Goal: Task Accomplishment & Management: Complete application form

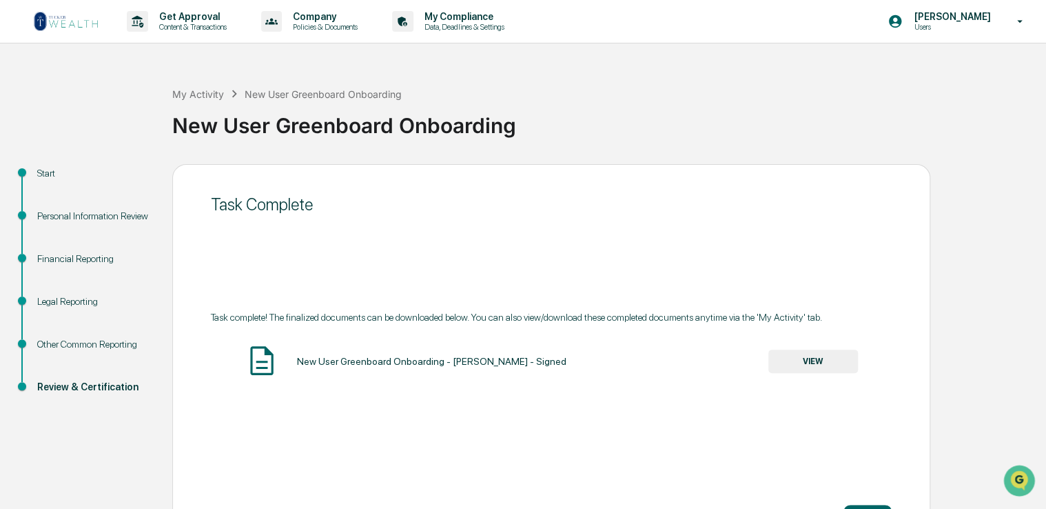
click at [65, 23] on img at bounding box center [66, 21] width 66 height 22
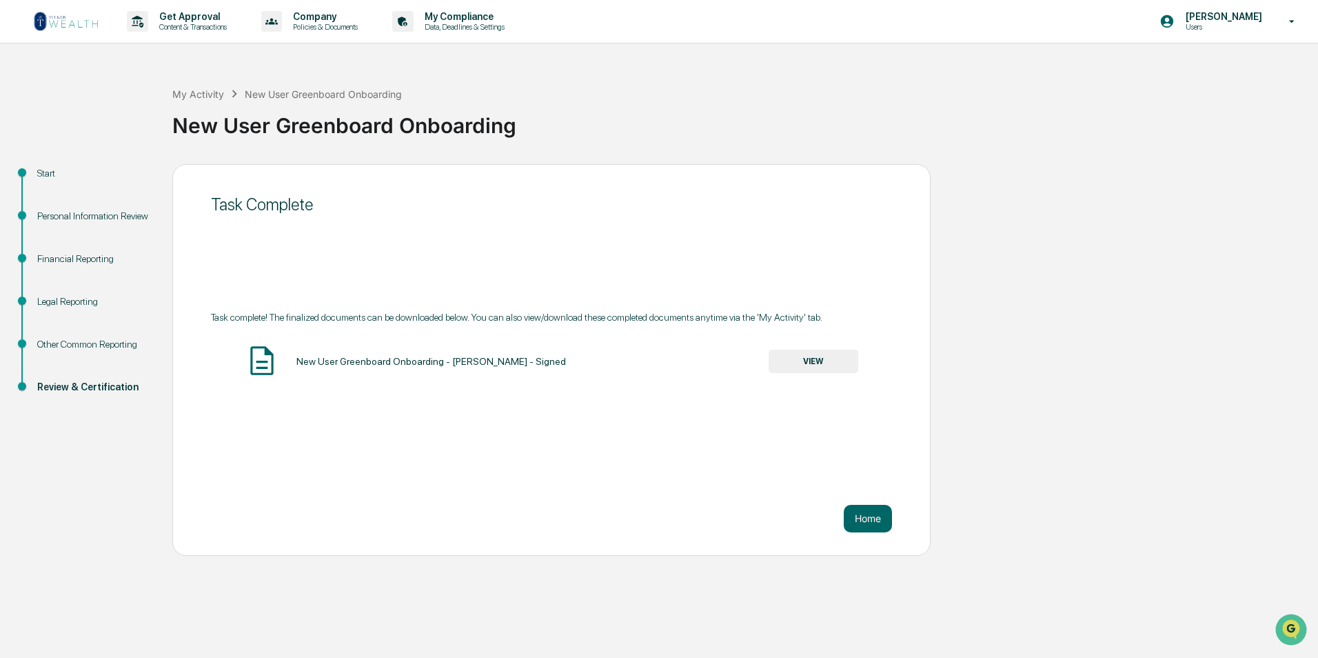
click at [90, 13] on img at bounding box center [66, 21] width 66 height 22
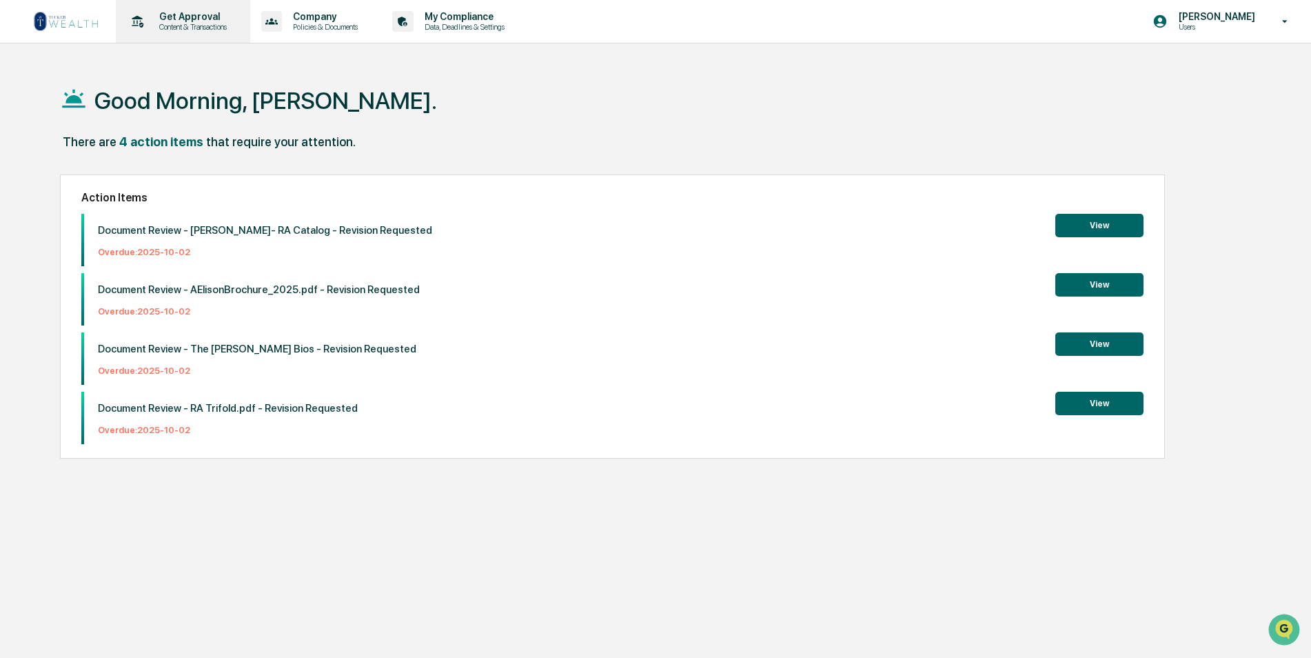
click at [159, 26] on p "Content & Transactions" at bounding box center [190, 27] width 85 height 10
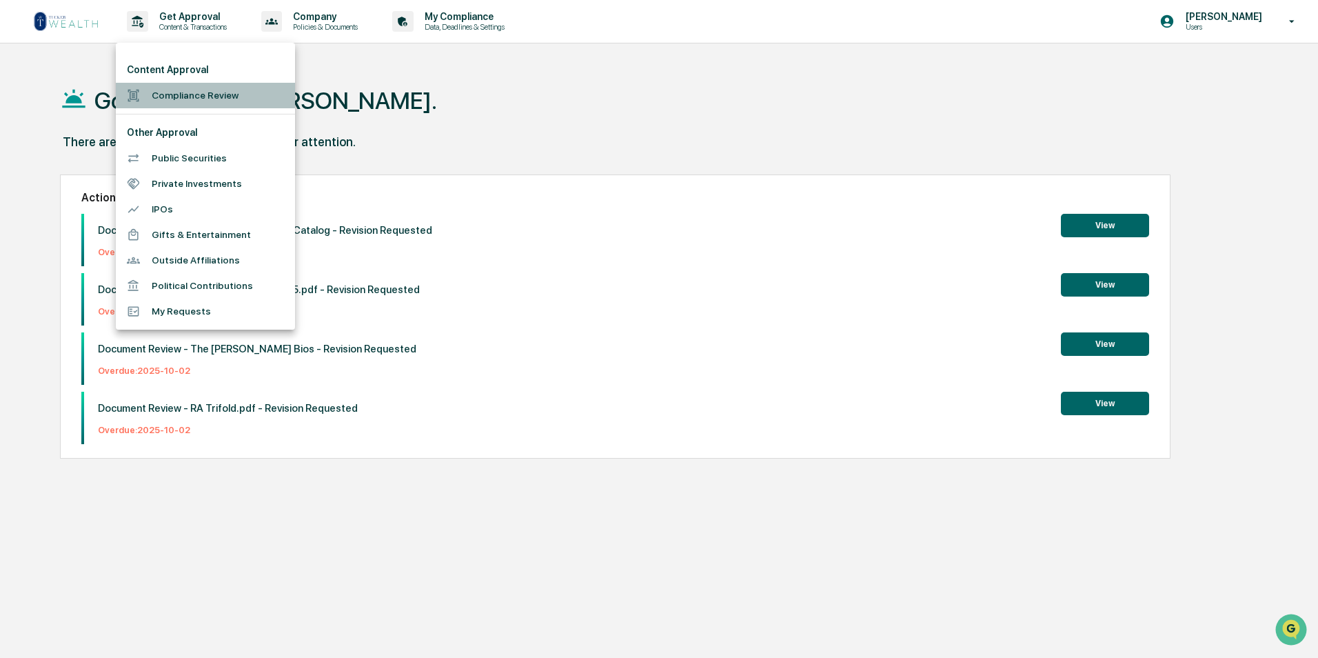
click at [190, 90] on li "Compliance Review" at bounding box center [205, 96] width 179 height 26
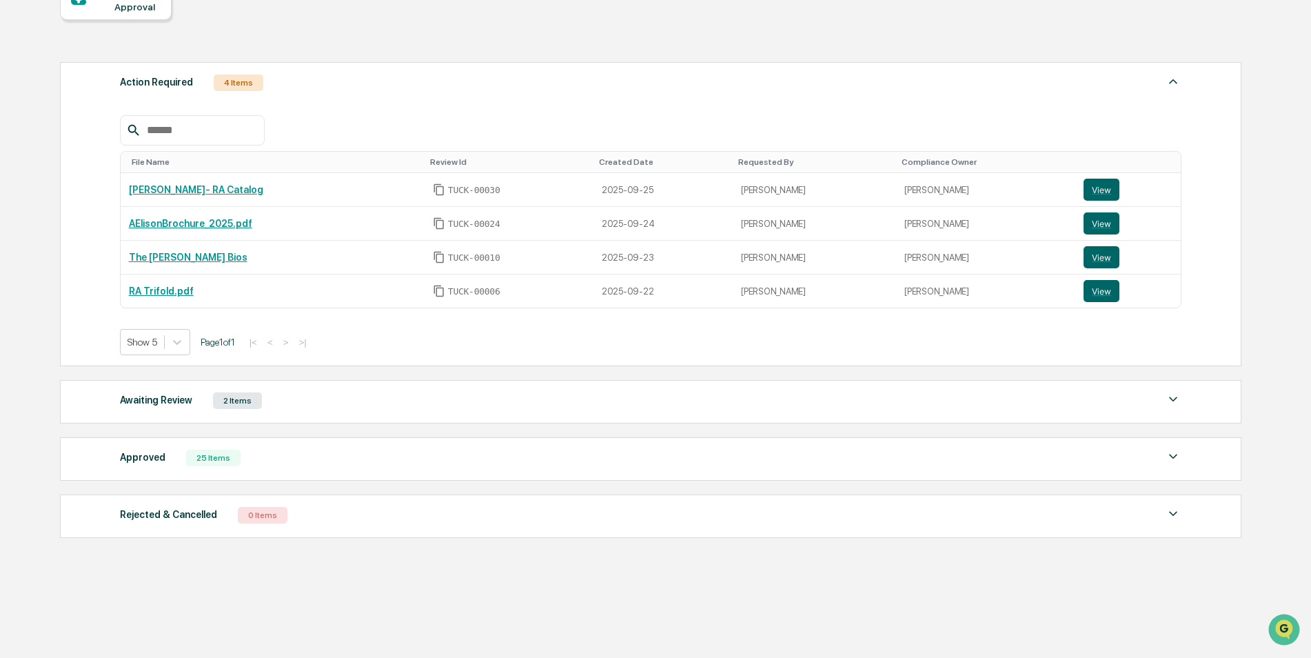
scroll to position [157, 0]
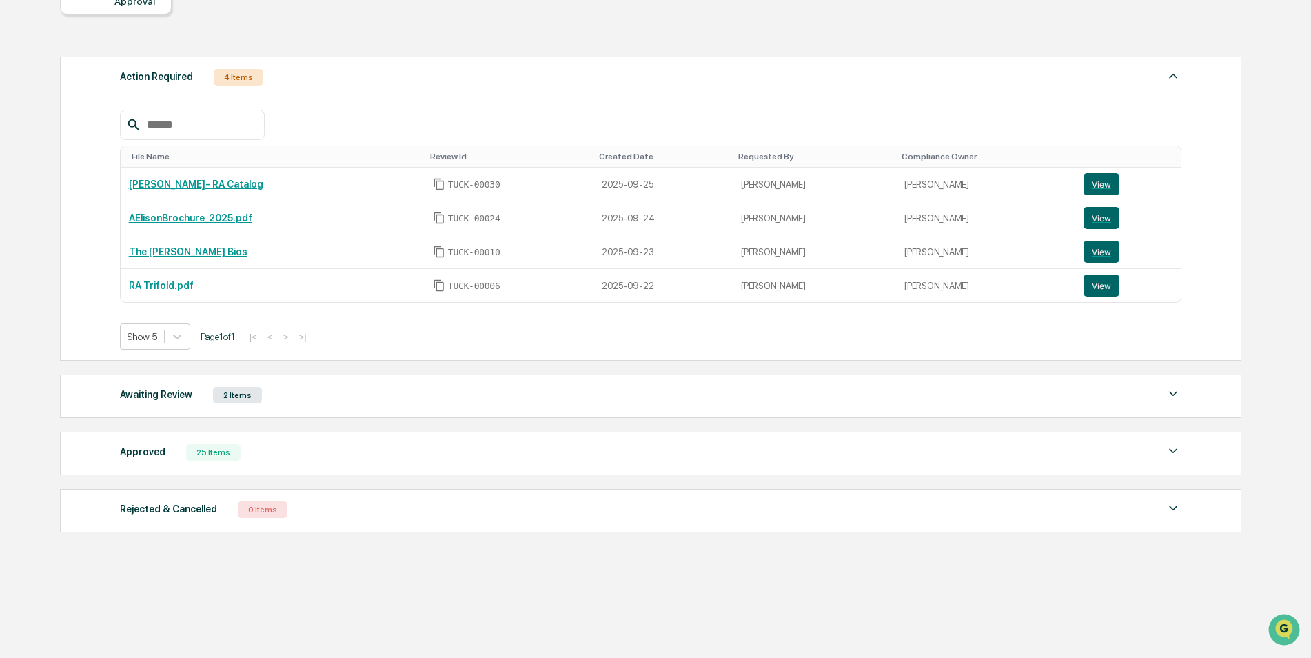
click at [294, 394] on div "Awaiting Review 2 Items" at bounding box center [651, 394] width 1062 height 19
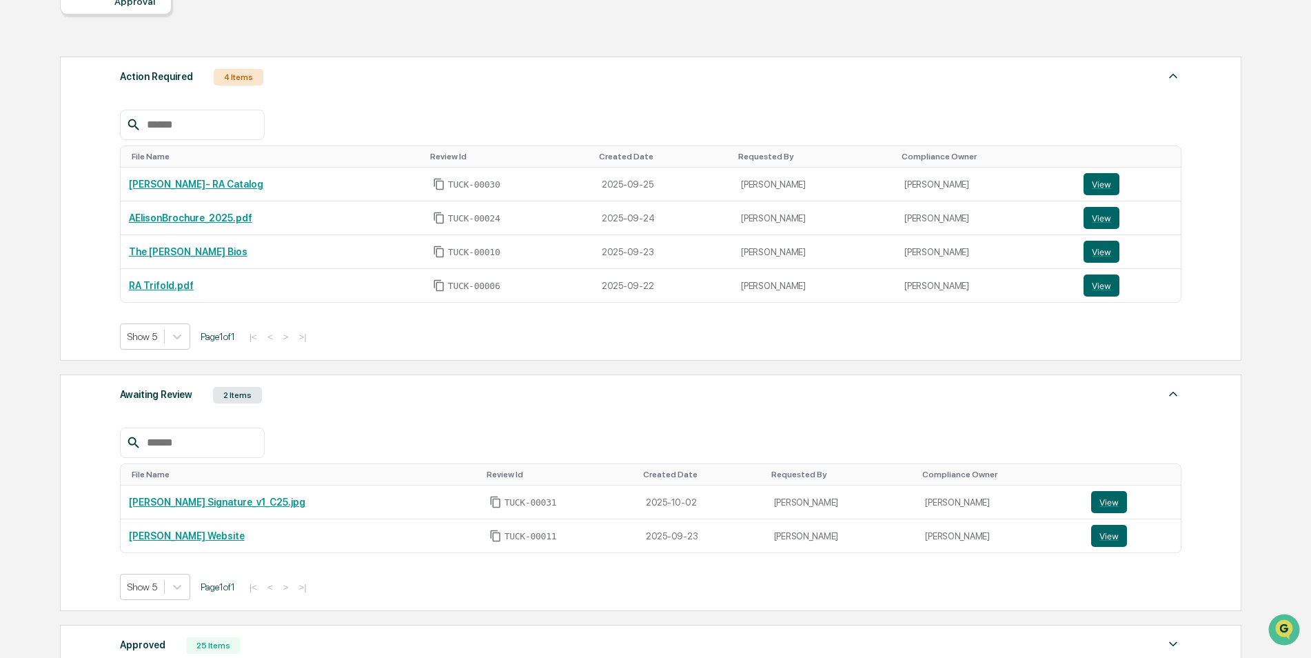
click at [294, 394] on div "Awaiting Review 2 Items" at bounding box center [651, 394] width 1062 height 19
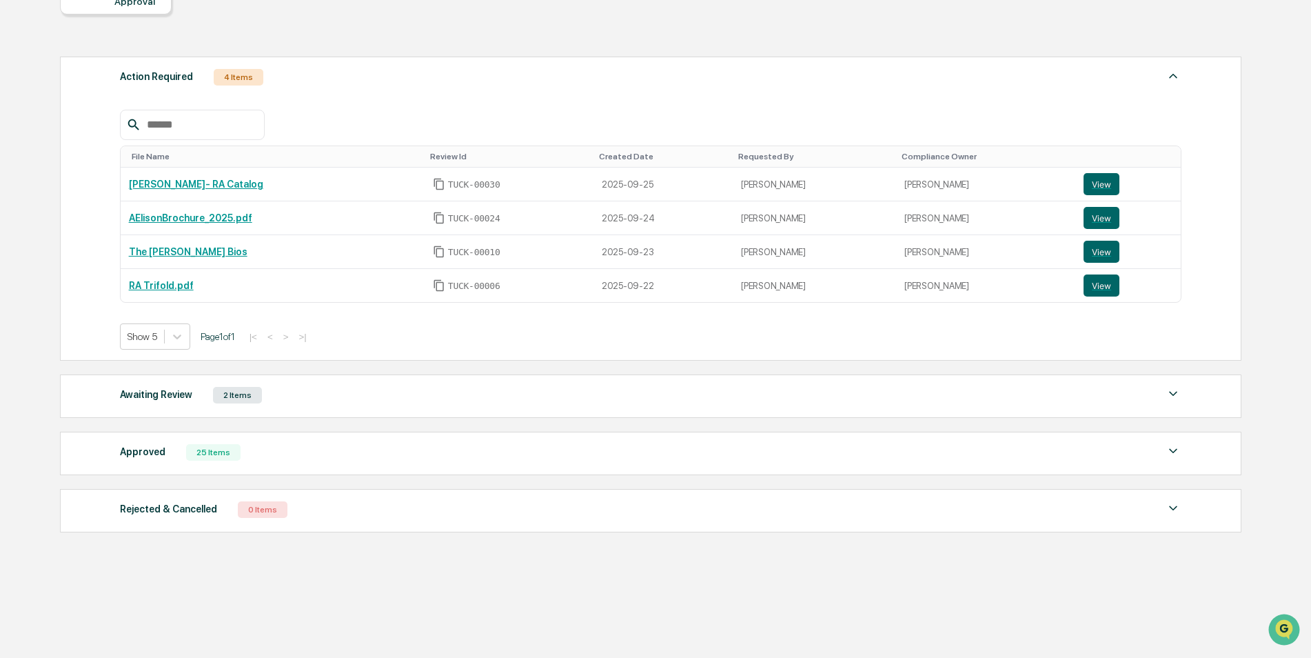
click at [327, 448] on div "Approved 25 Items" at bounding box center [651, 452] width 1062 height 19
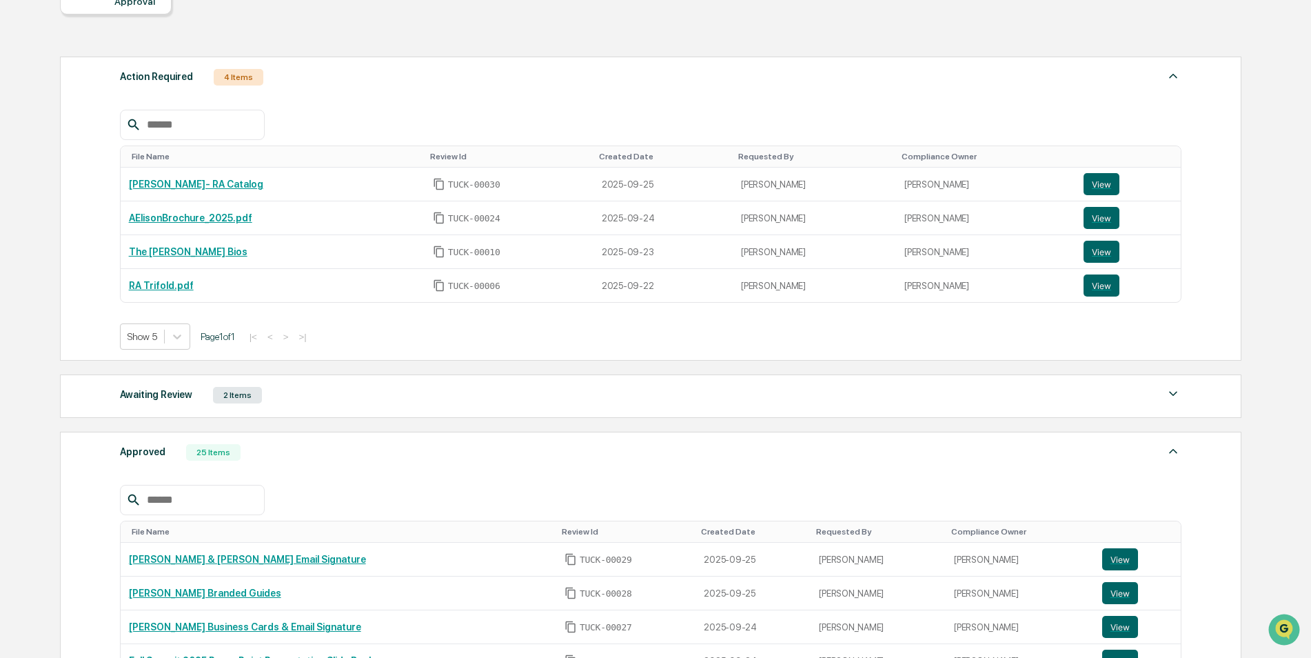
click at [327, 448] on div "Approved 25 Items" at bounding box center [651, 452] width 1062 height 19
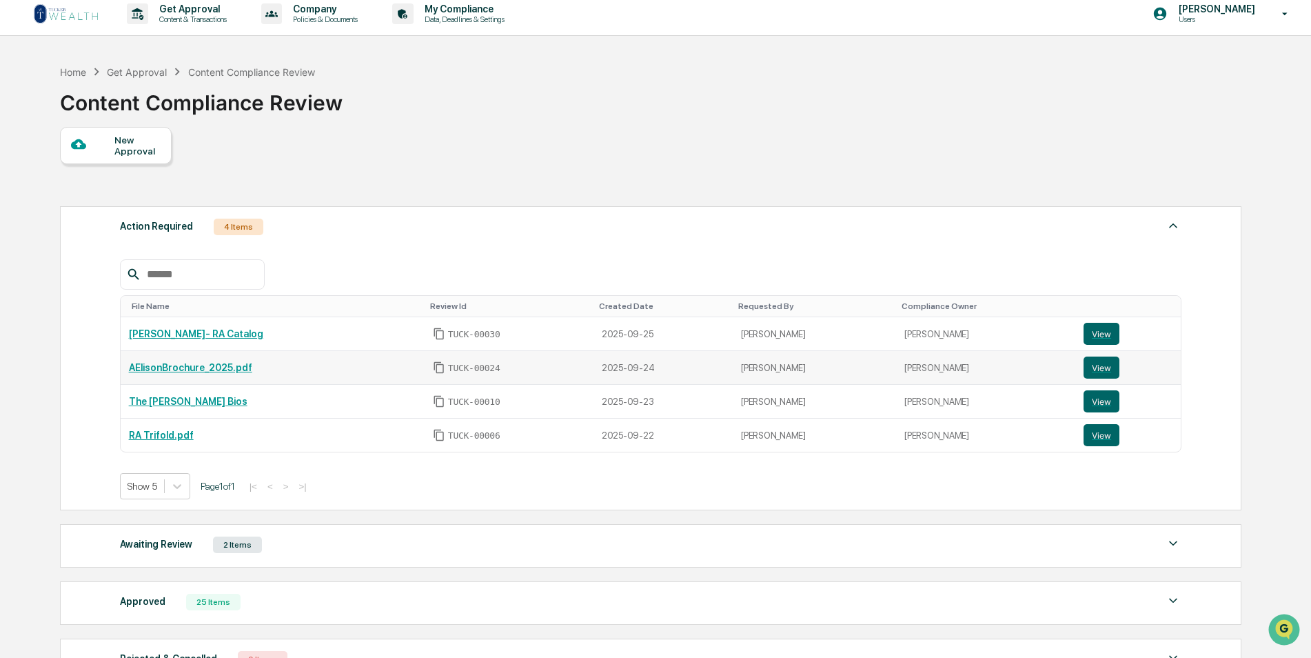
scroll to position [0, 0]
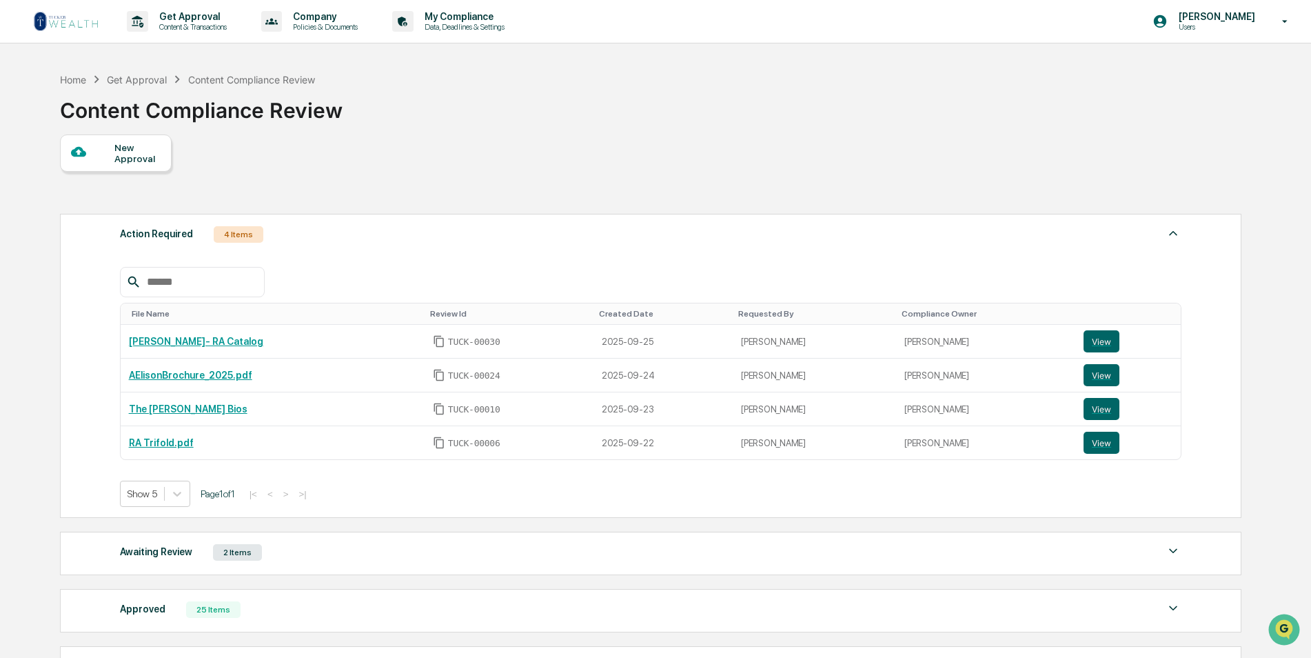
click at [123, 141] on div "New Approval" at bounding box center [116, 152] width 112 height 37
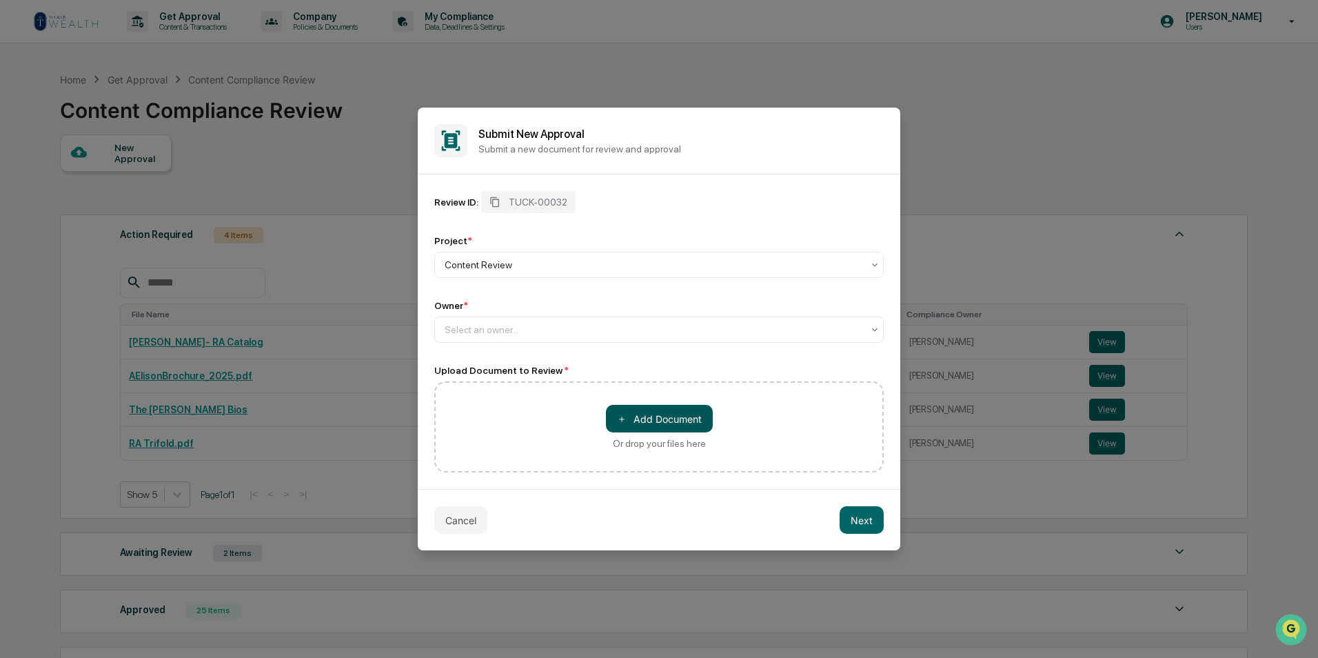
click at [679, 407] on button "＋ Add Document" at bounding box center [659, 419] width 107 height 28
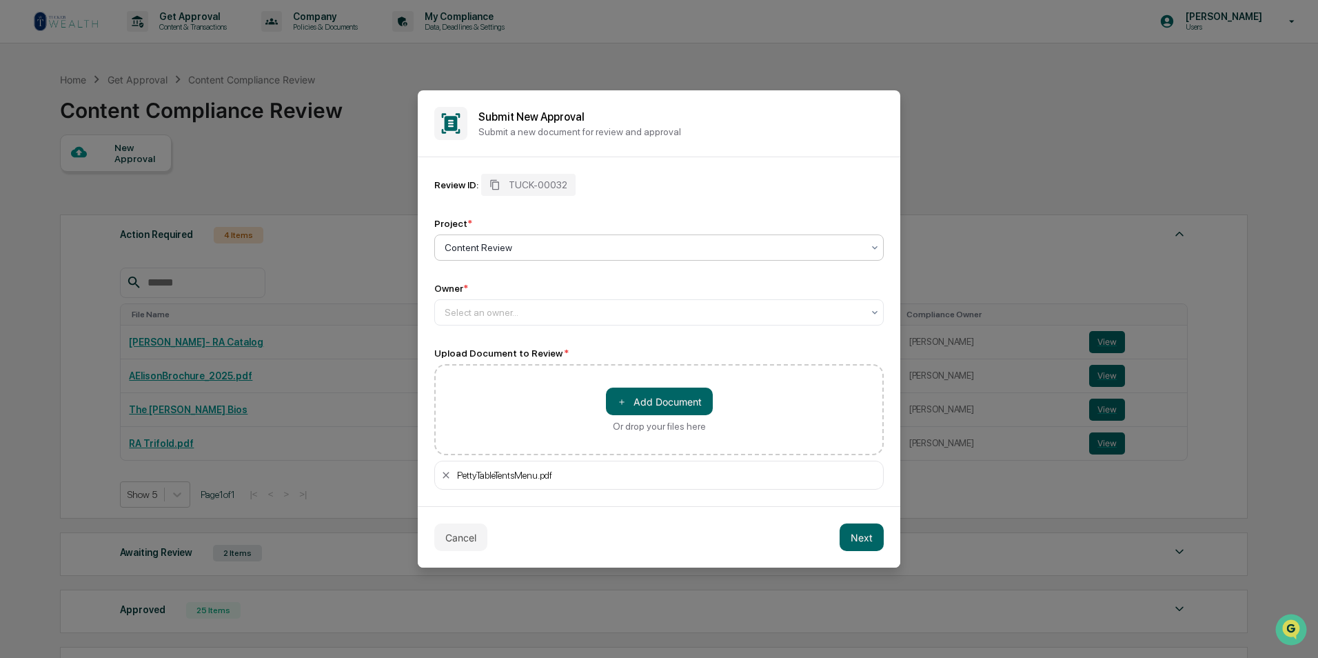
click at [571, 244] on div at bounding box center [654, 248] width 418 height 14
click at [567, 292] on div "Content Review" at bounding box center [659, 281] width 448 height 28
click at [550, 313] on div at bounding box center [654, 312] width 418 height 14
click at [547, 370] on div "[PERSON_NAME]" at bounding box center [659, 373] width 448 height 28
click at [862, 538] on button "Next" at bounding box center [862, 537] width 44 height 28
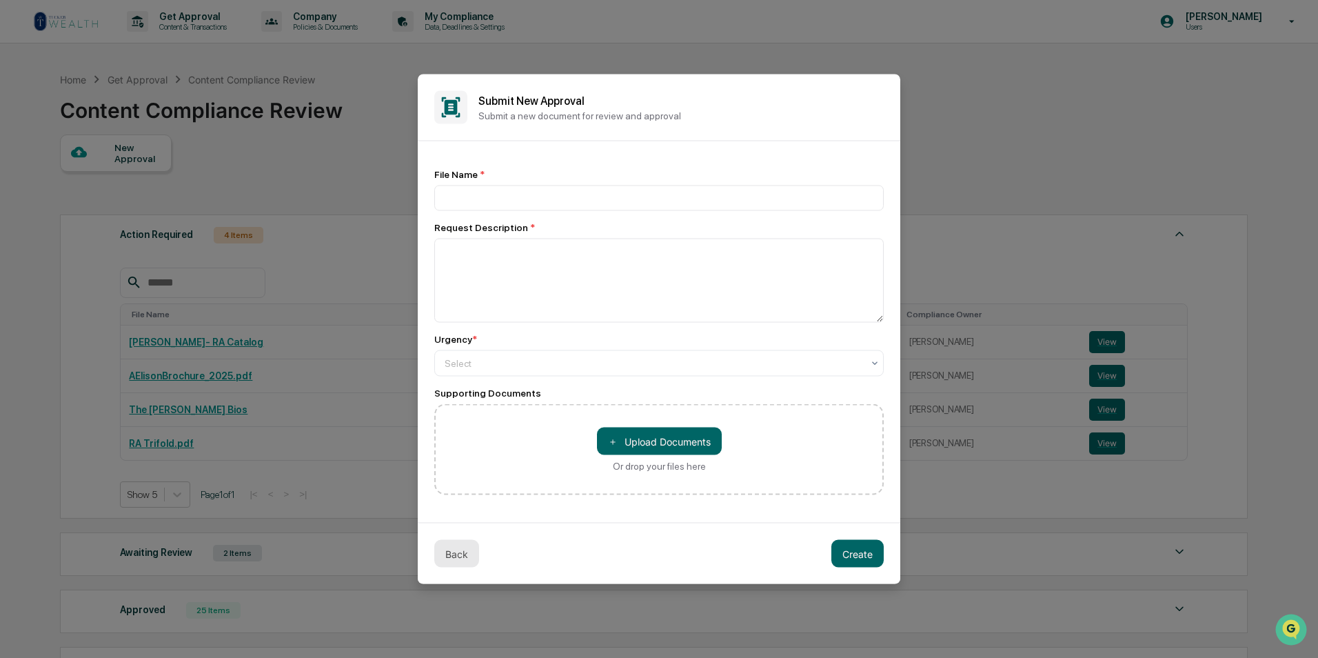
click at [466, 549] on button "Back" at bounding box center [456, 554] width 45 height 28
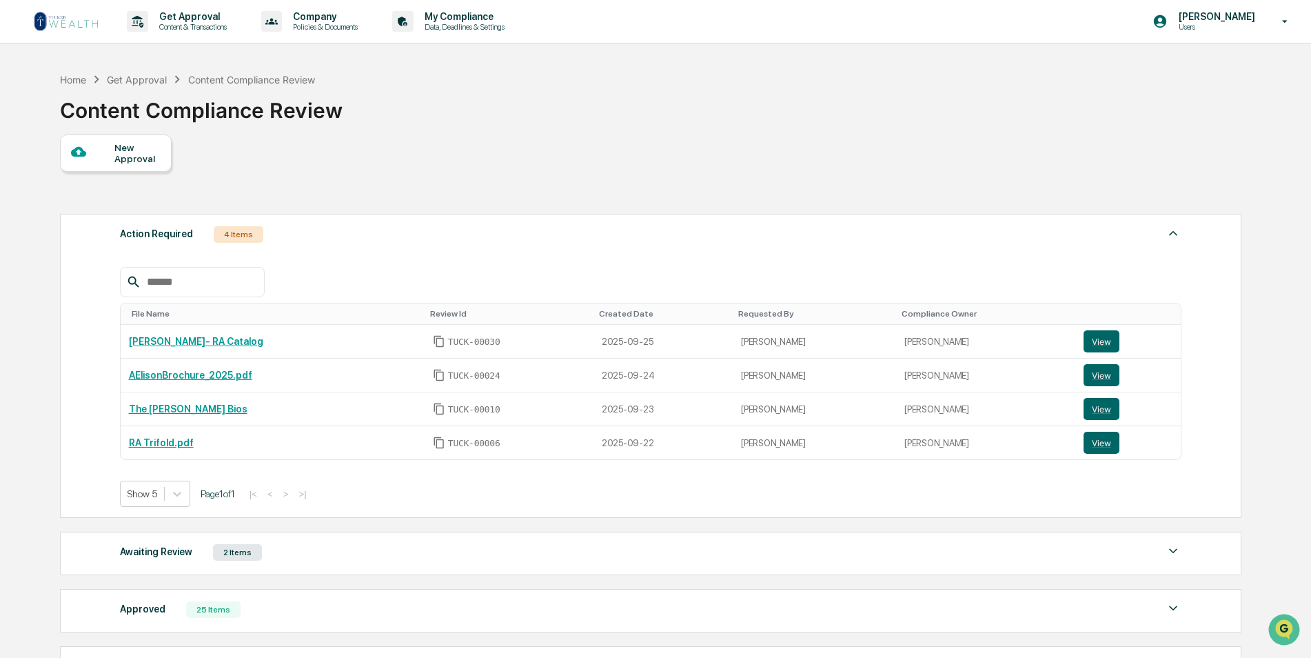
click at [122, 152] on div "New Approval" at bounding box center [137, 153] width 46 height 22
click at [160, 17] on p "Get Approval" at bounding box center [190, 16] width 85 height 11
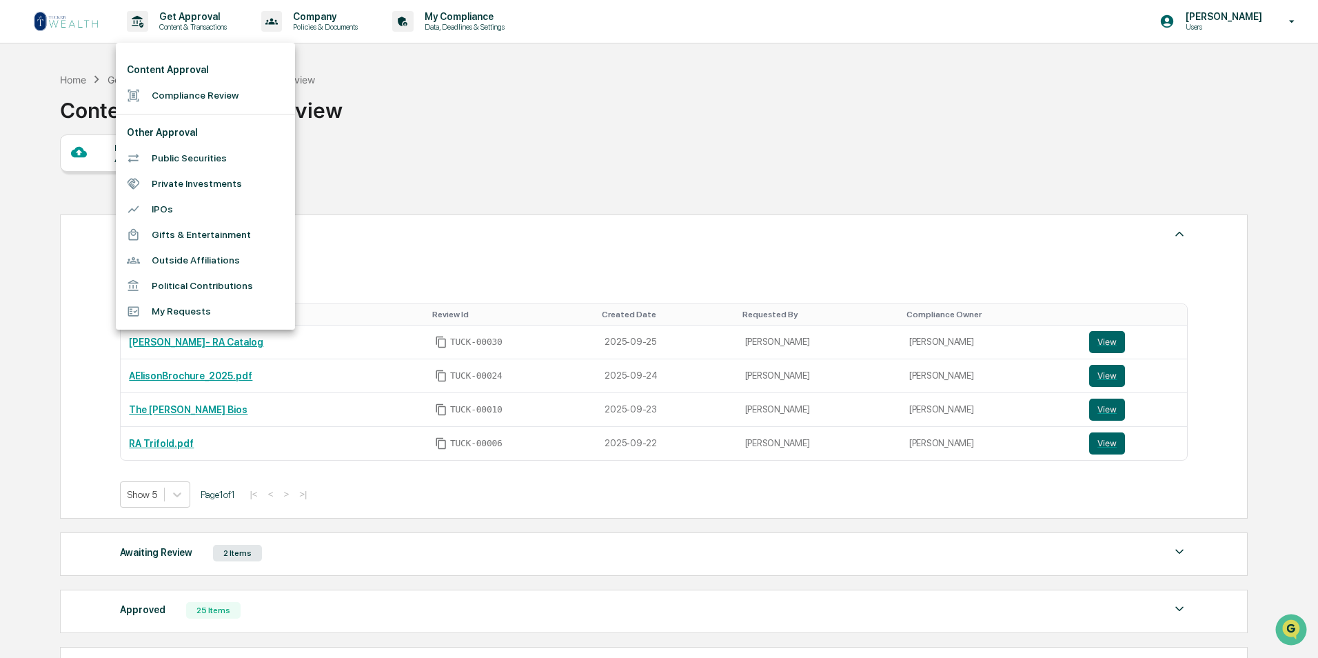
click at [205, 94] on li "Compliance Review" at bounding box center [205, 96] width 179 height 26
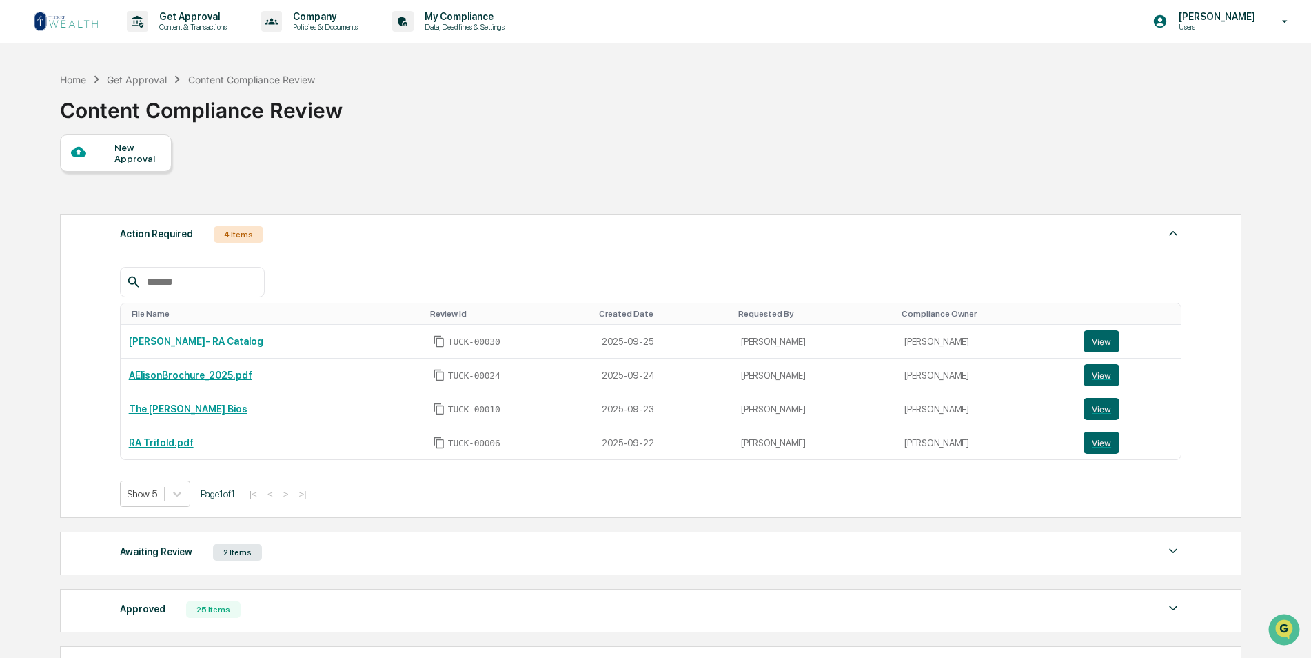
click at [119, 147] on div "New Approval" at bounding box center [137, 153] width 46 height 22
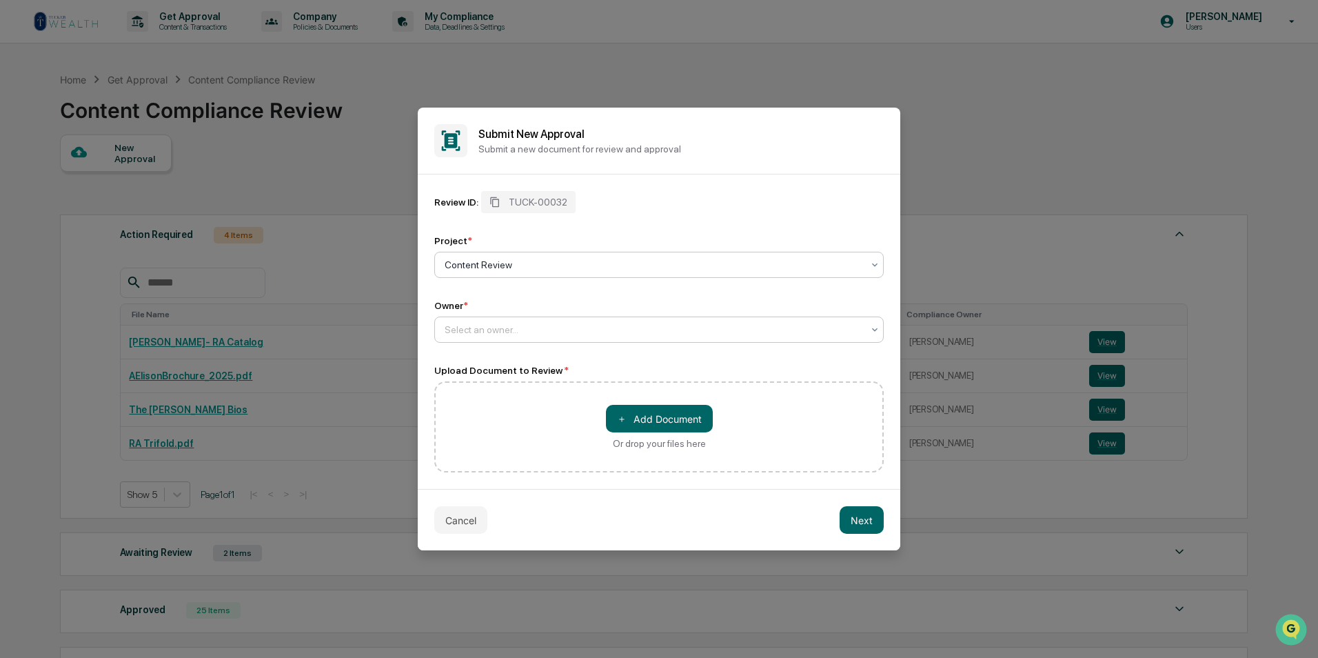
click at [561, 327] on div at bounding box center [654, 330] width 418 height 14
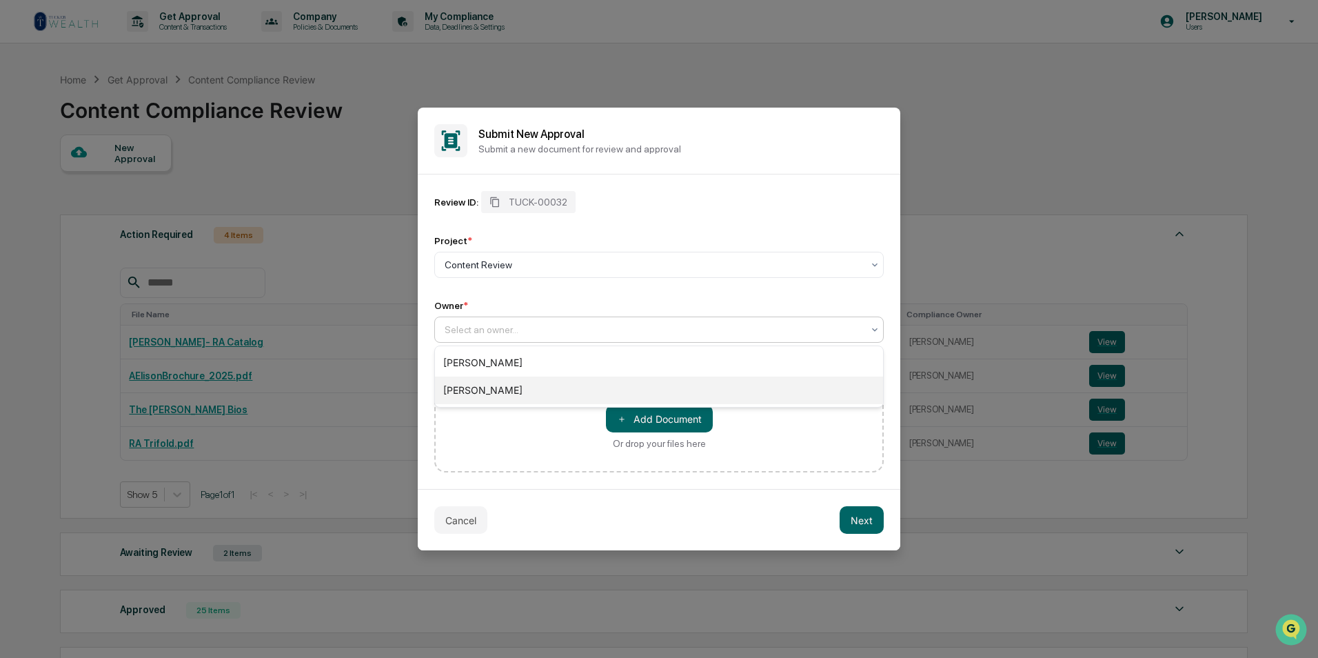
click at [524, 383] on div "[PERSON_NAME]" at bounding box center [659, 390] width 448 height 28
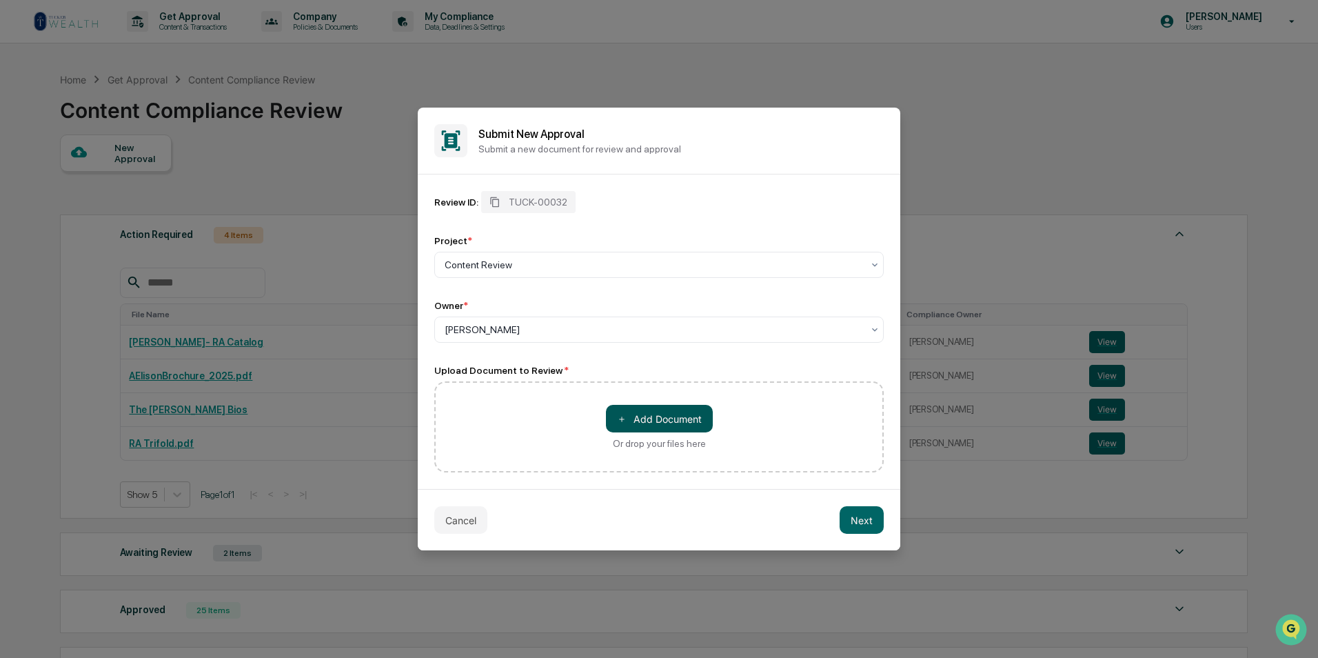
click at [677, 428] on button "＋ Add Document" at bounding box center [659, 419] width 107 height 28
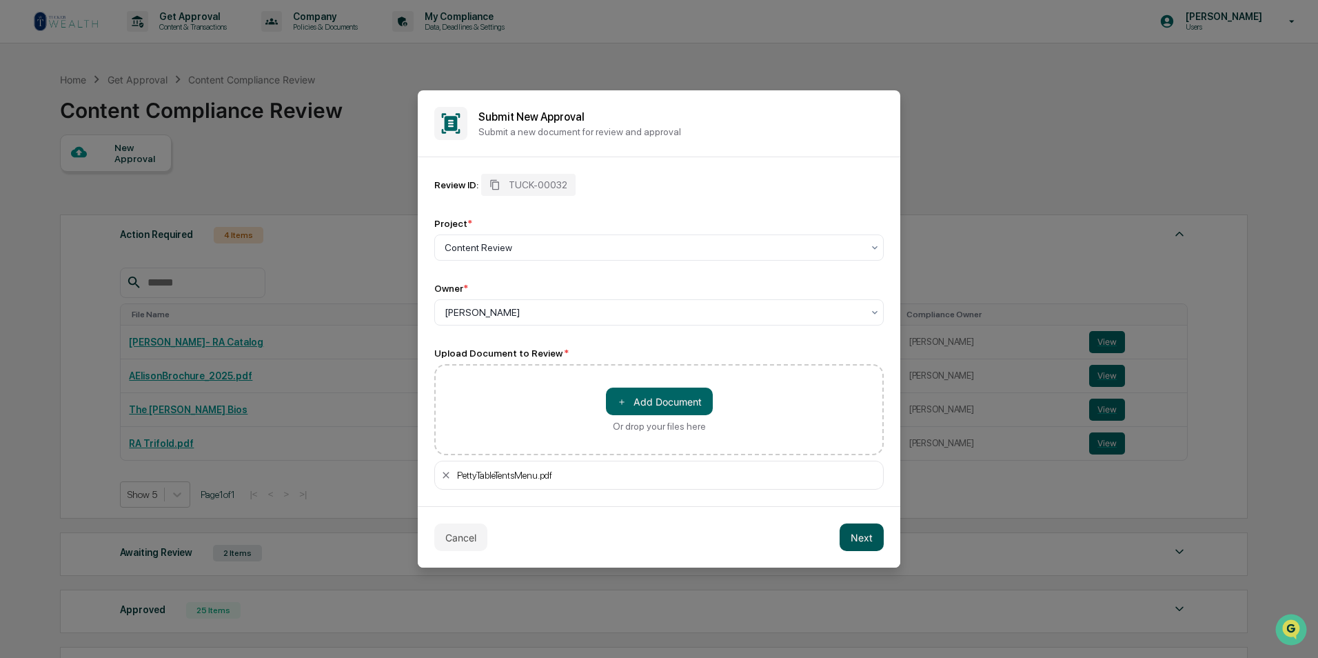
click at [855, 533] on button "Next" at bounding box center [862, 537] width 44 height 28
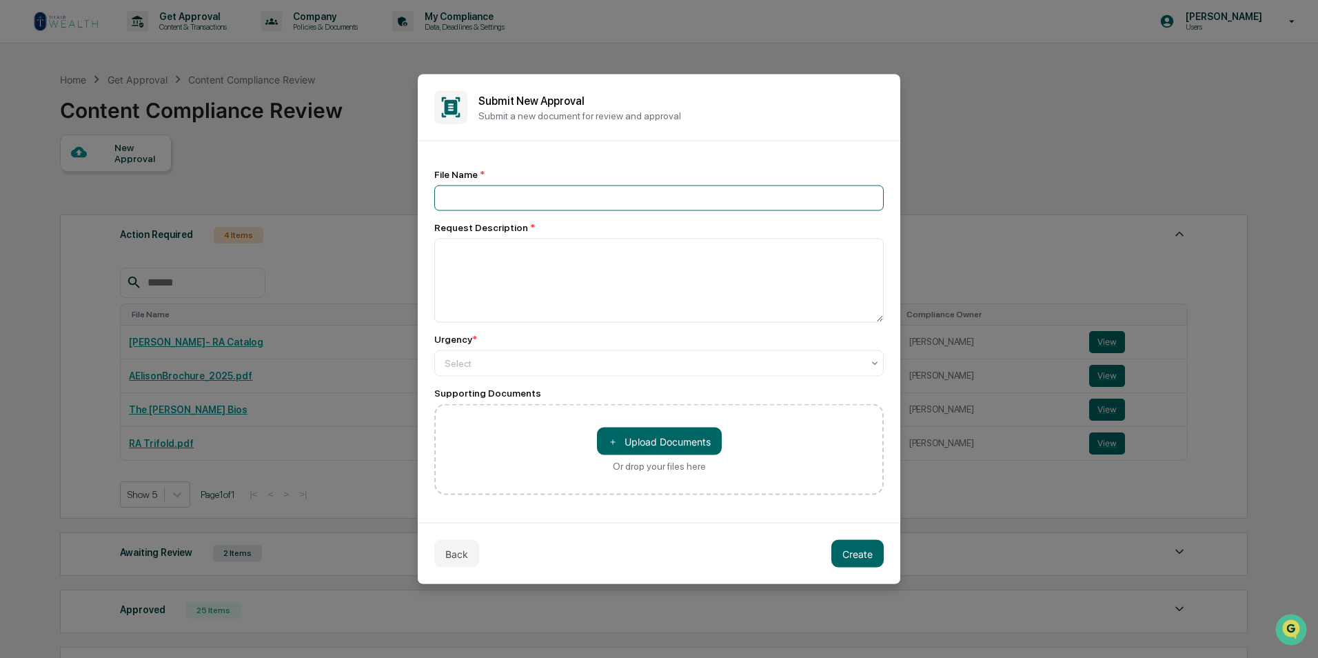
click at [563, 187] on input at bounding box center [658, 198] width 449 height 26
type input "**********"
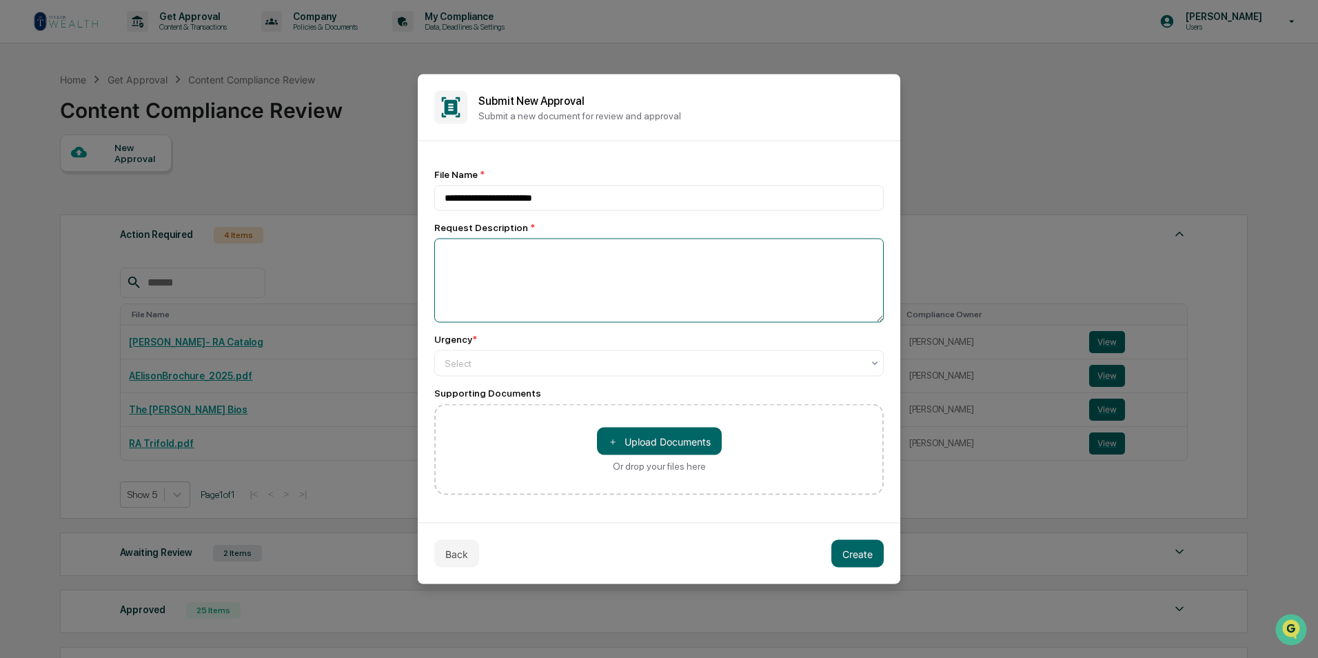
click at [577, 265] on textarea at bounding box center [658, 281] width 449 height 84
type textarea "**********"
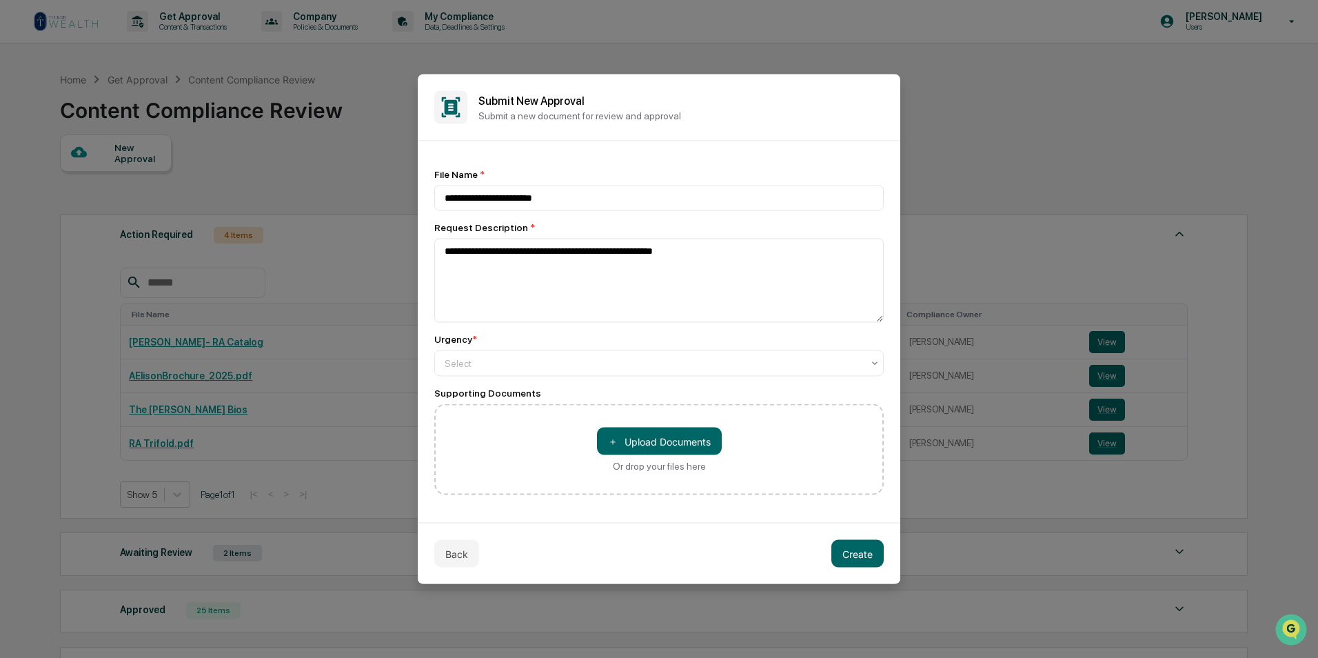
click at [591, 383] on div "**********" at bounding box center [658, 332] width 449 height 326
click at [605, 363] on div at bounding box center [654, 363] width 418 height 14
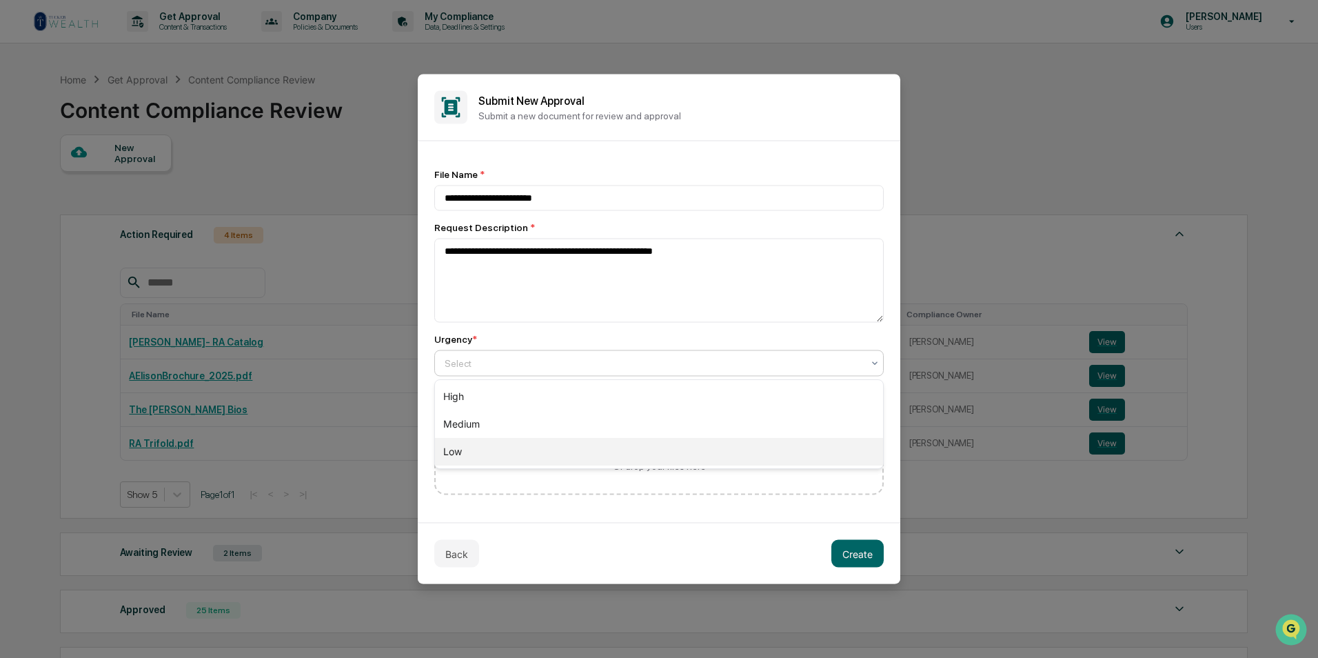
click at [477, 453] on div "Low" at bounding box center [659, 452] width 448 height 28
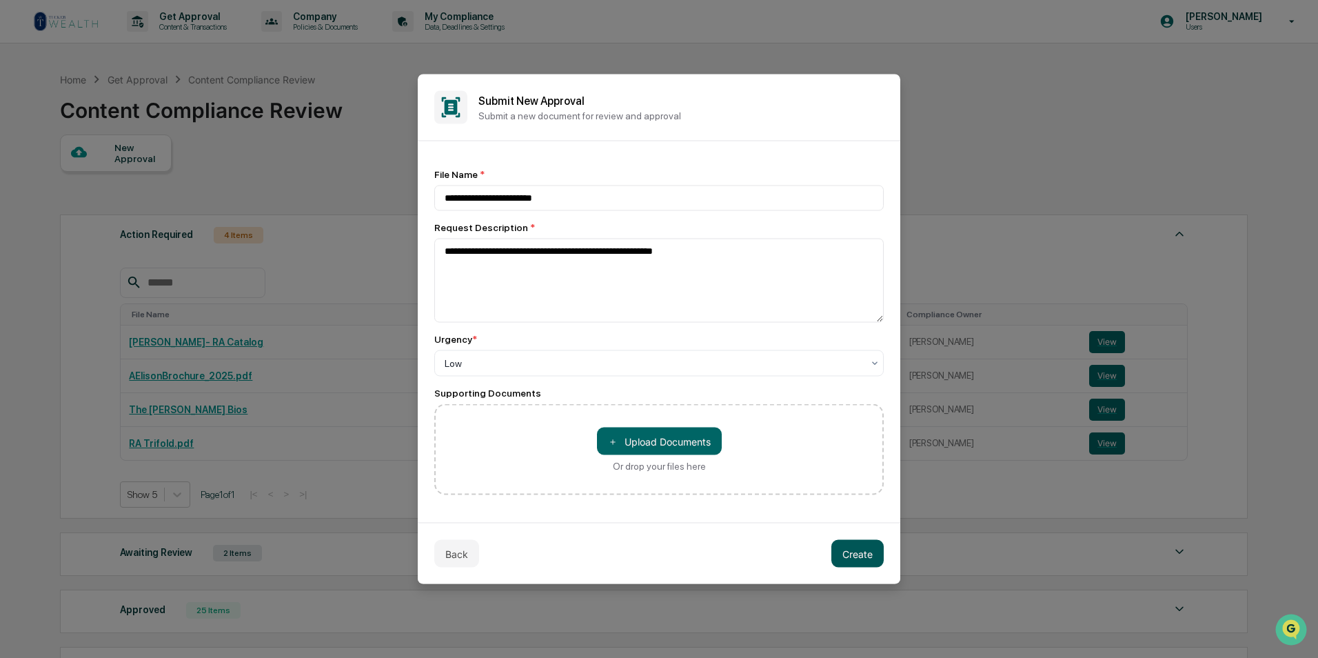
click at [838, 552] on button "Create" at bounding box center [857, 554] width 52 height 28
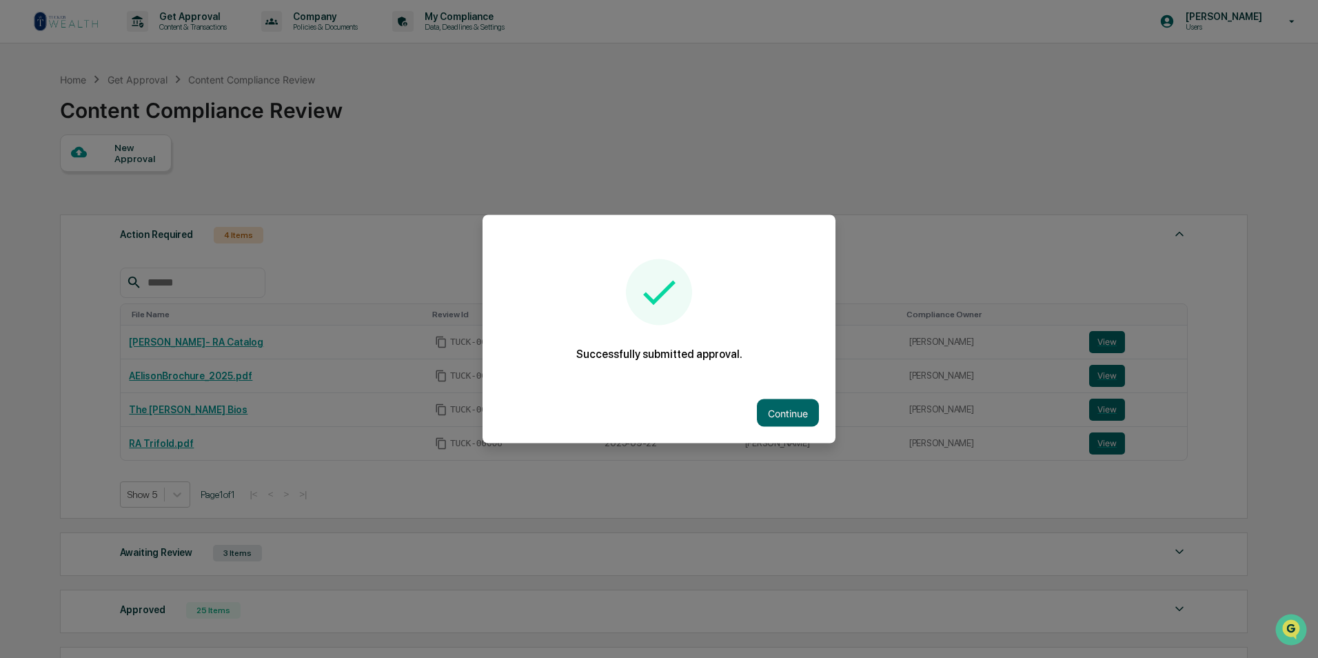
click at [784, 426] on div "Continue" at bounding box center [659, 413] width 353 height 61
click at [780, 413] on button "Continue" at bounding box center [788, 413] width 62 height 28
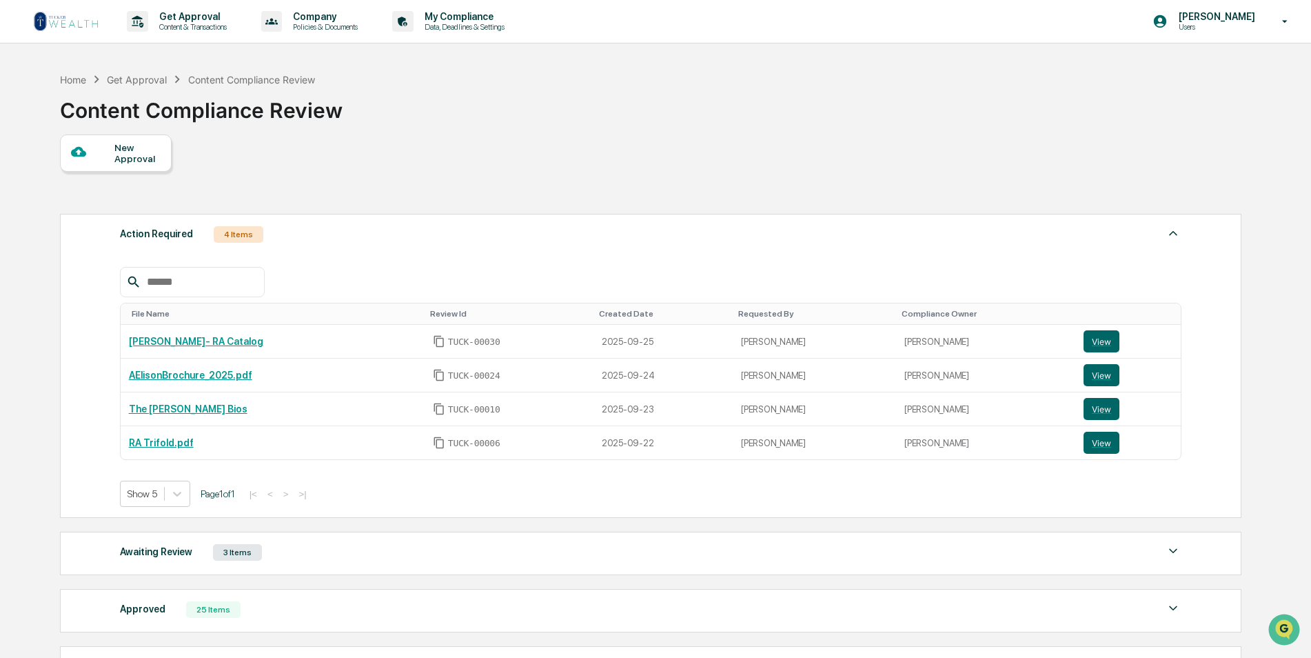
click at [64, 26] on img at bounding box center [66, 21] width 66 height 22
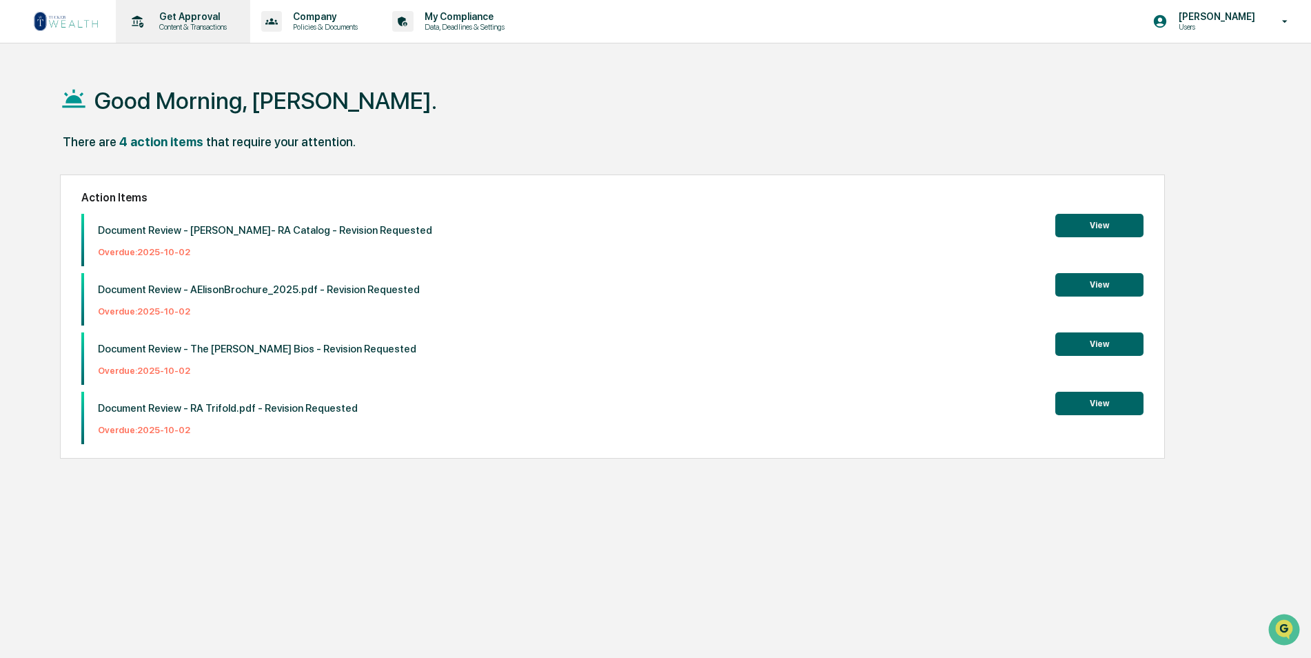
click at [171, 14] on p "Get Approval" at bounding box center [190, 16] width 85 height 11
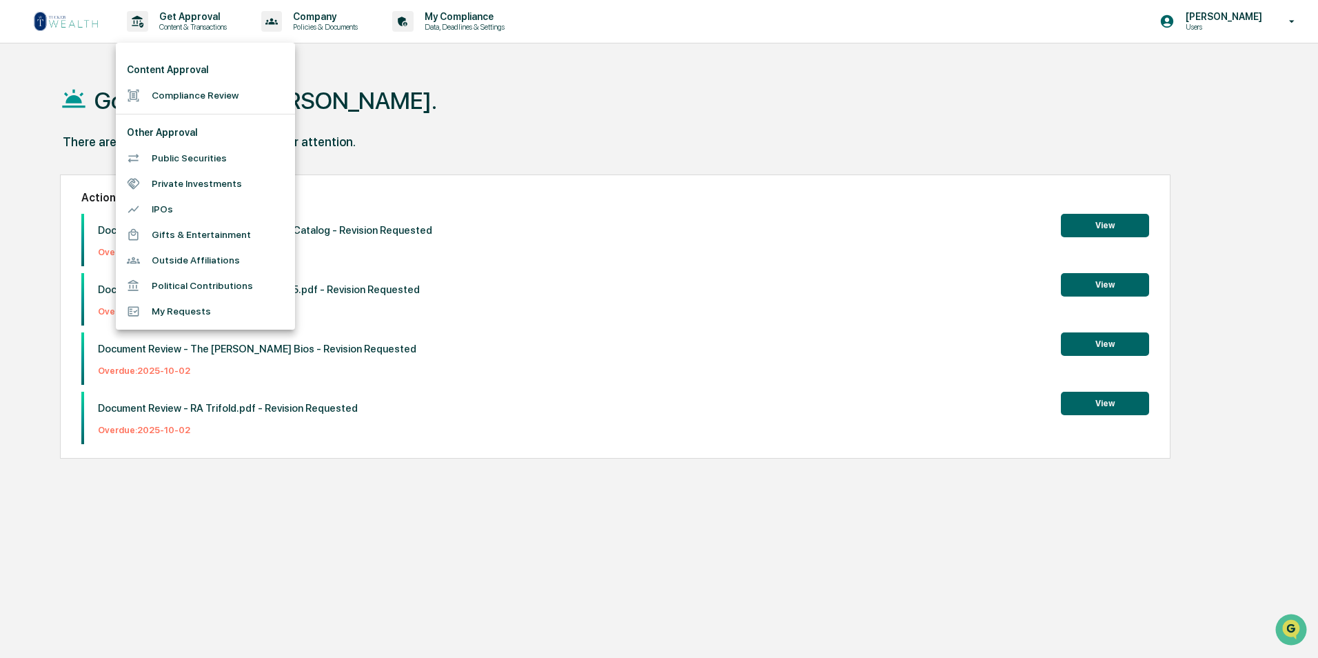
click at [429, 97] on div at bounding box center [659, 329] width 1318 height 658
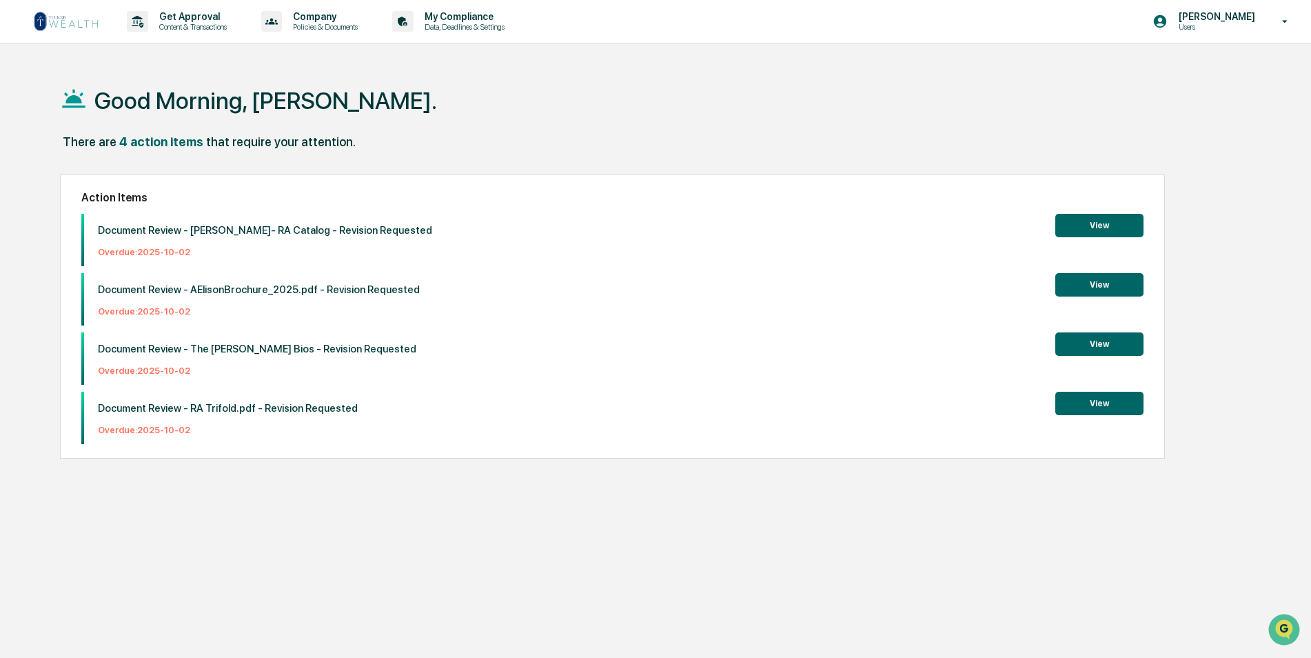
click at [55, 18] on img at bounding box center [66, 21] width 66 height 22
click at [213, 18] on p "Get Approval" at bounding box center [190, 16] width 85 height 11
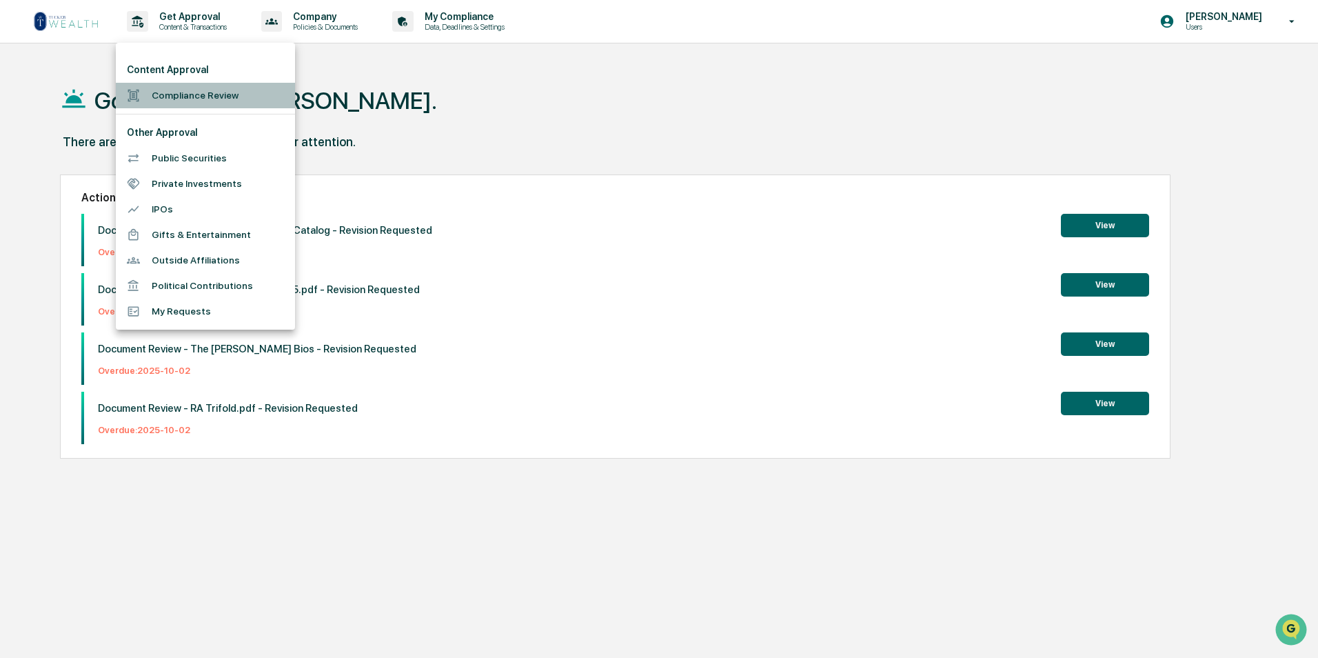
click at [206, 86] on li "Compliance Review" at bounding box center [205, 96] width 179 height 26
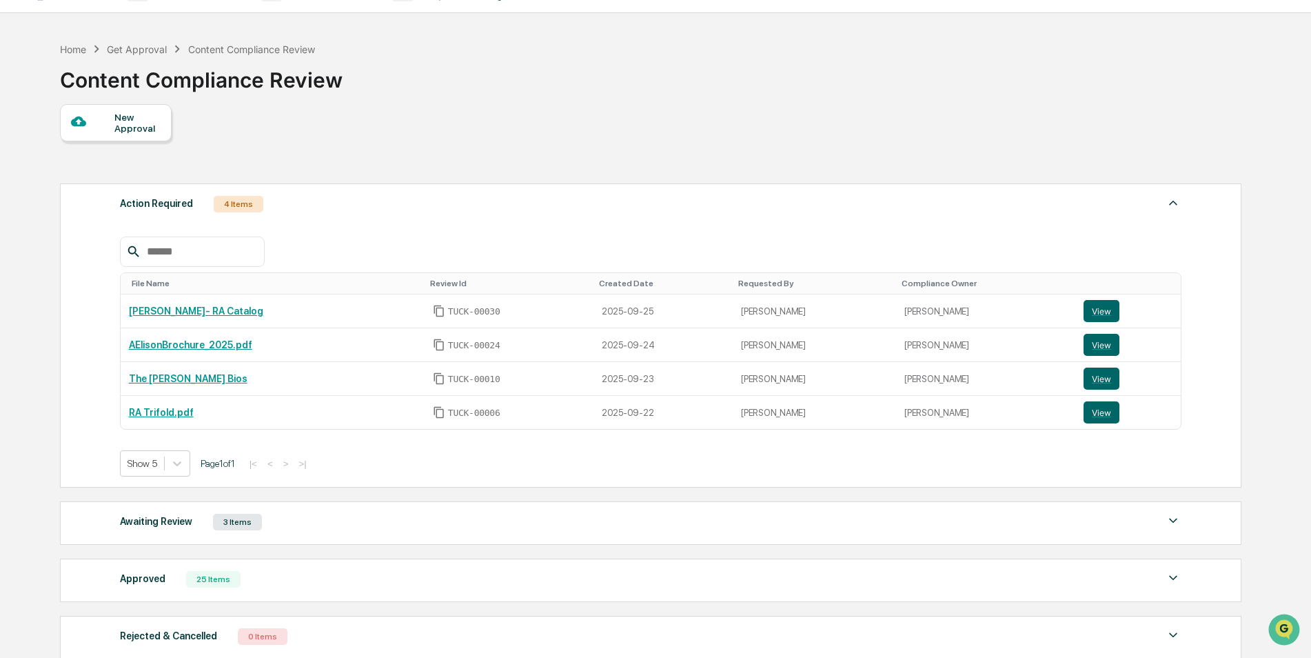
scroll to position [69, 0]
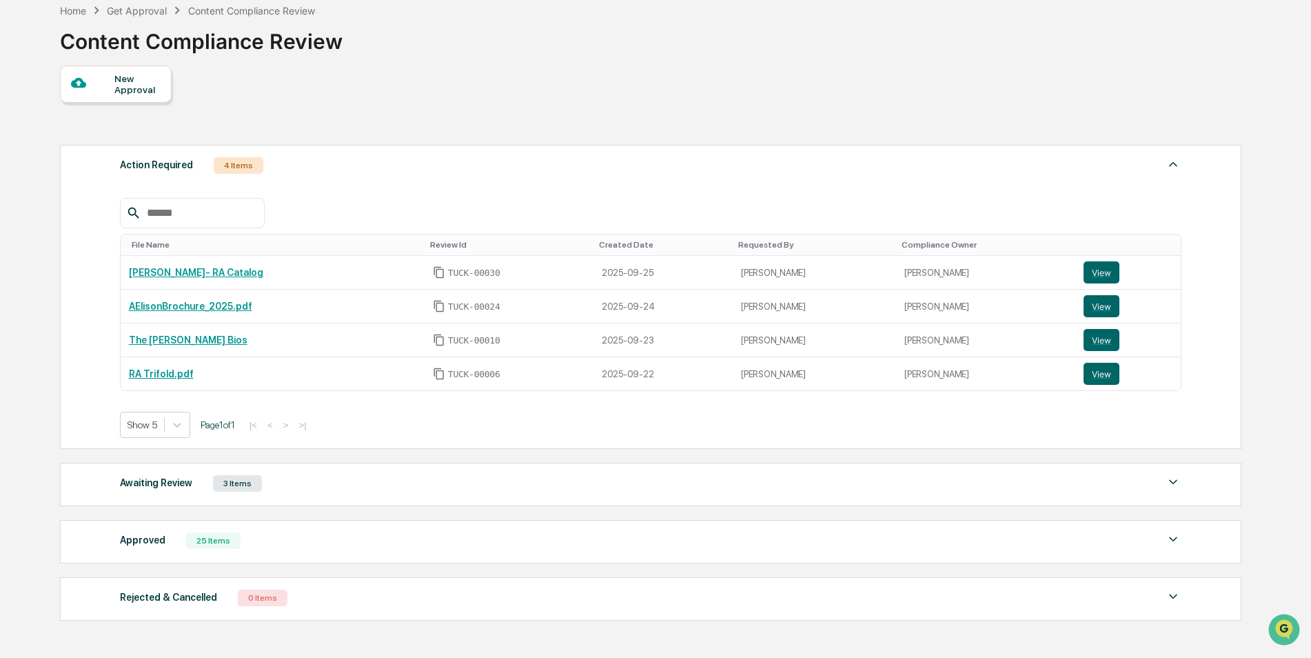
click at [295, 485] on div "Awaiting Review 3 Items" at bounding box center [651, 483] width 1062 height 19
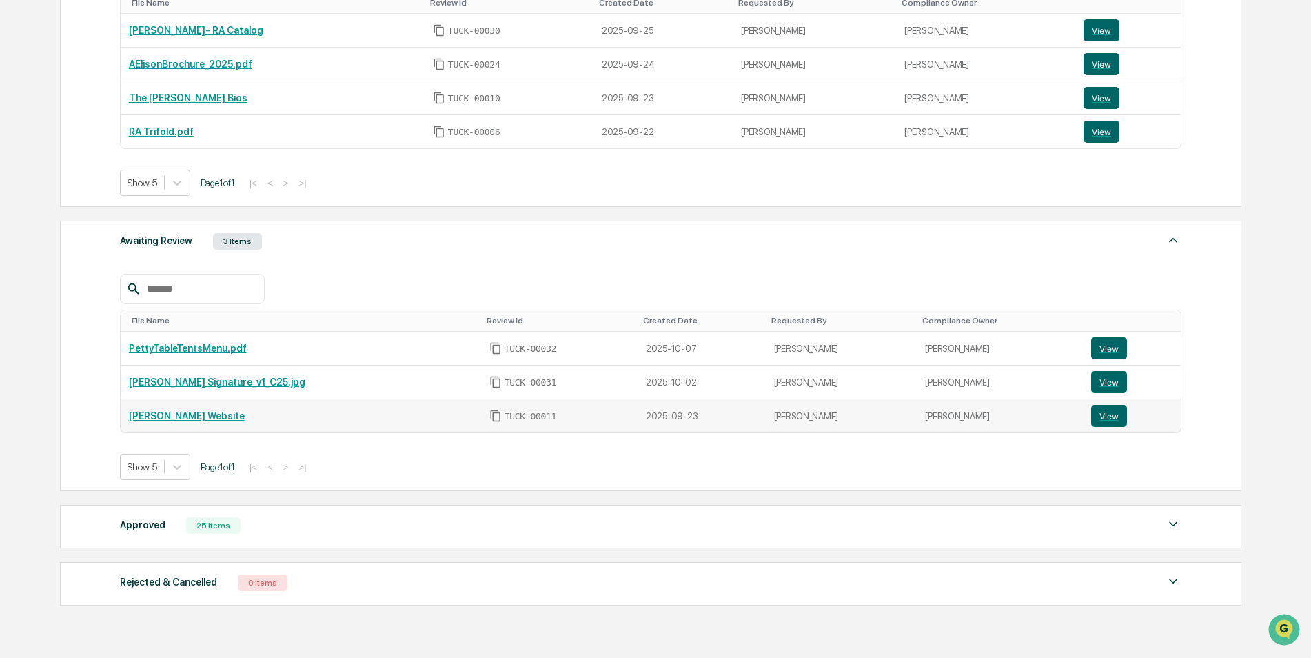
scroll to position [384, 0]
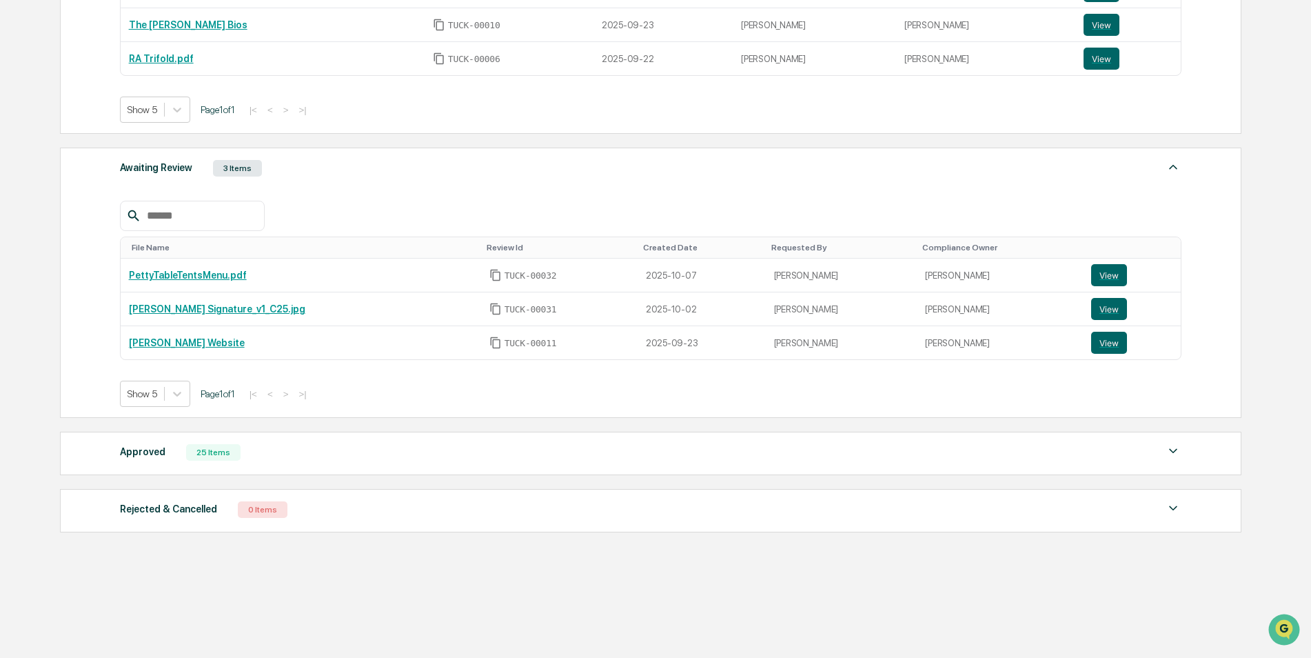
click at [321, 455] on div "Approved 25 Items" at bounding box center [651, 452] width 1062 height 19
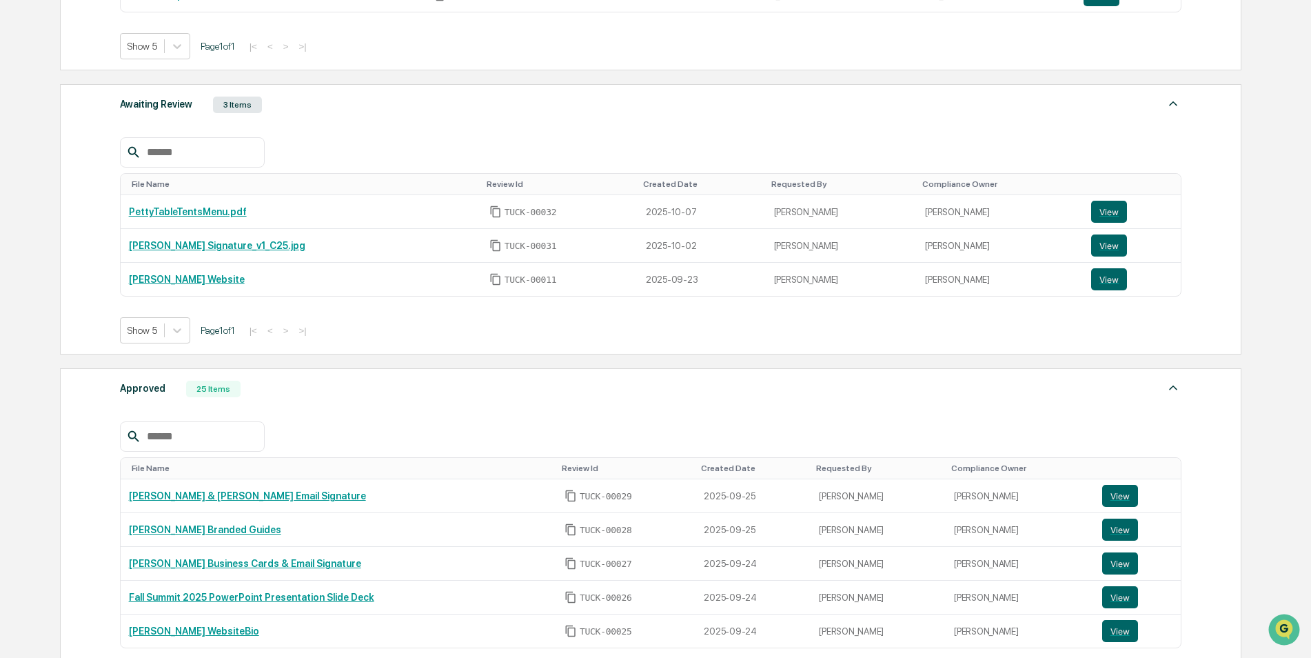
scroll to position [453, 0]
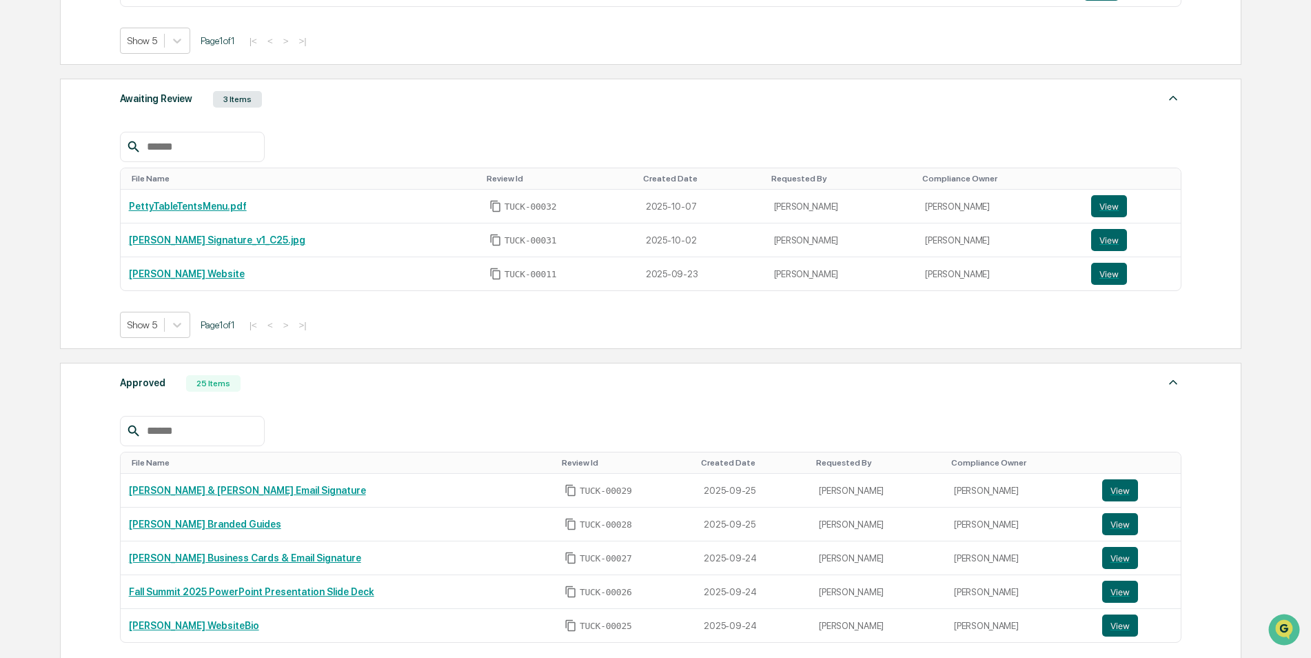
click at [200, 435] on input "text" at bounding box center [199, 431] width 117 height 18
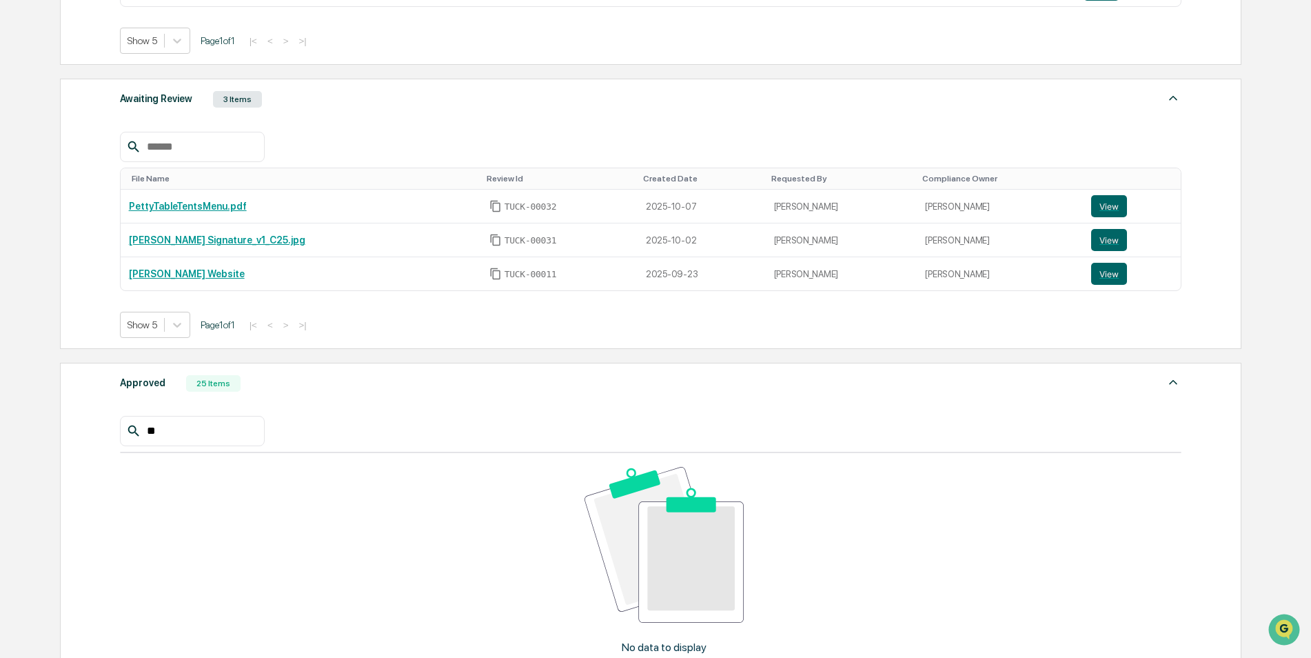
type input "*"
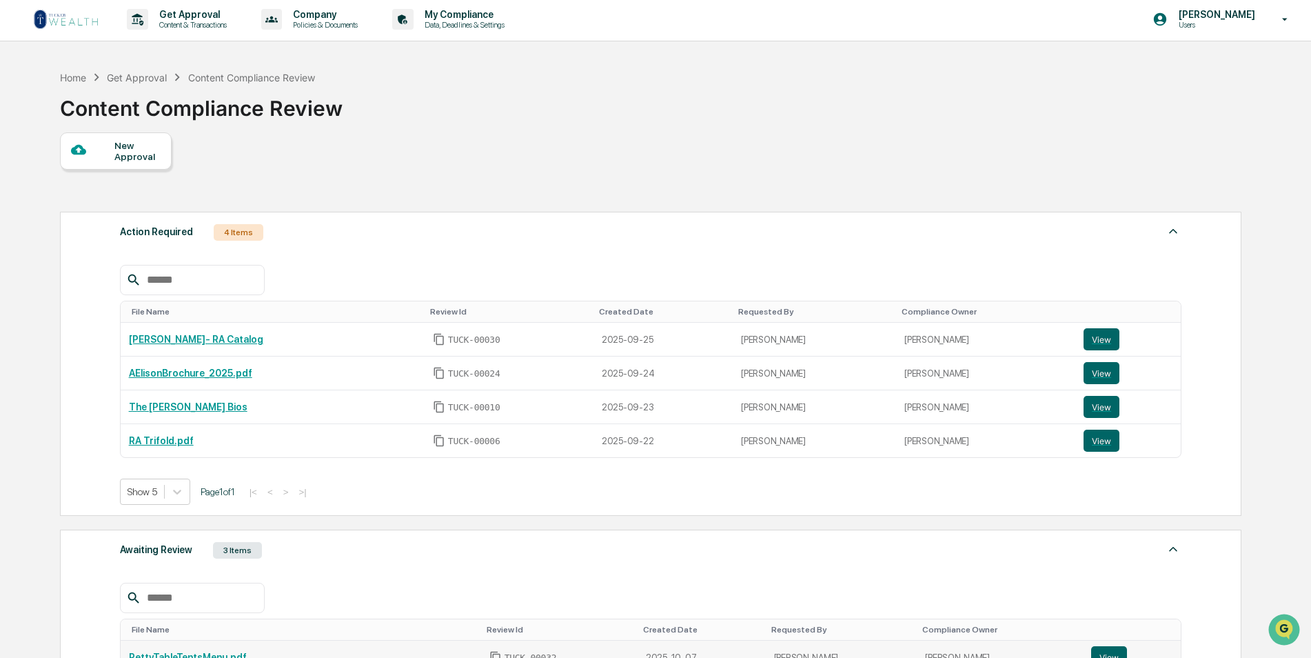
scroll to position [0, 0]
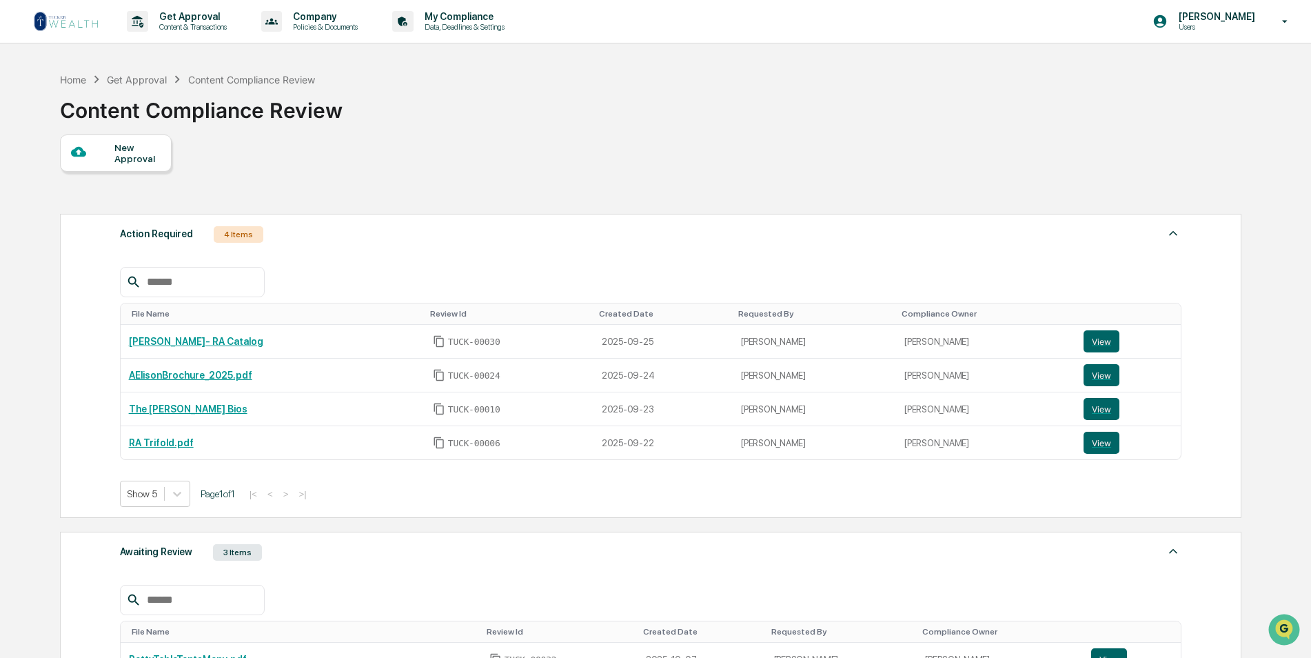
click at [119, 141] on div "New Approval" at bounding box center [116, 152] width 112 height 37
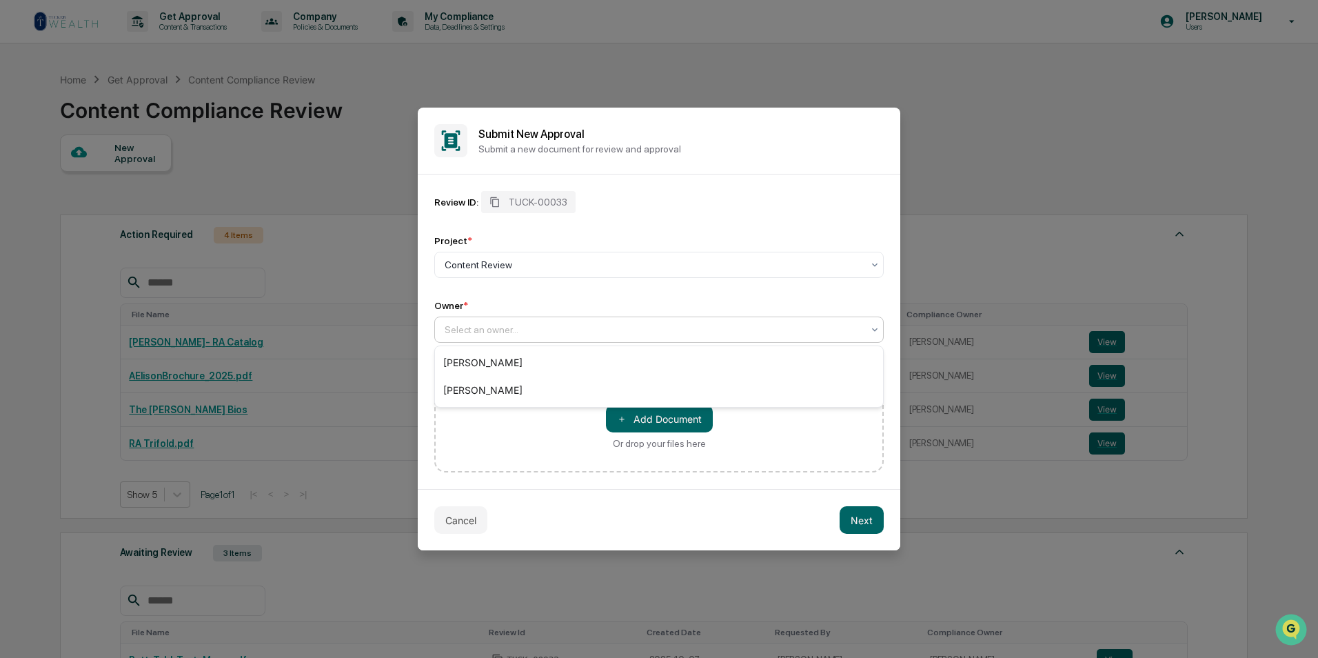
click at [534, 327] on div at bounding box center [654, 330] width 418 height 14
click at [528, 390] on div "[PERSON_NAME]" at bounding box center [659, 390] width 448 height 28
click at [652, 420] on button "＋ Add Document" at bounding box center [659, 419] width 107 height 28
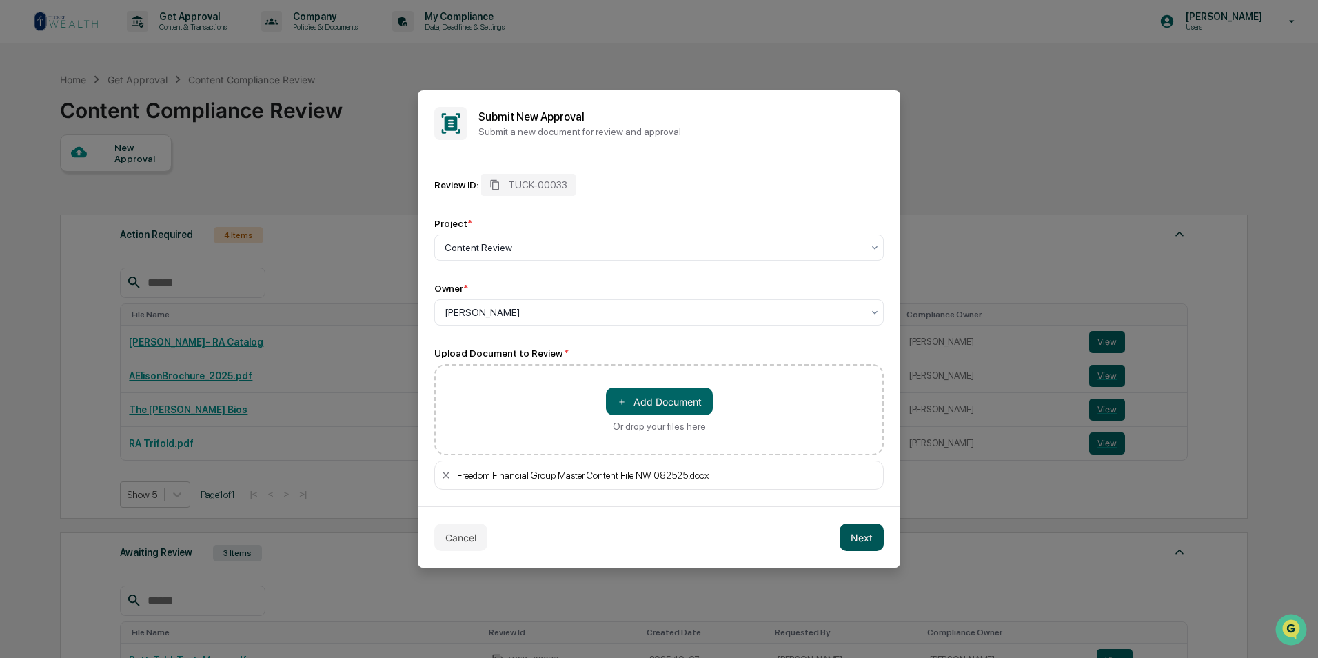
click at [851, 535] on button "Next" at bounding box center [862, 537] width 44 height 28
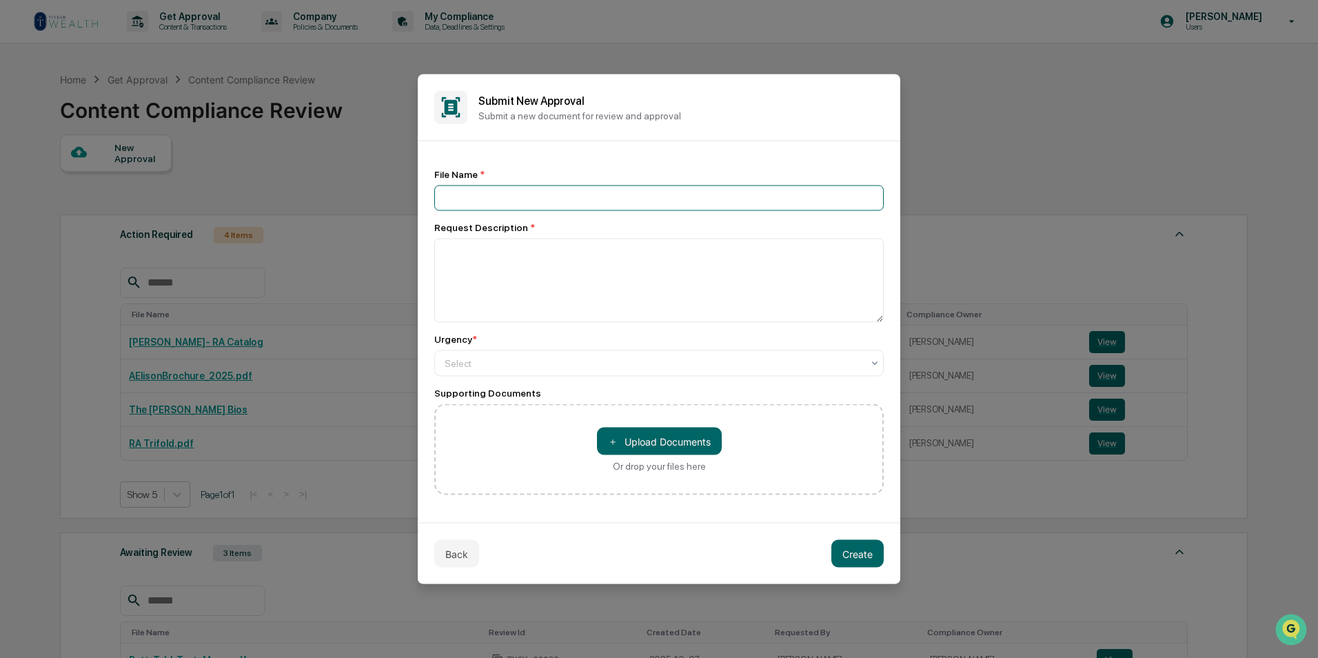
click at [500, 195] on input at bounding box center [658, 198] width 449 height 26
type input "**********"
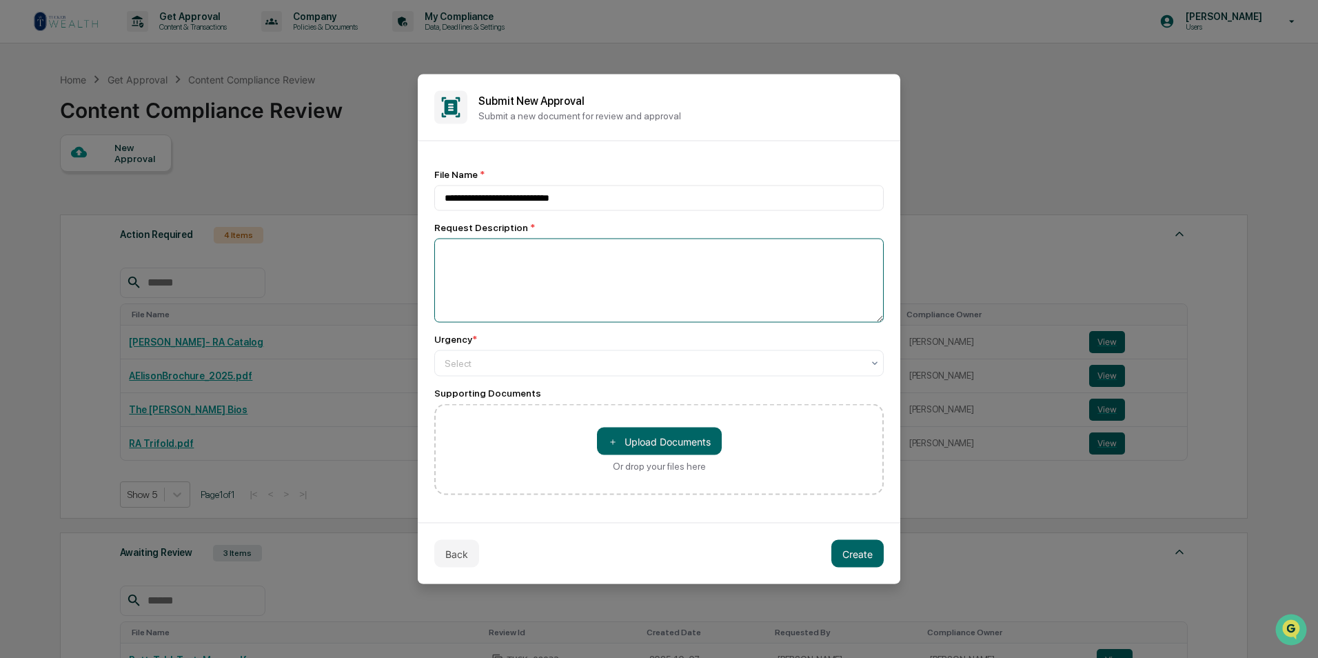
click at [525, 267] on textarea at bounding box center [658, 281] width 449 height 84
paste textarea "**********"
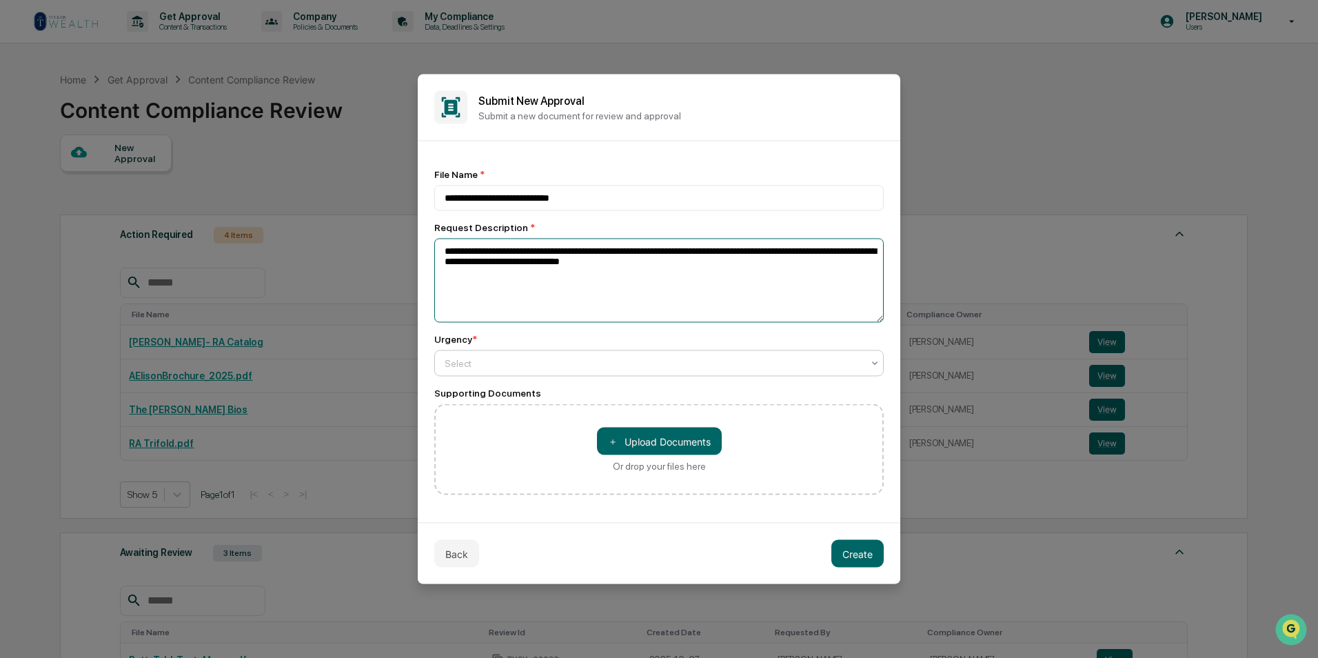
type textarea "**********"
click at [556, 363] on div at bounding box center [654, 363] width 418 height 14
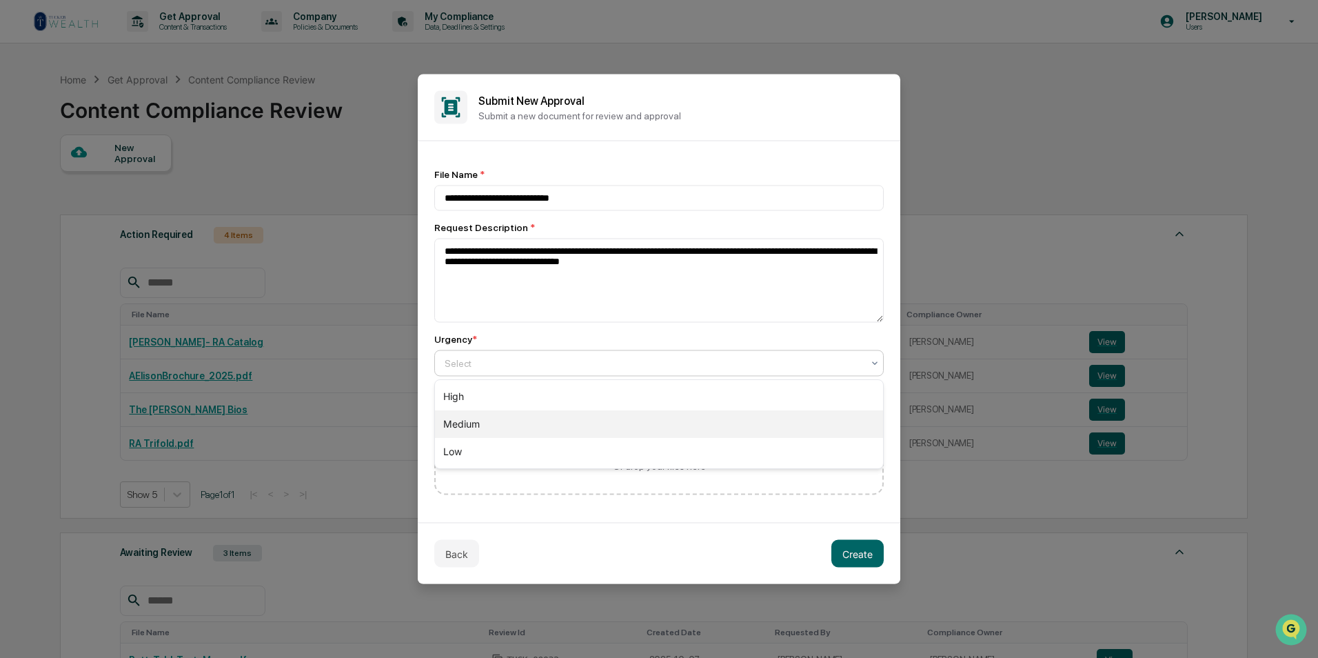
click at [518, 414] on div "Medium" at bounding box center [659, 424] width 448 height 28
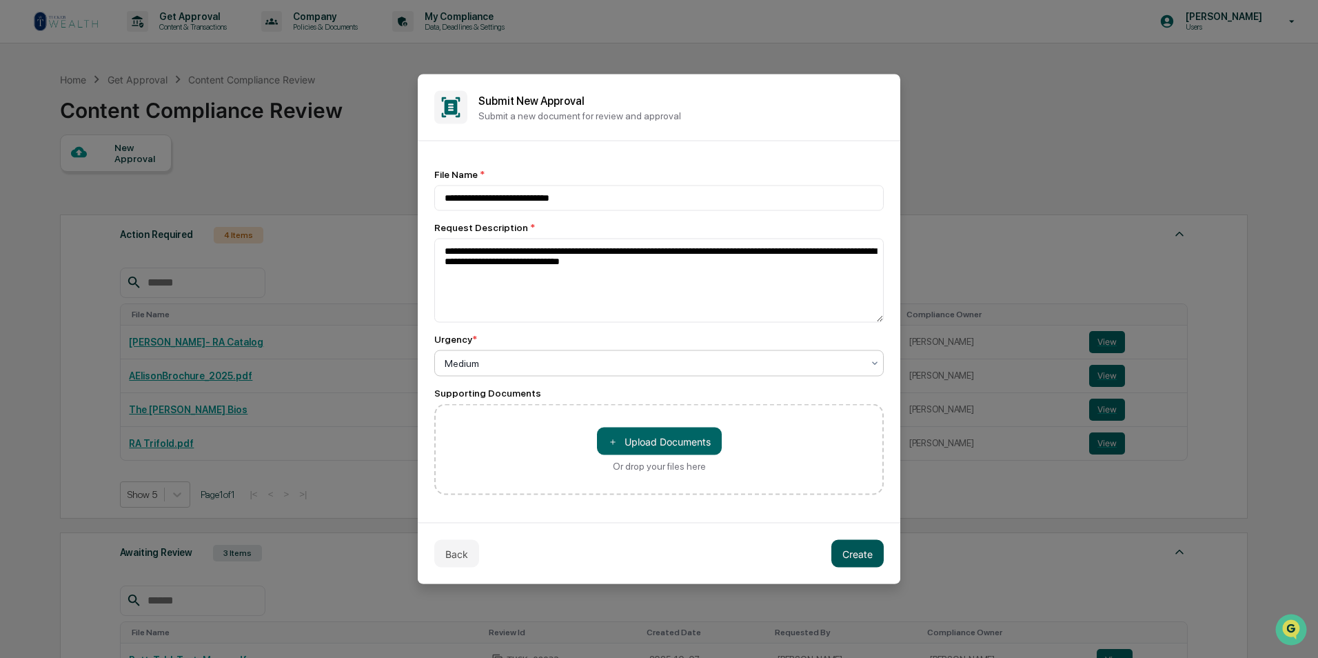
click at [866, 556] on button "Create" at bounding box center [857, 554] width 52 height 28
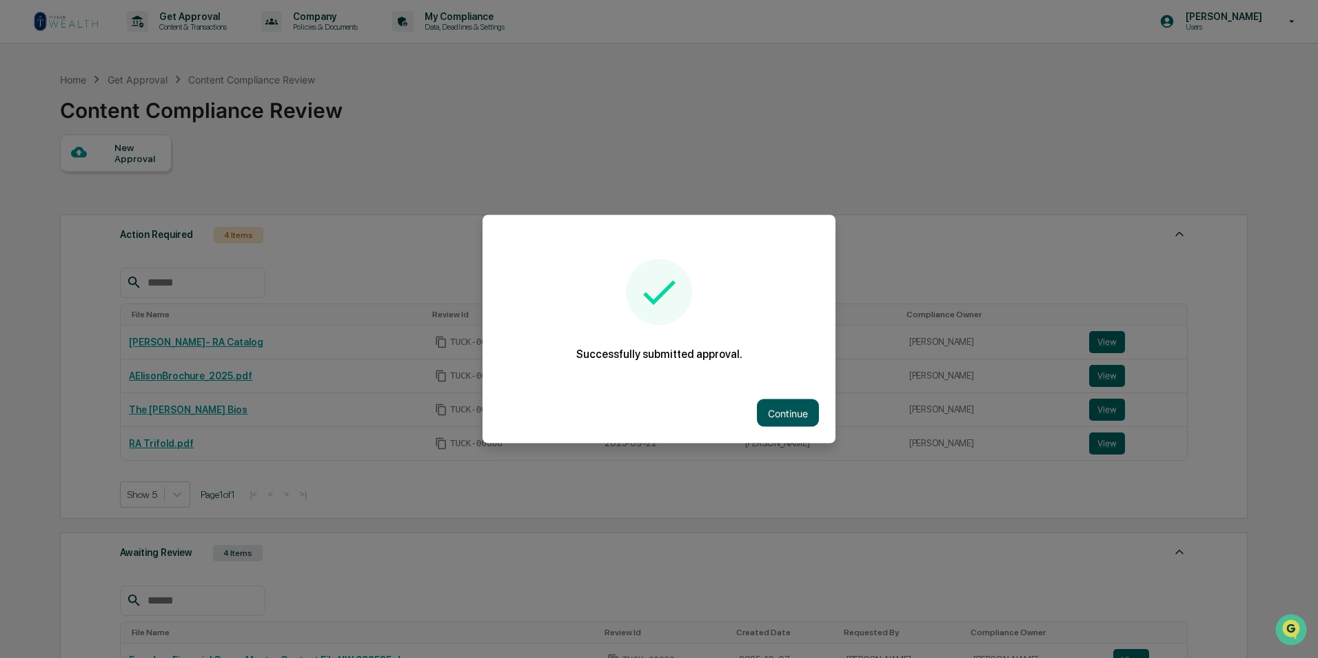
click at [782, 400] on button "Continue" at bounding box center [788, 413] width 62 height 28
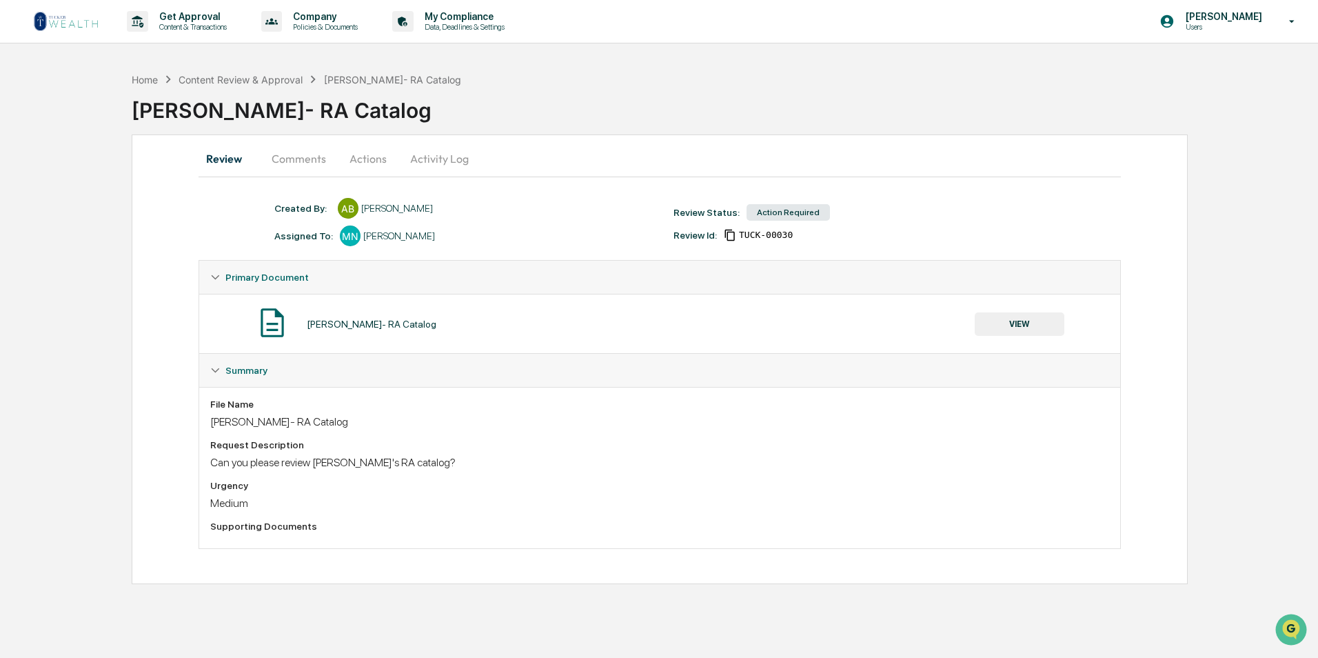
click at [314, 149] on button "Comments" at bounding box center [299, 158] width 77 height 33
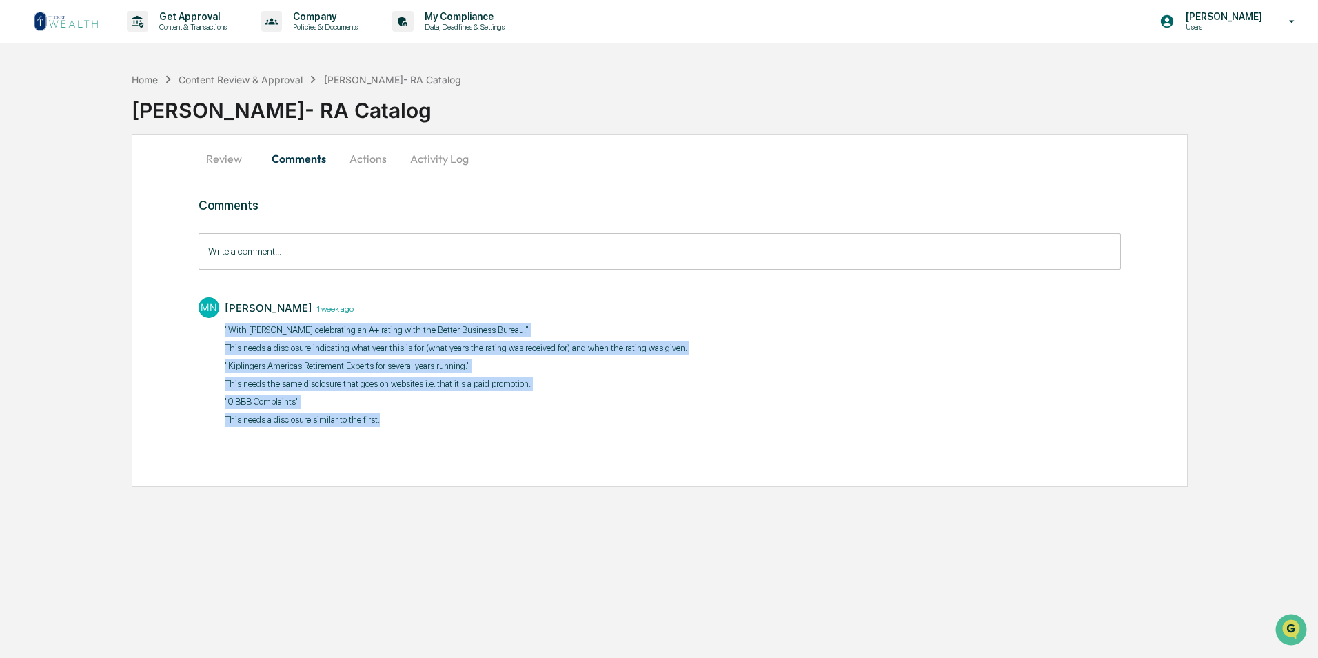
drag, startPoint x: 382, startPoint y: 423, endPoint x: 216, endPoint y: 330, distance: 190.4
click at [216, 330] on div "MN Mike Nordby 1 week ago "With Sierrah Petty celebrating an A+ rating with the…" at bounding box center [660, 360] width 922 height 141
drag, startPoint x: 216, startPoint y: 330, endPoint x: 245, endPoint y: 331, distance: 29.6
copy div ""With Sierrah Petty celebrating an A+ rating with the Better Business Bureau." …"
click at [438, 381] on p "This needs the same disclosure that goes on websites i.e. that it's a paid prom…" at bounding box center [456, 384] width 463 height 14
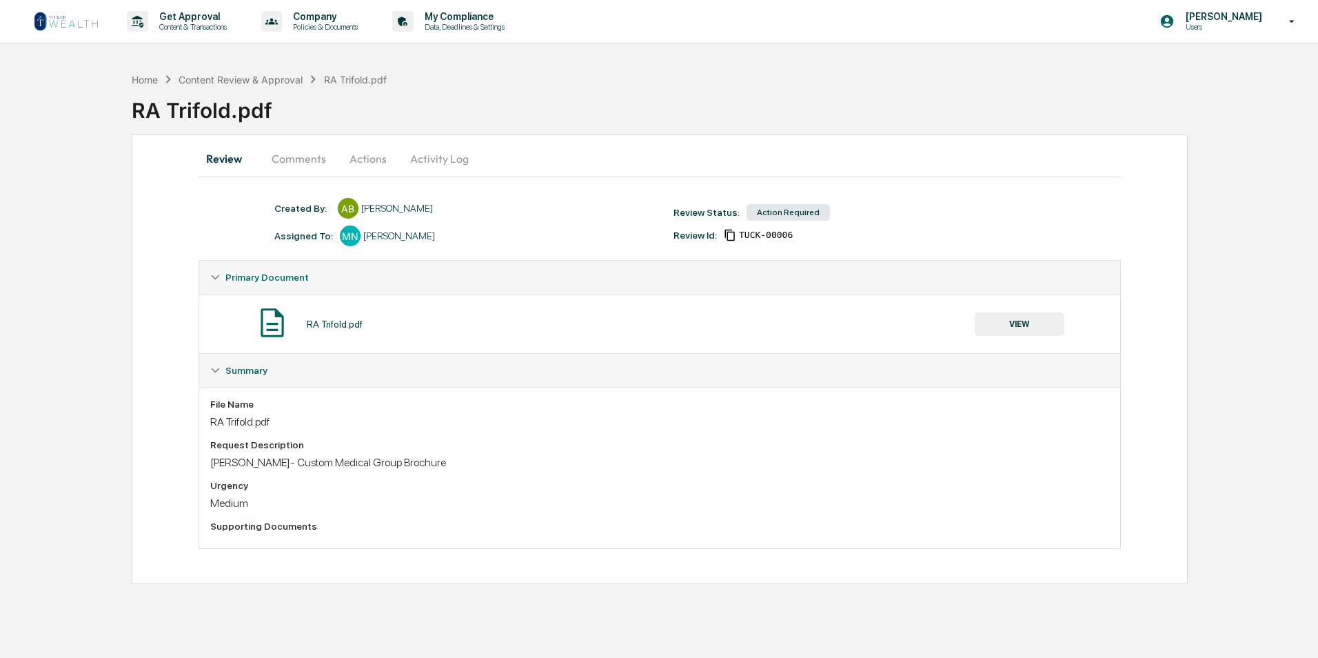
click at [307, 161] on button "Comments" at bounding box center [299, 158] width 77 height 33
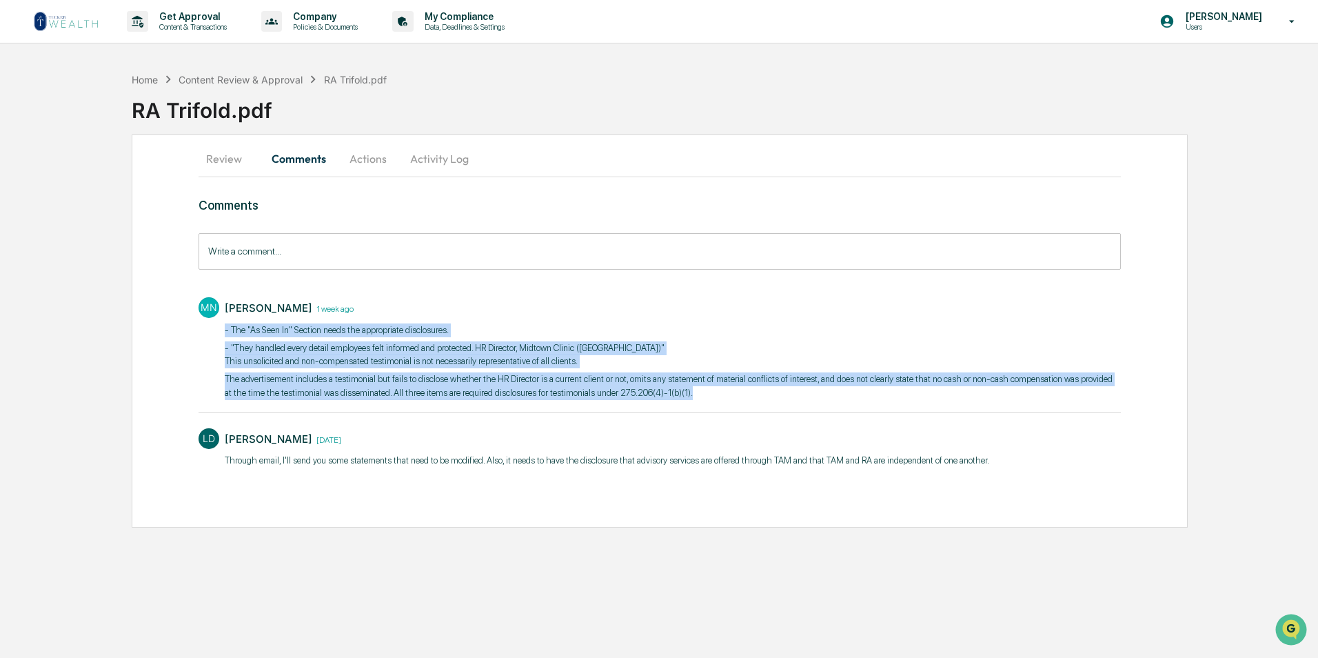
drag, startPoint x: 688, startPoint y: 387, endPoint x: 223, endPoint y: 325, distance: 469.3
click at [223, 325] on div "MN [PERSON_NAME] [DATE] - The "As Seen In" Section needs the appropriate disclo…" at bounding box center [660, 347] width 922 height 114
drag, startPoint x: 223, startPoint y: 325, endPoint x: 275, endPoint y: 341, distance: 54.5
copy div "- The "As Seen In" Section needs the appropriate disclosures​. - "They handled …"
click at [518, 337] on div "- The "As Seen In" Section needs the appropriate disclosures​. - "They handled …" at bounding box center [673, 361] width 896 height 77
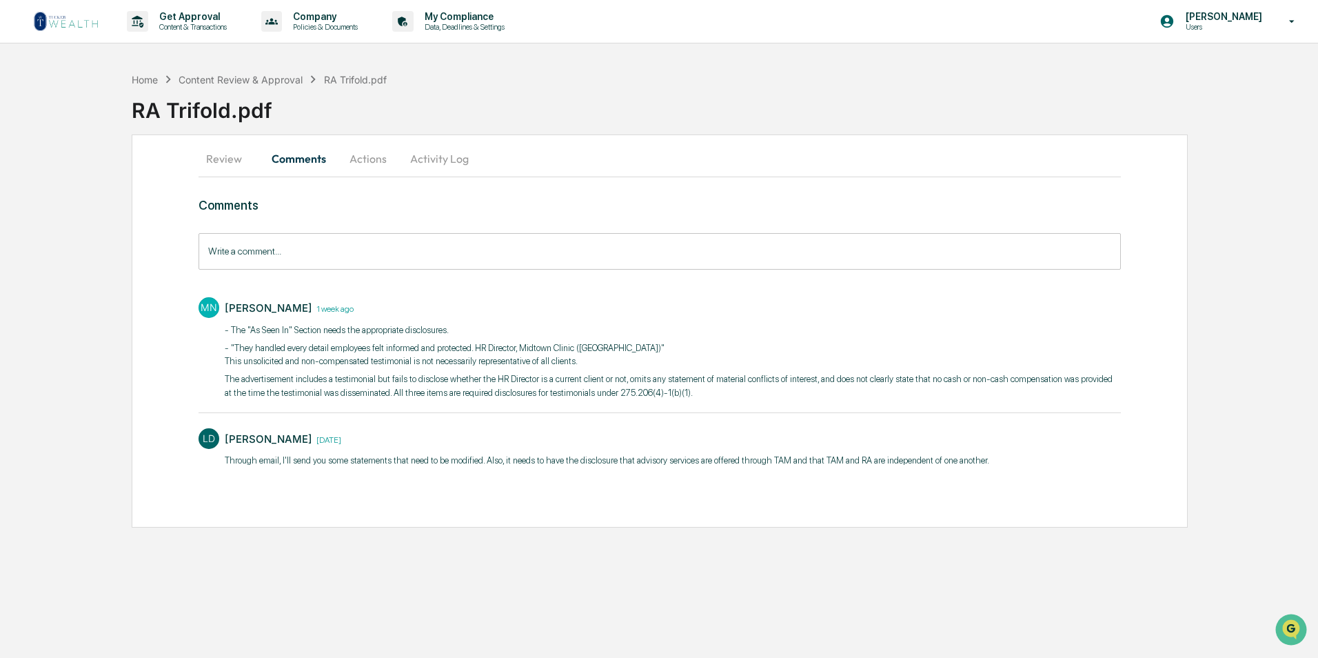
click at [77, 28] on img at bounding box center [66, 21] width 66 height 22
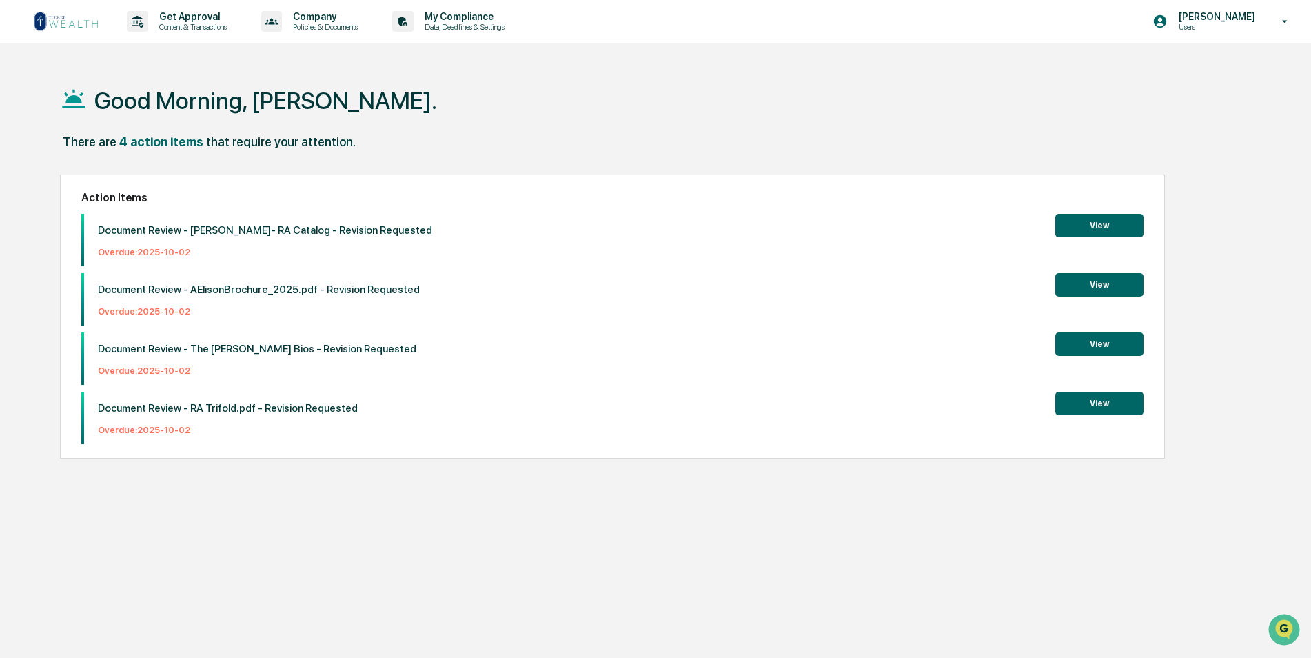
click at [72, 23] on img at bounding box center [66, 21] width 66 height 22
click at [161, 21] on p "Get Approval" at bounding box center [190, 16] width 85 height 11
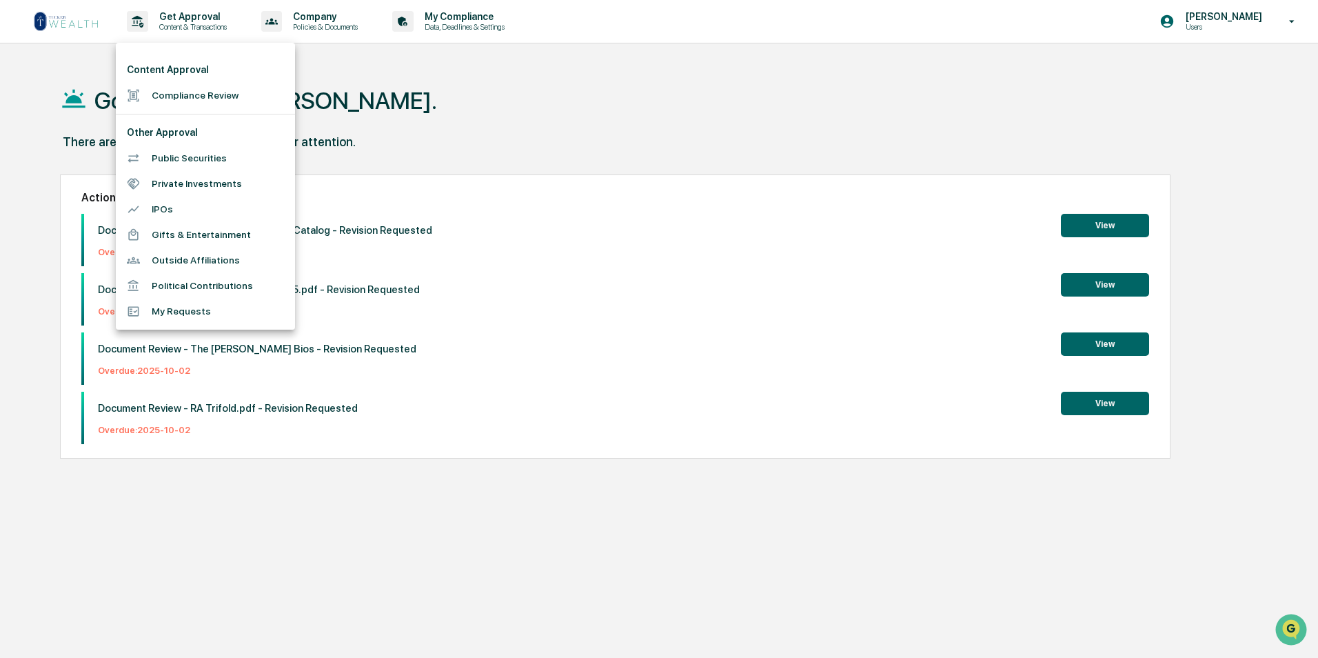
click at [196, 108] on ul "Content Approval Compliance Review Other Approval Public Securities Private Inv…" at bounding box center [205, 186] width 179 height 287
click at [196, 103] on li "Compliance Review" at bounding box center [205, 96] width 179 height 26
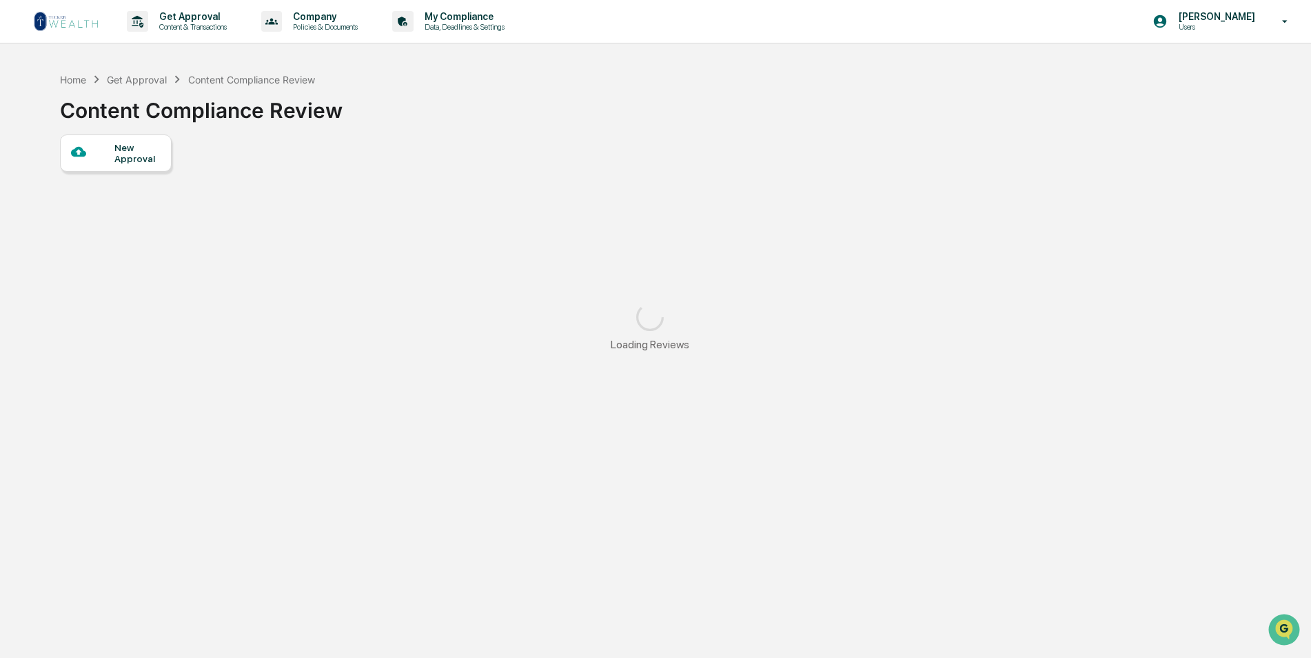
click at [123, 148] on div "New Approval" at bounding box center [137, 153] width 46 height 22
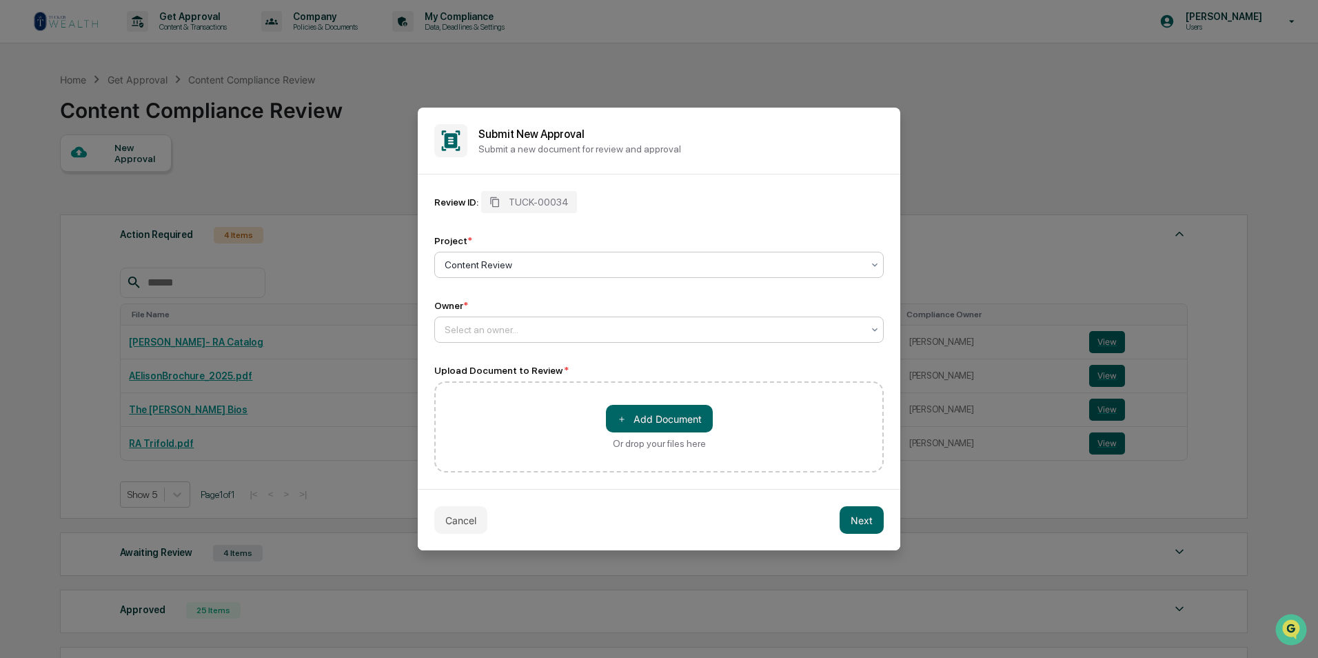
click at [533, 334] on div at bounding box center [654, 330] width 418 height 14
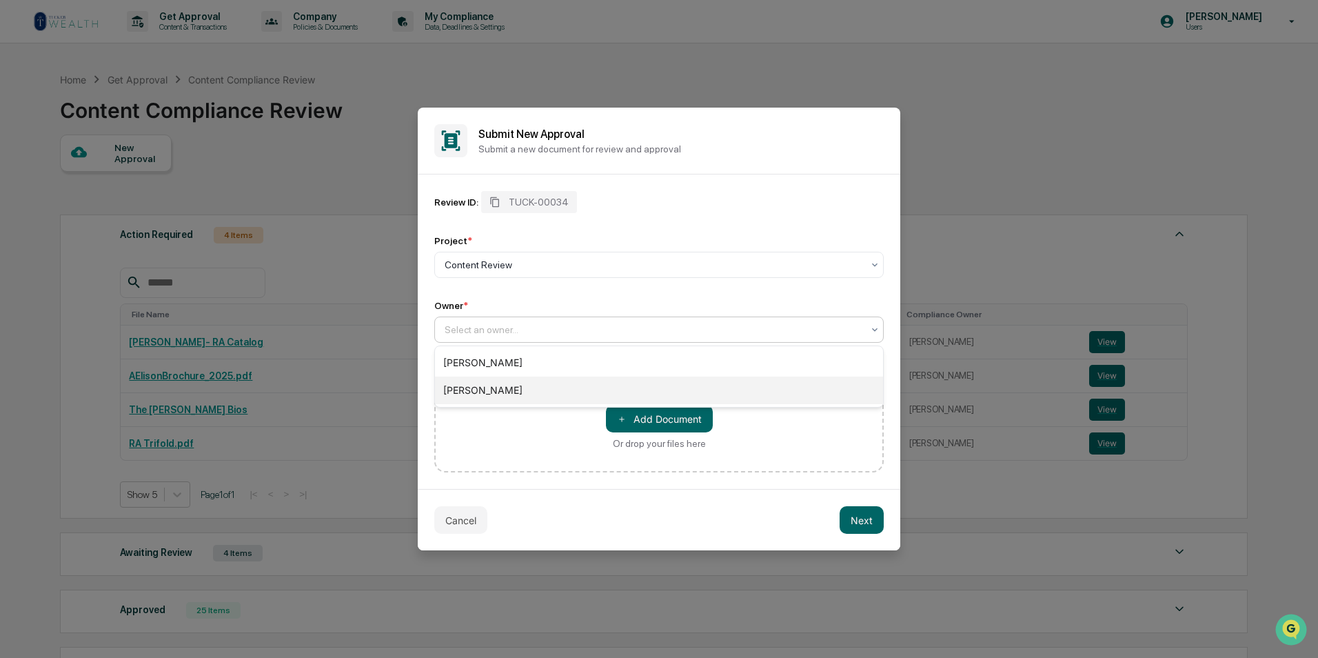
click at [520, 383] on div "[PERSON_NAME]" at bounding box center [659, 390] width 448 height 28
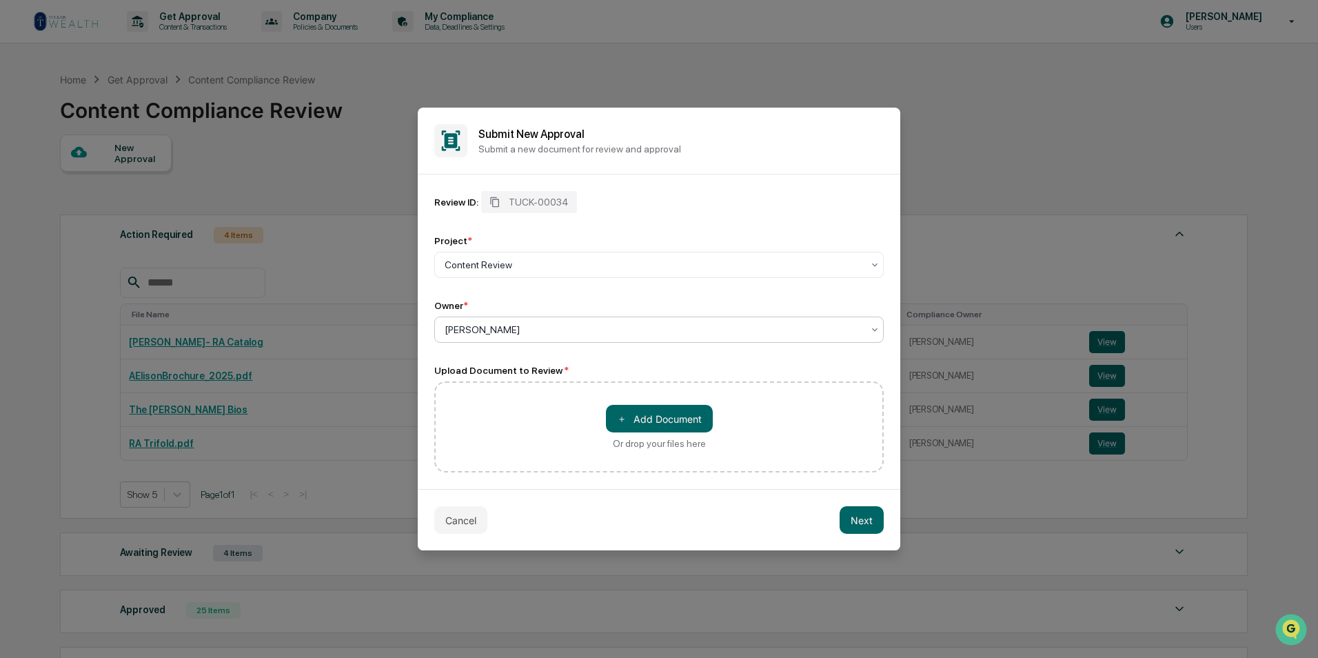
click at [490, 325] on div at bounding box center [654, 330] width 418 height 14
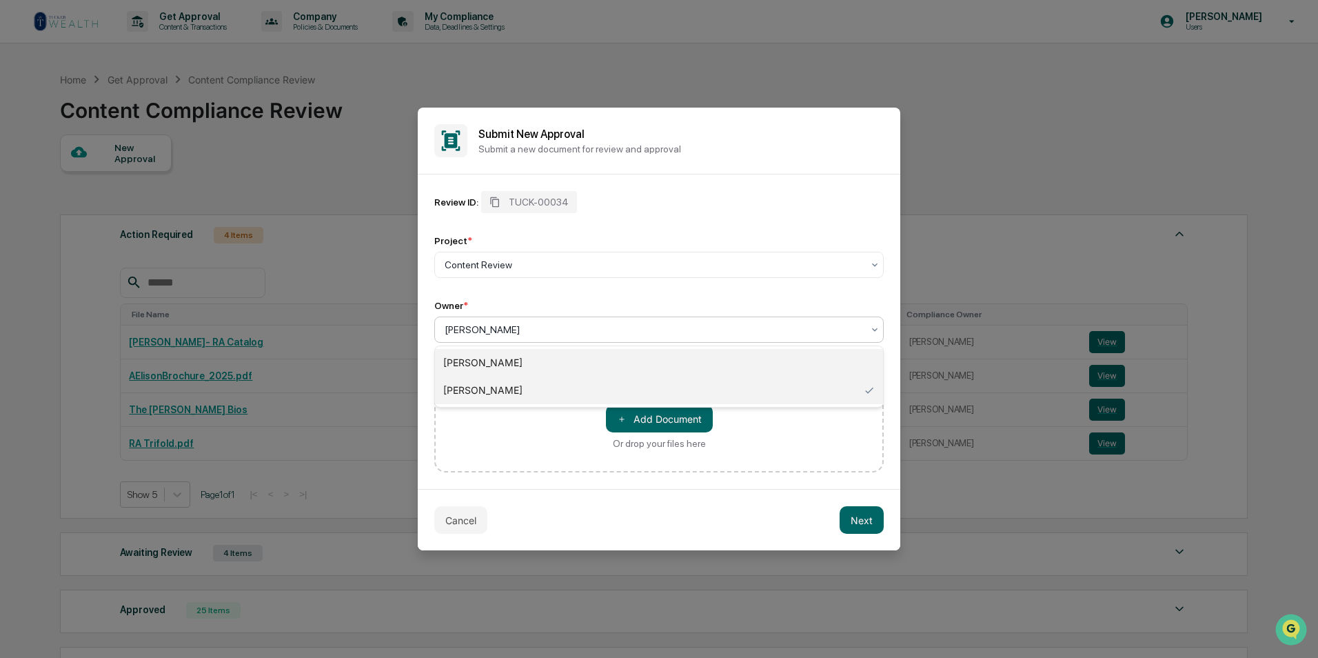
click at [496, 363] on div "[PERSON_NAME]" at bounding box center [659, 363] width 448 height 28
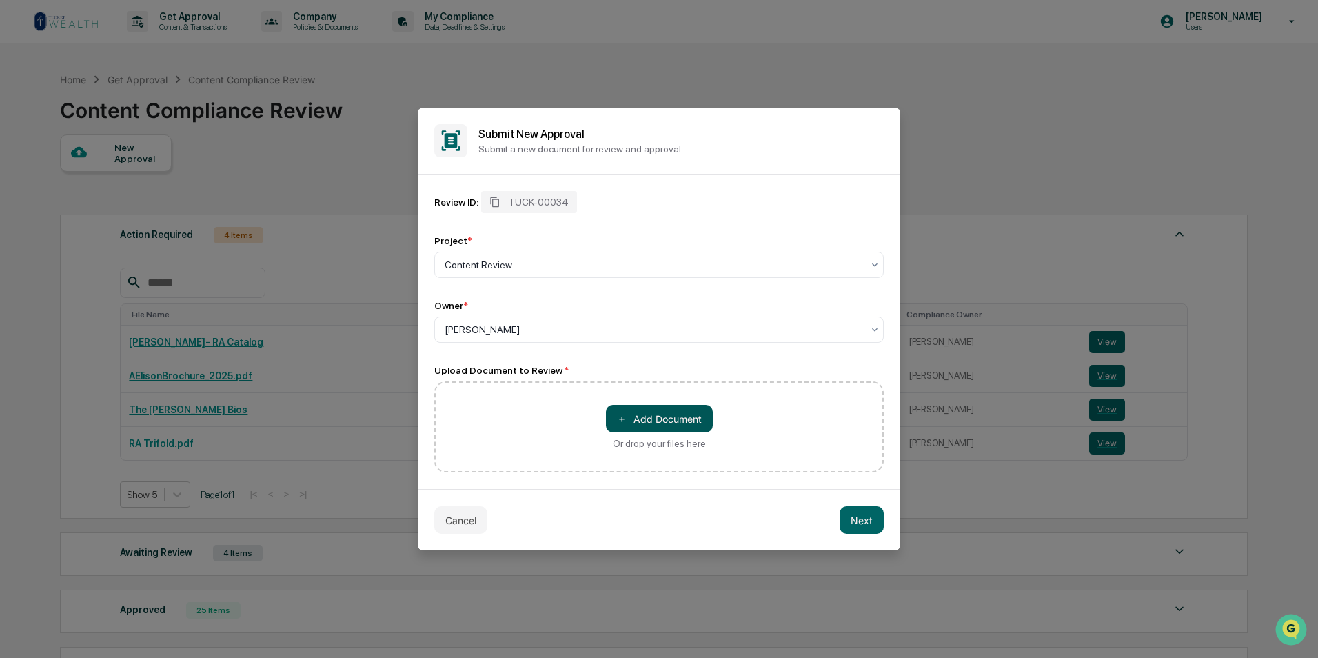
click at [639, 416] on button "＋ Add Document" at bounding box center [659, 419] width 107 height 28
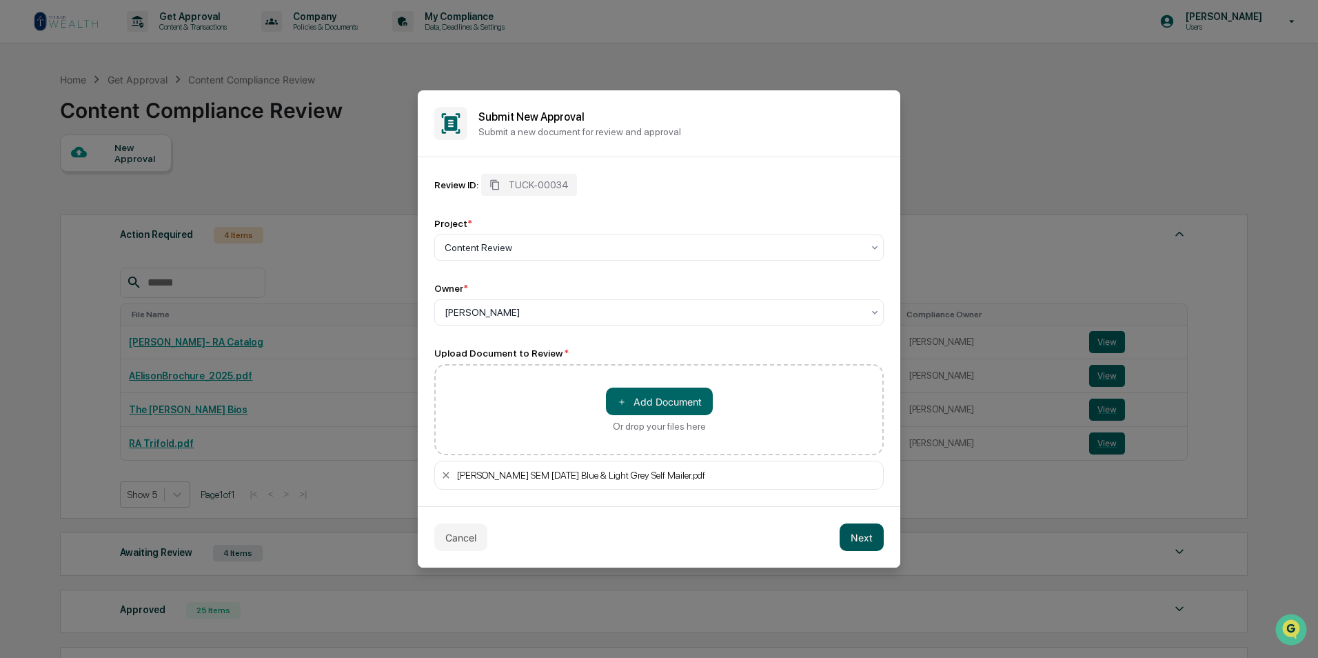
click at [860, 535] on button "Next" at bounding box center [862, 537] width 44 height 28
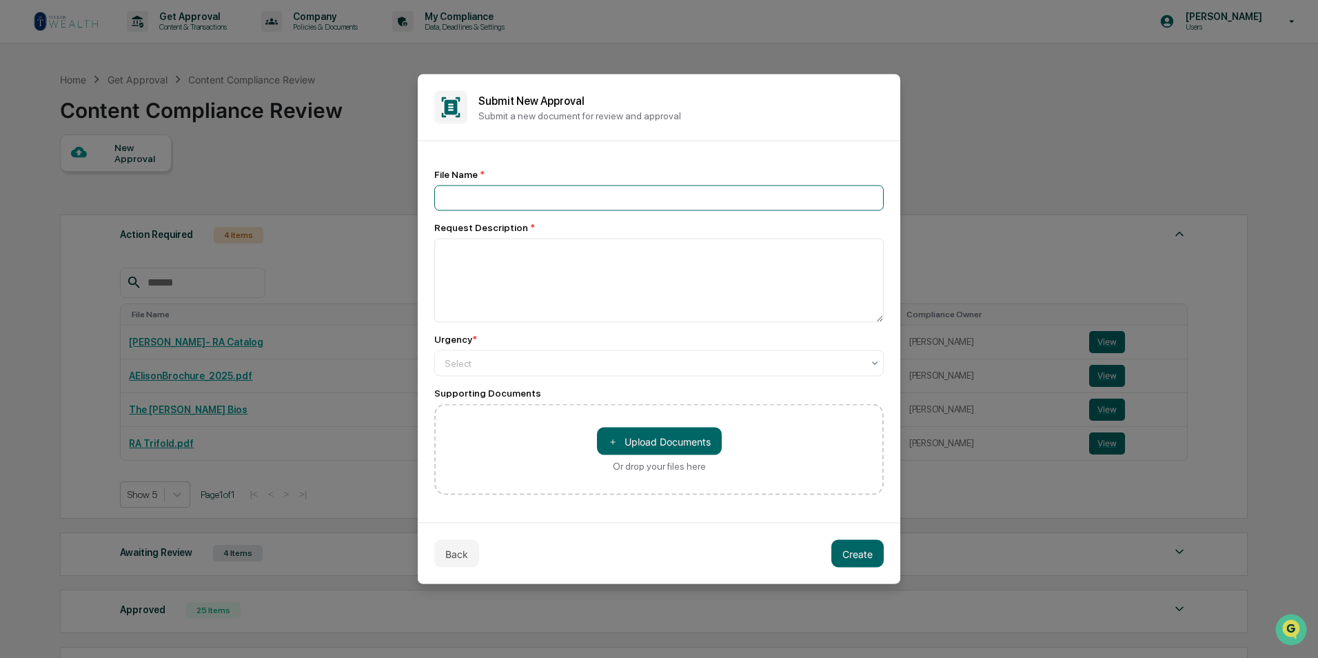
click at [471, 189] on input at bounding box center [658, 198] width 449 height 26
type input "**********"
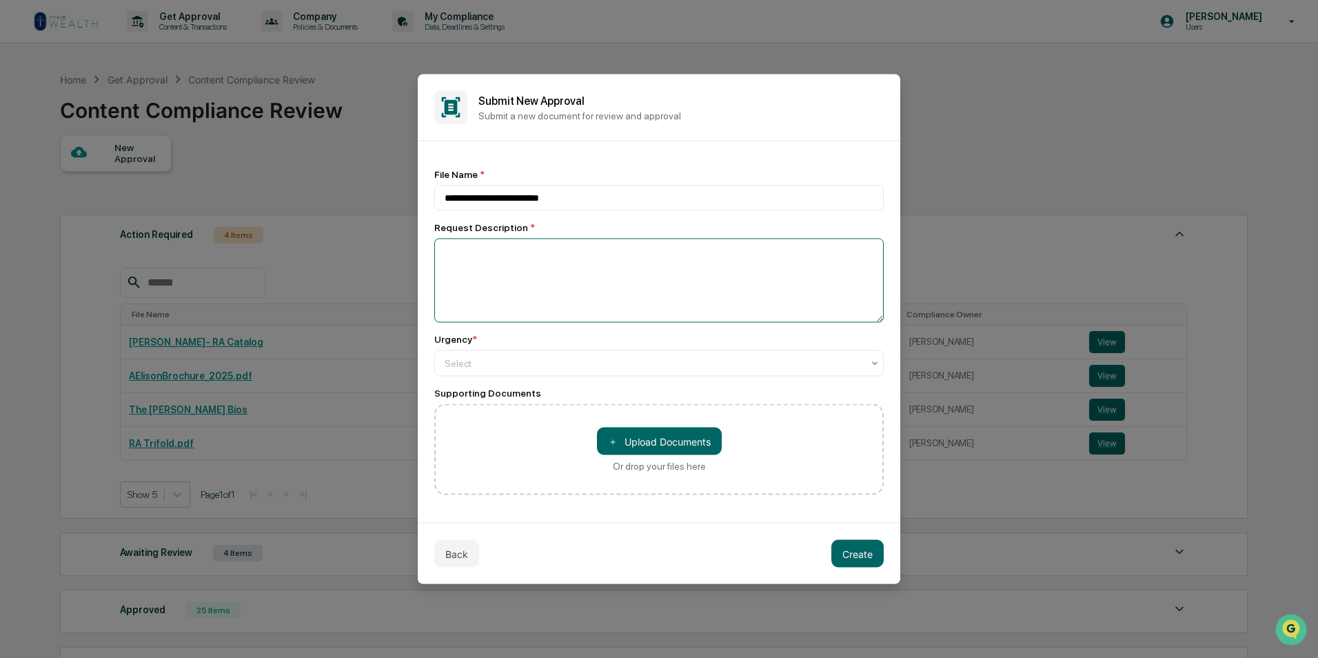
click at [501, 257] on textarea at bounding box center [658, 281] width 449 height 84
click at [769, 254] on textarea "**********" at bounding box center [658, 281] width 449 height 84
paste textarea "**********"
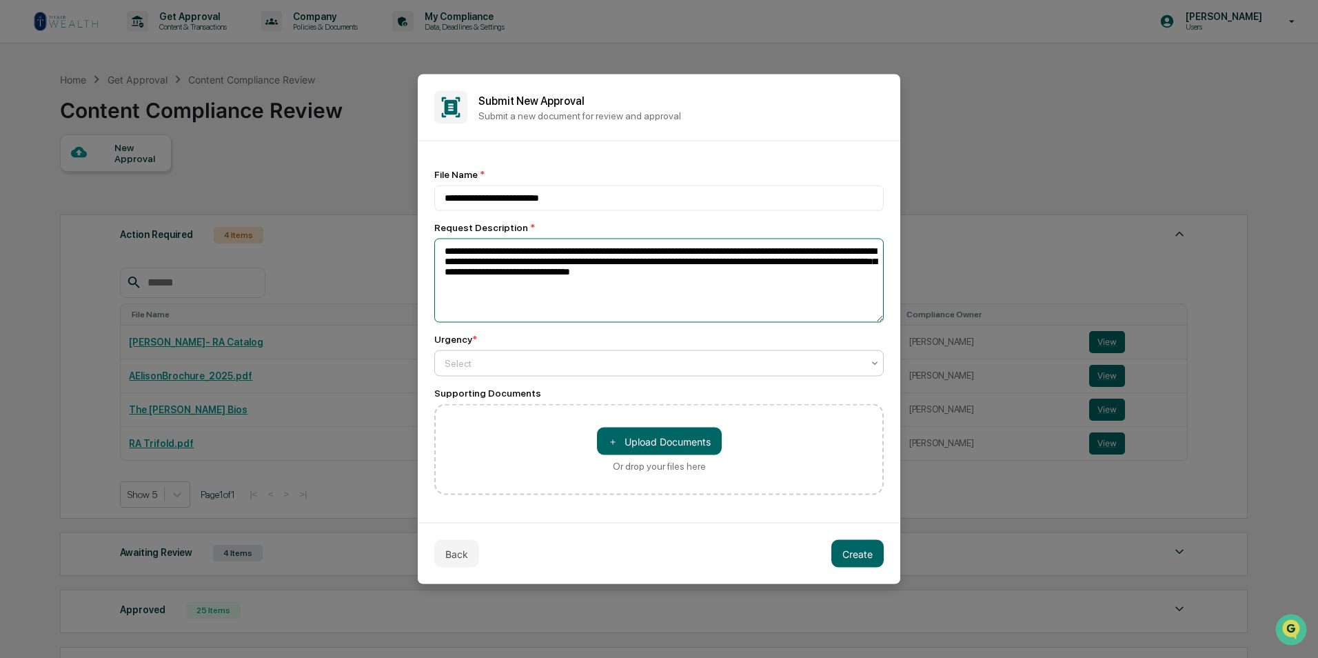
type textarea "**********"
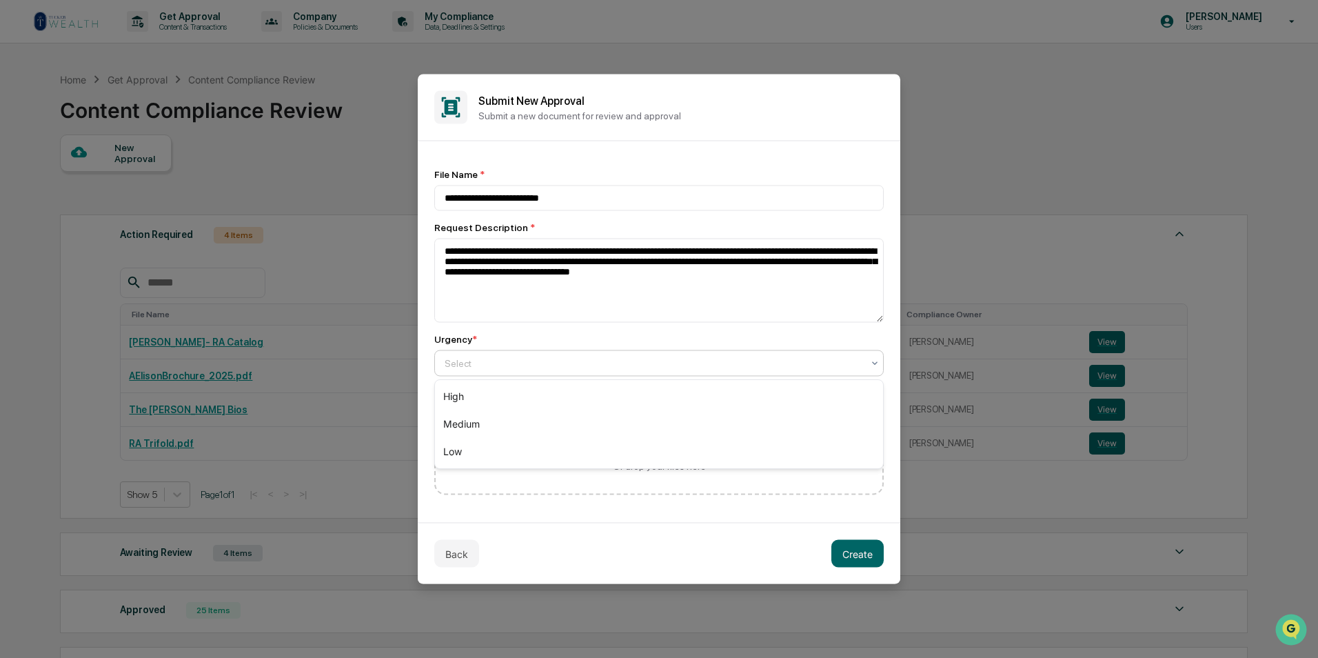
click at [738, 358] on div at bounding box center [654, 363] width 418 height 14
click at [496, 458] on div "Low" at bounding box center [659, 452] width 448 height 28
click at [873, 556] on button "Create" at bounding box center [857, 554] width 52 height 28
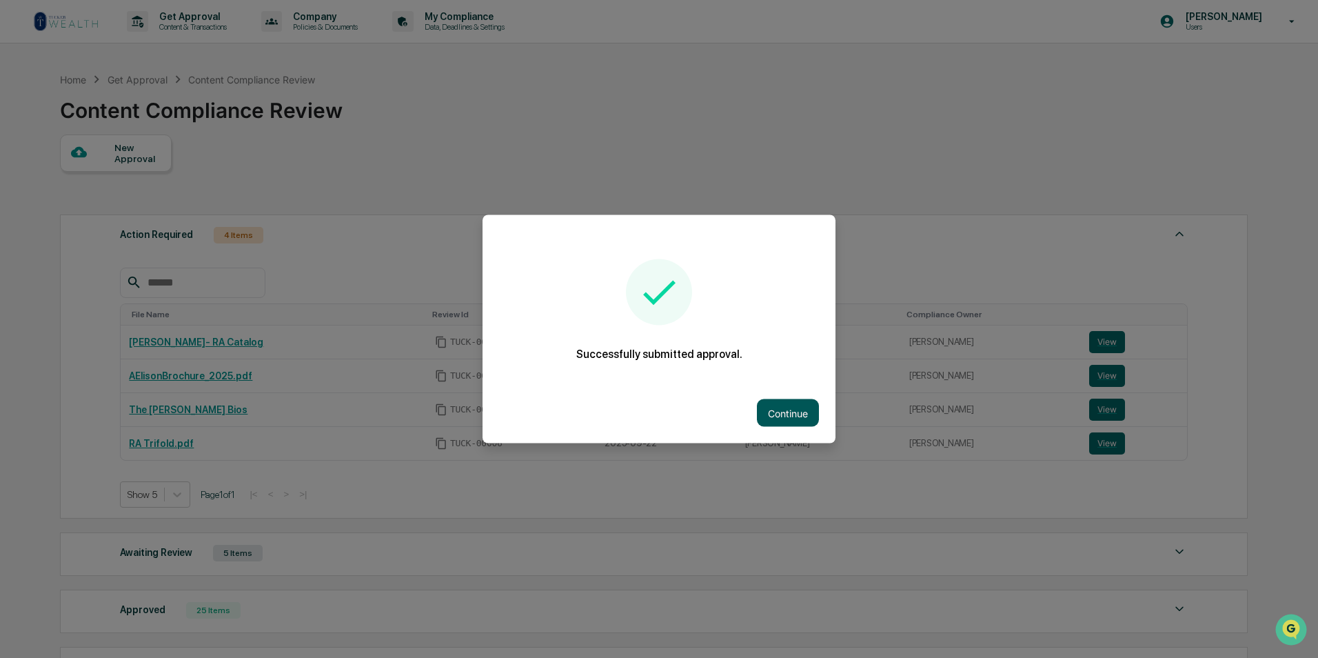
click at [789, 405] on button "Continue" at bounding box center [788, 413] width 62 height 28
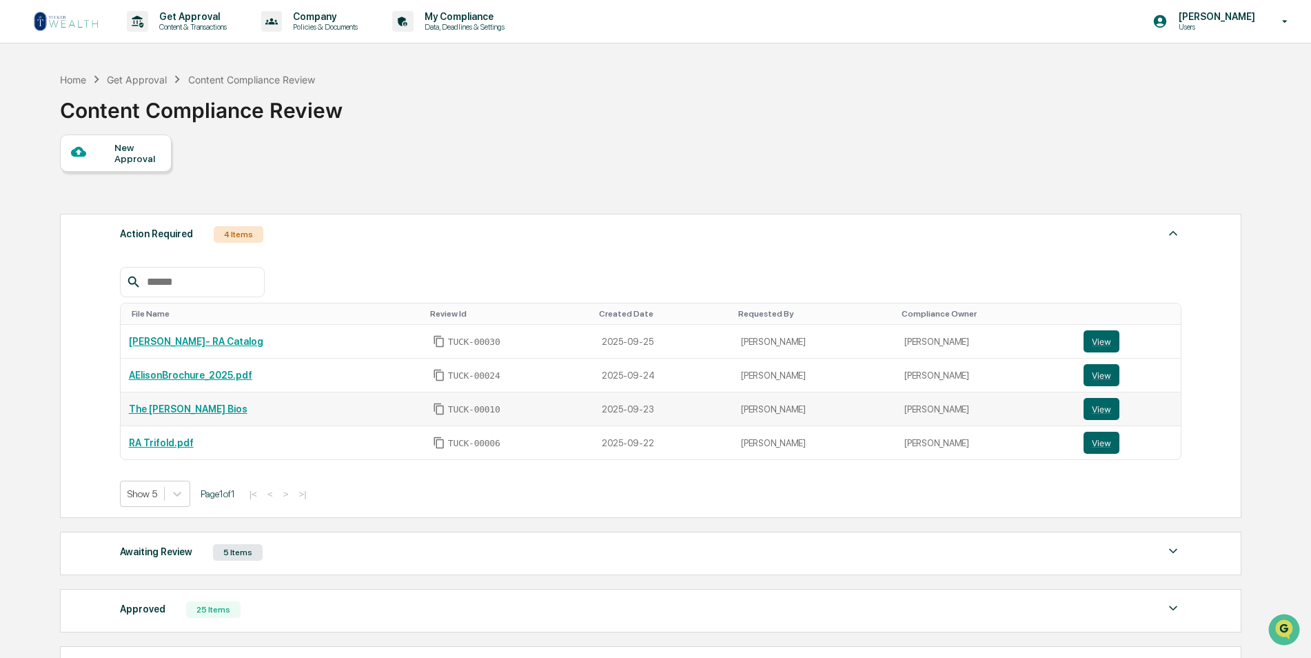
click at [183, 414] on link "The [PERSON_NAME] Bios" at bounding box center [188, 408] width 119 height 11
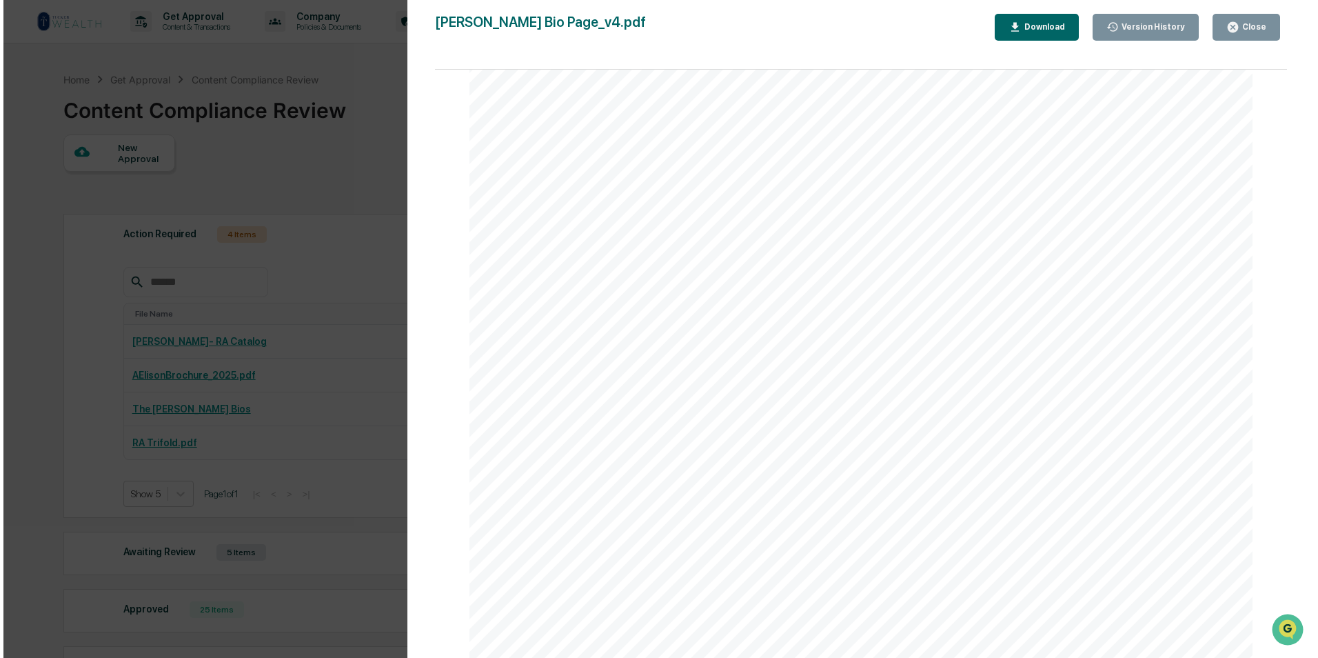
scroll to position [1310, 0]
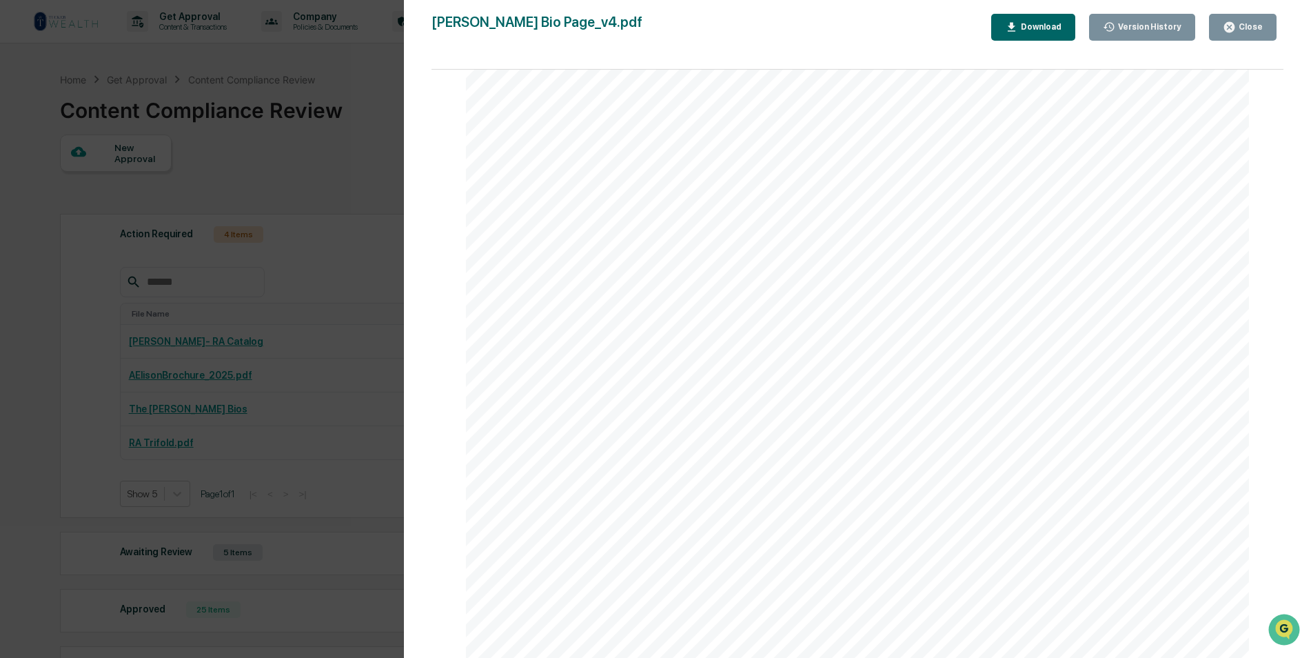
click at [276, 90] on div "Version History [DATE] 09:13 PM [PERSON_NAME] [DATE] 06:31 PM [PERSON_NAME] [PE…" at bounding box center [655, 329] width 1311 height 658
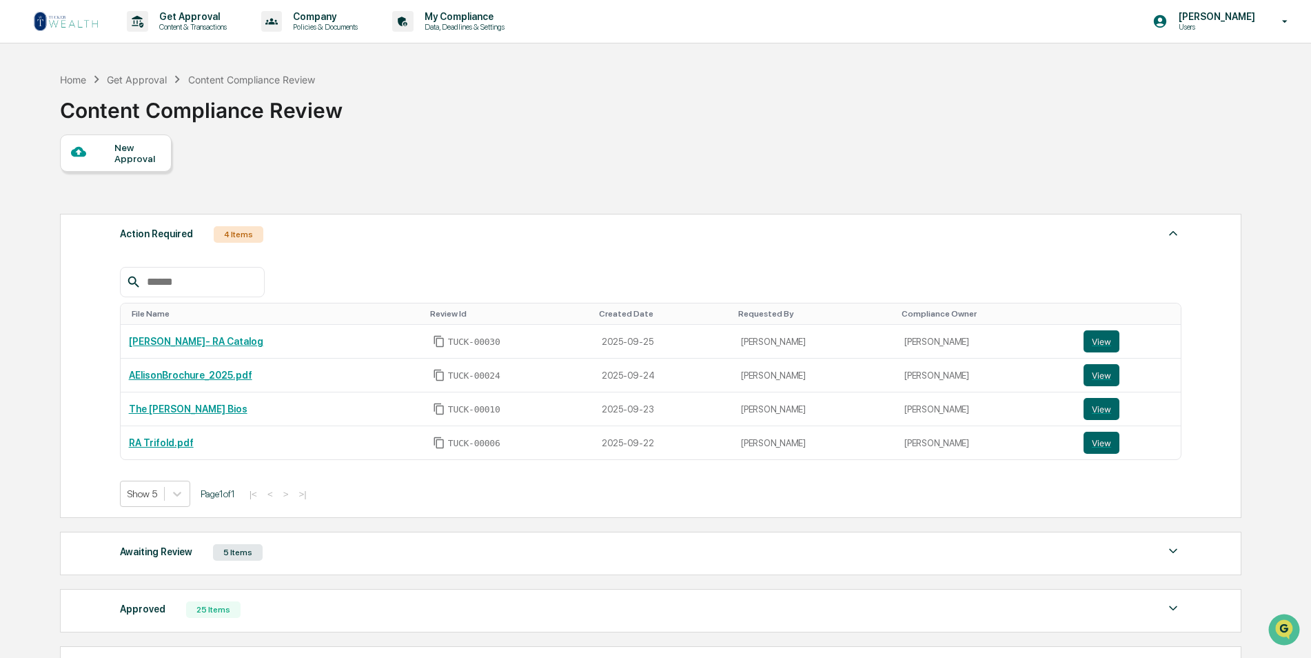
click at [76, 21] on img at bounding box center [66, 21] width 66 height 22
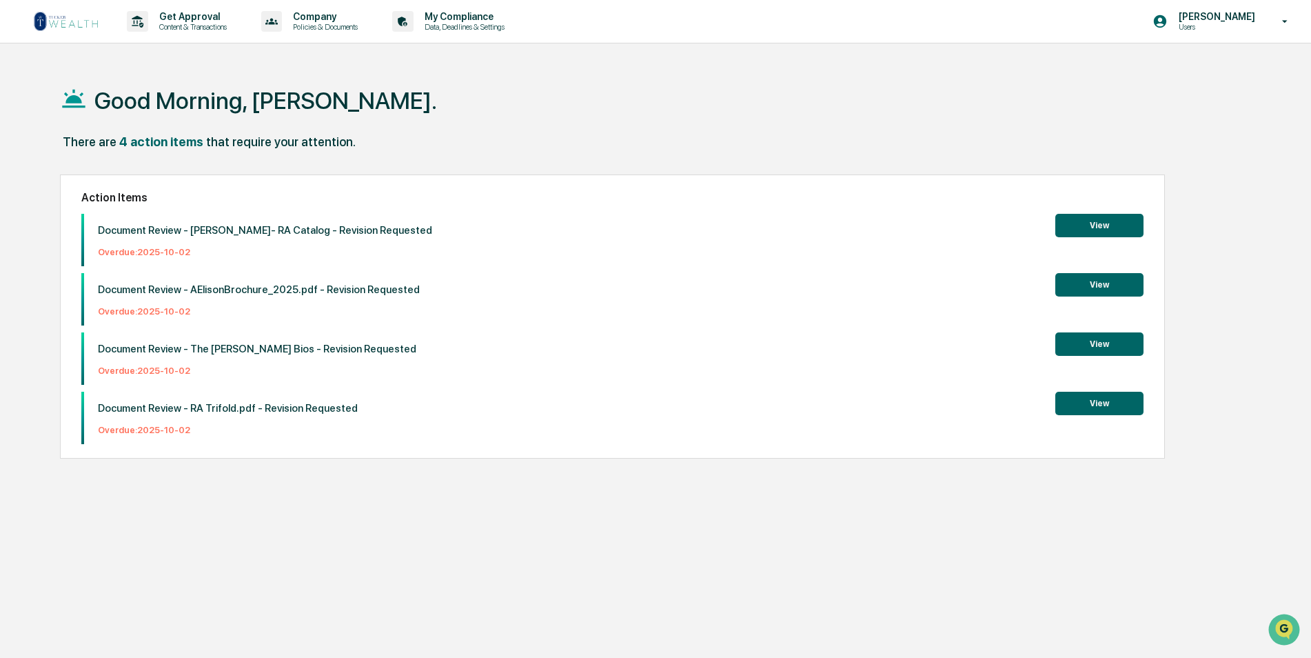
click at [1114, 334] on button "View" at bounding box center [1099, 343] width 88 height 23
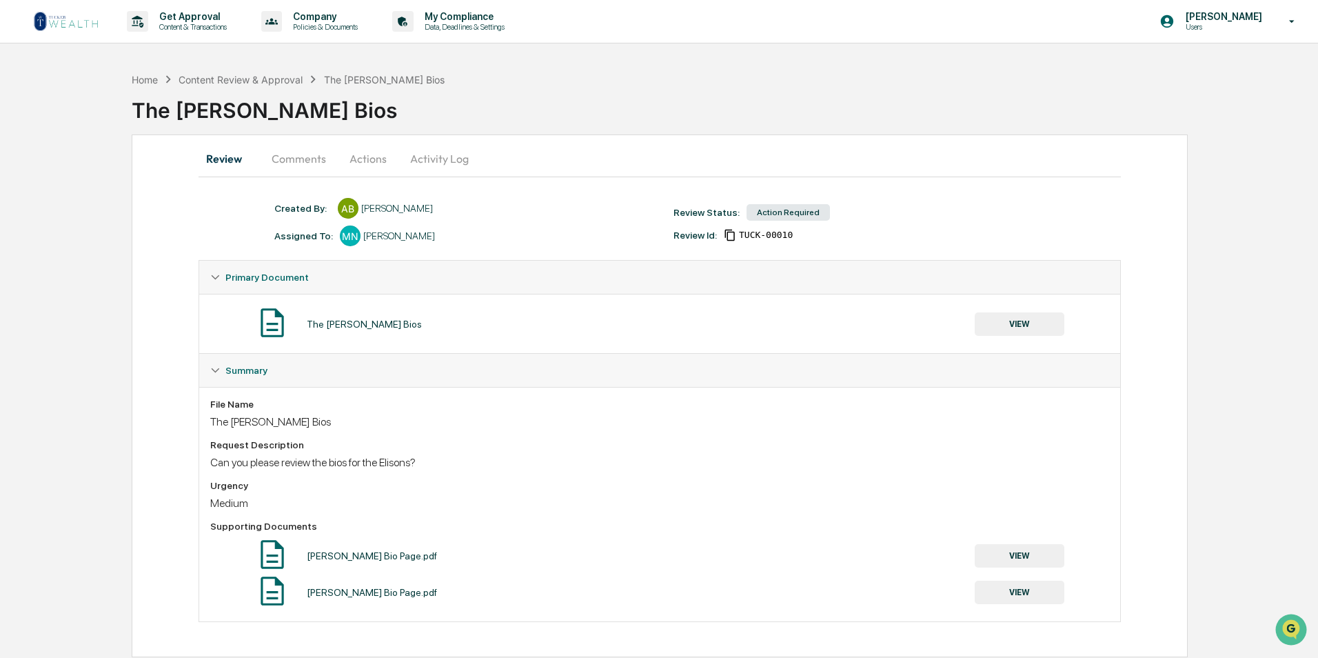
click at [290, 154] on button "Comments" at bounding box center [299, 158] width 77 height 33
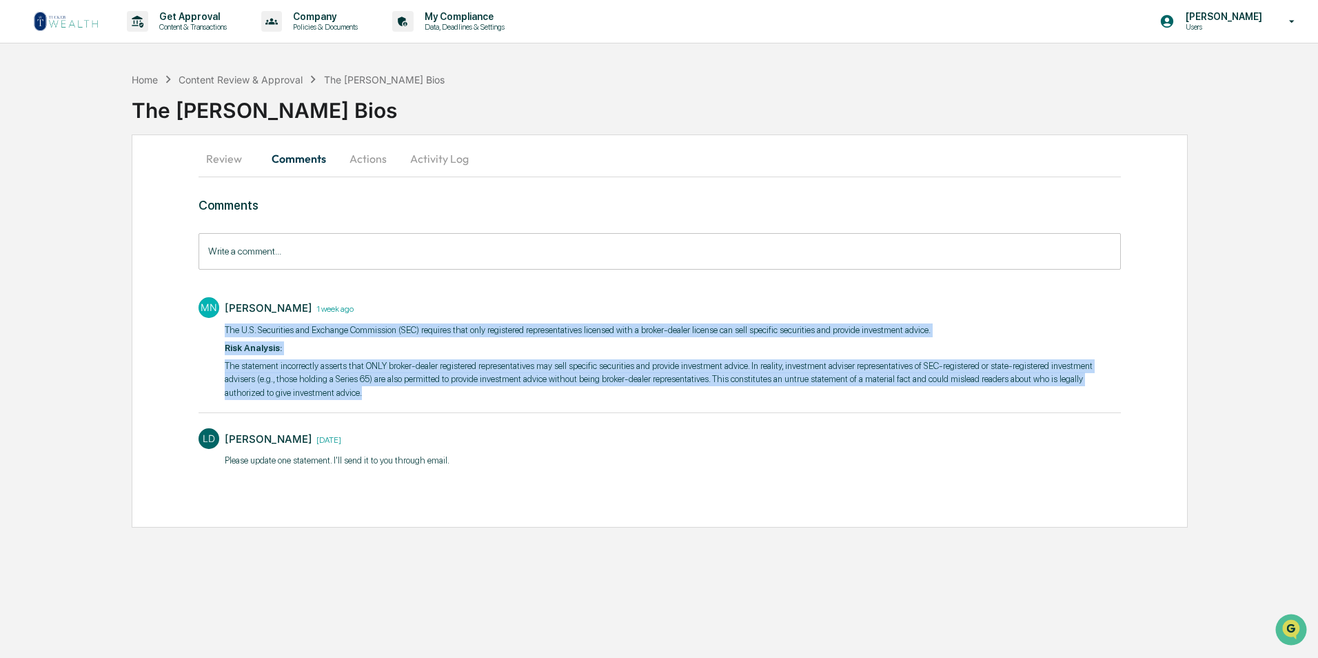
drag, startPoint x: 306, startPoint y: 399, endPoint x: 221, endPoint y: 333, distance: 107.6
click at [221, 333] on div "MN [PERSON_NAME] [DATE] ​The U.S. Securities and Exchange Commission (SEC) requ…" at bounding box center [660, 347] width 922 height 114
drag, startPoint x: 221, startPoint y: 333, endPoint x: 256, endPoint y: 333, distance: 34.5
copy div "​The U.S. Securities and Exchange Commission (SEC) requires that only registere…"
click at [408, 365] on p "The statement incorrectly asserts that ONLY broker-dealer registered representa…" at bounding box center [673, 379] width 896 height 41
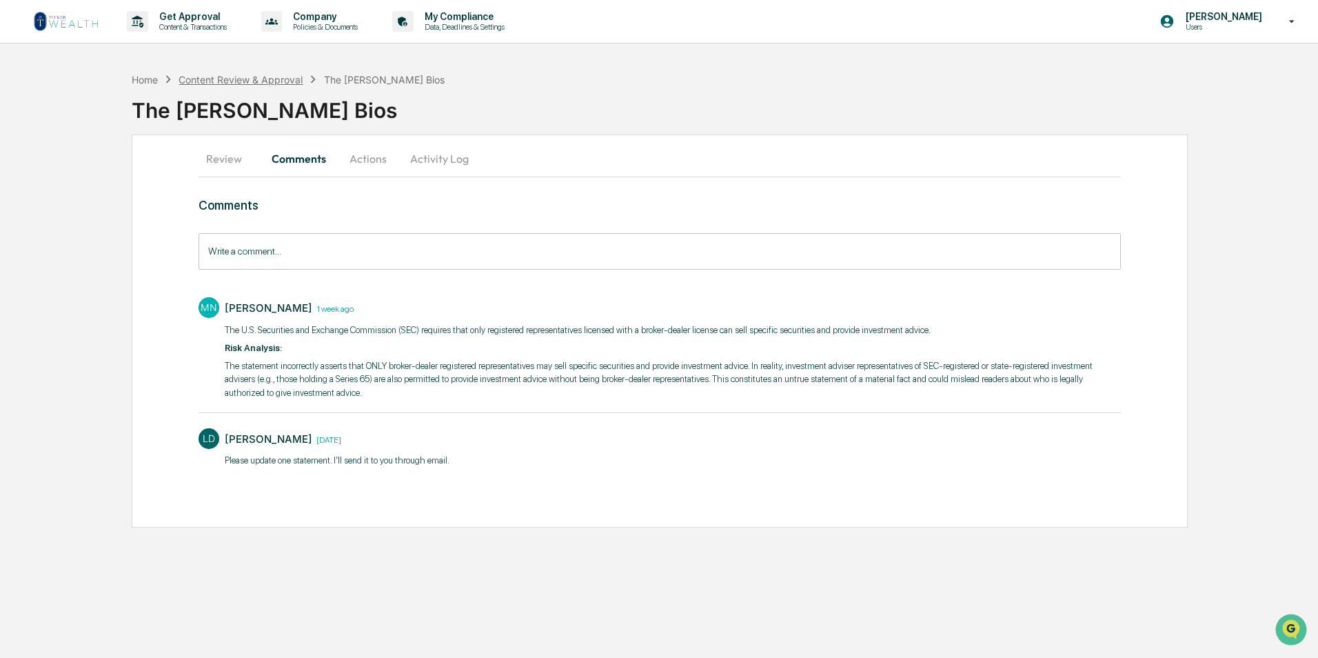
click at [241, 78] on div "Content Review & Approval" at bounding box center [241, 80] width 124 height 12
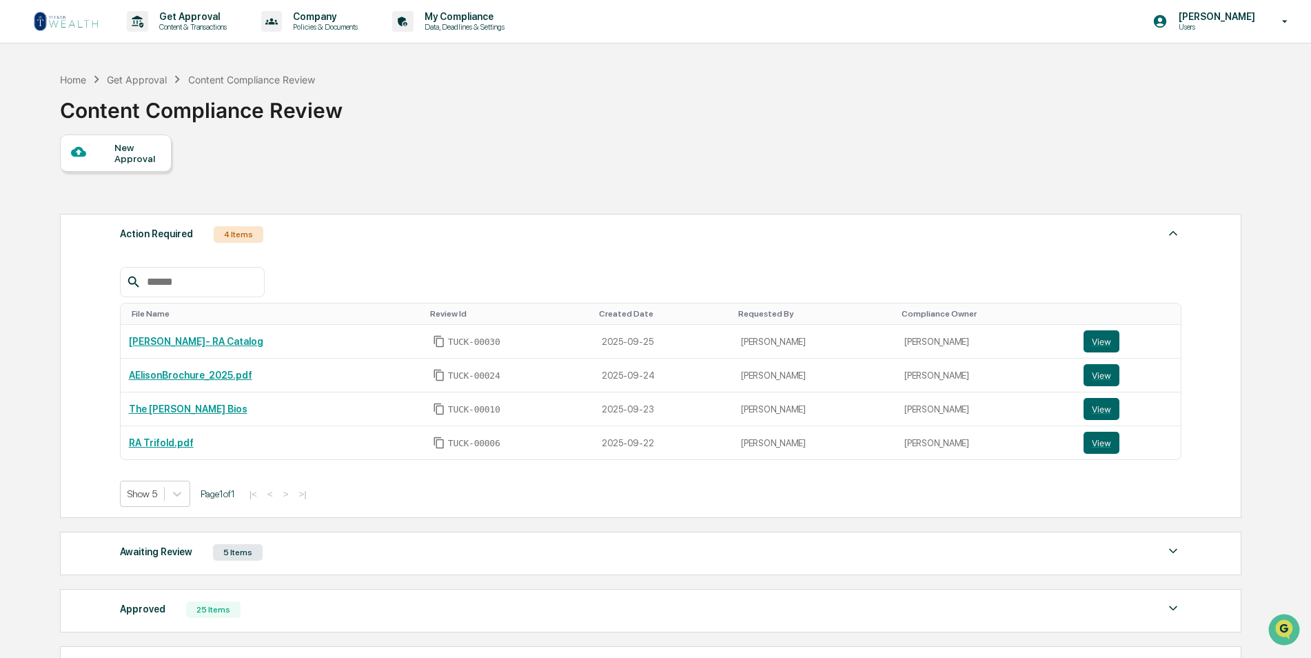
click at [66, 14] on img at bounding box center [66, 21] width 66 height 22
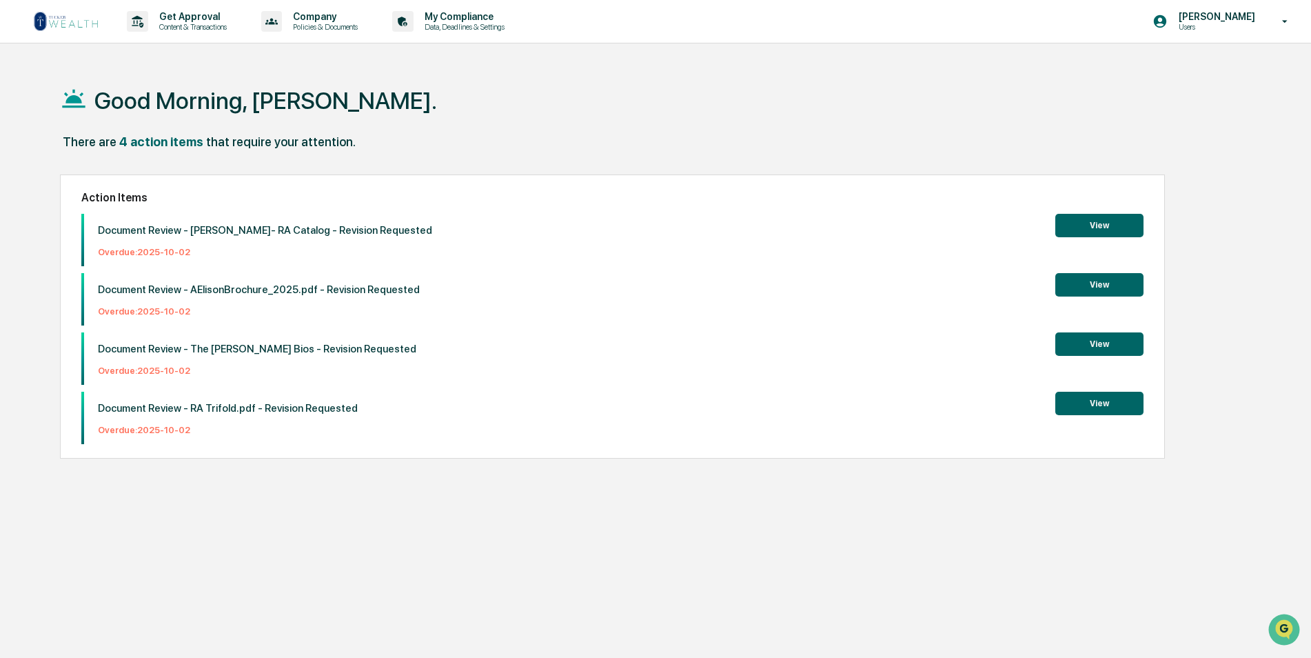
click at [1126, 287] on button "View" at bounding box center [1099, 284] width 88 height 23
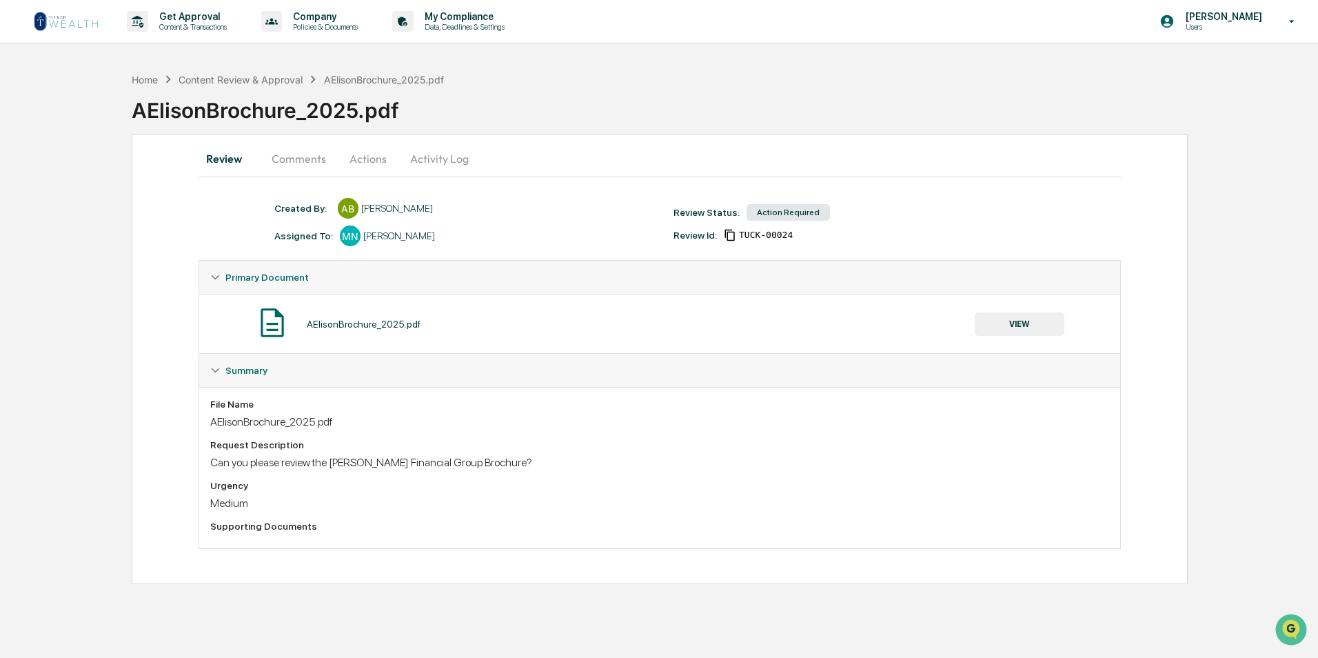
click at [280, 159] on button "Comments" at bounding box center [299, 158] width 77 height 33
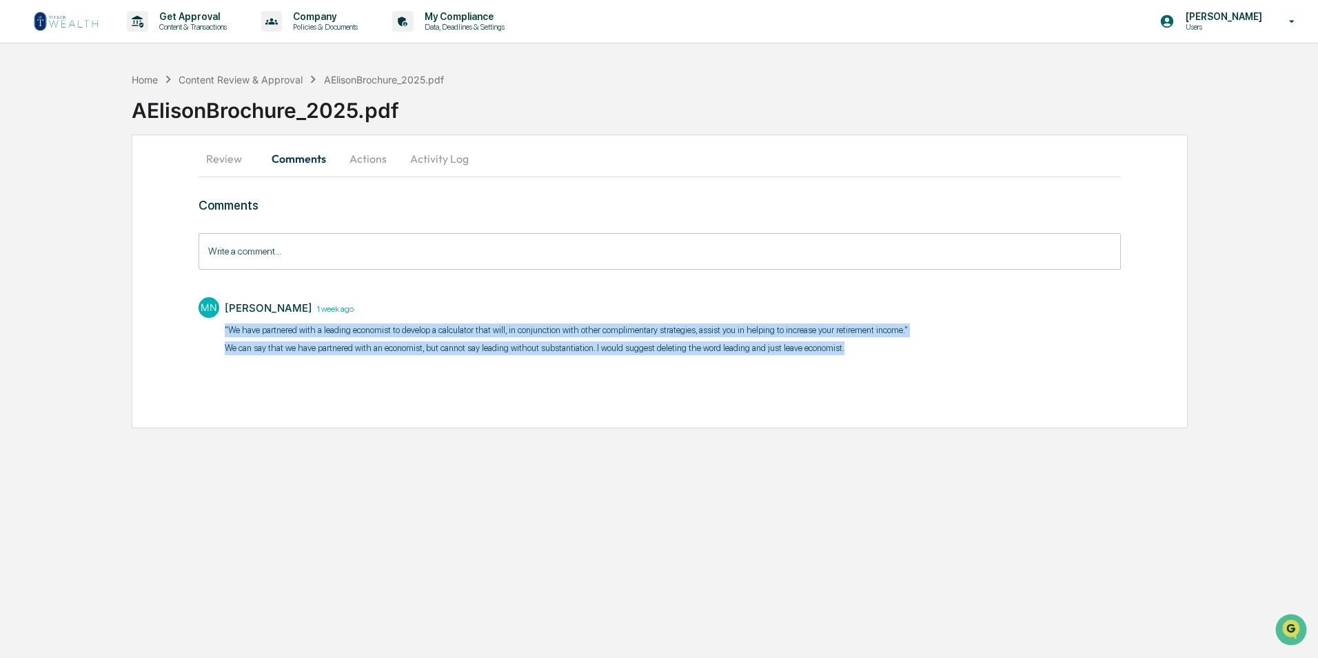
drag, startPoint x: 865, startPoint y: 348, endPoint x: 219, endPoint y: 329, distance: 646.9
click at [219, 329] on div "MN [PERSON_NAME] [DATE] "We have partnered with a leading economist to develop …" at bounding box center [660, 331] width 922 height 82
copy div ""We have partnered with a leading economist to develop a calculator that will, …"
